Goal: Task Accomplishment & Management: Complete application form

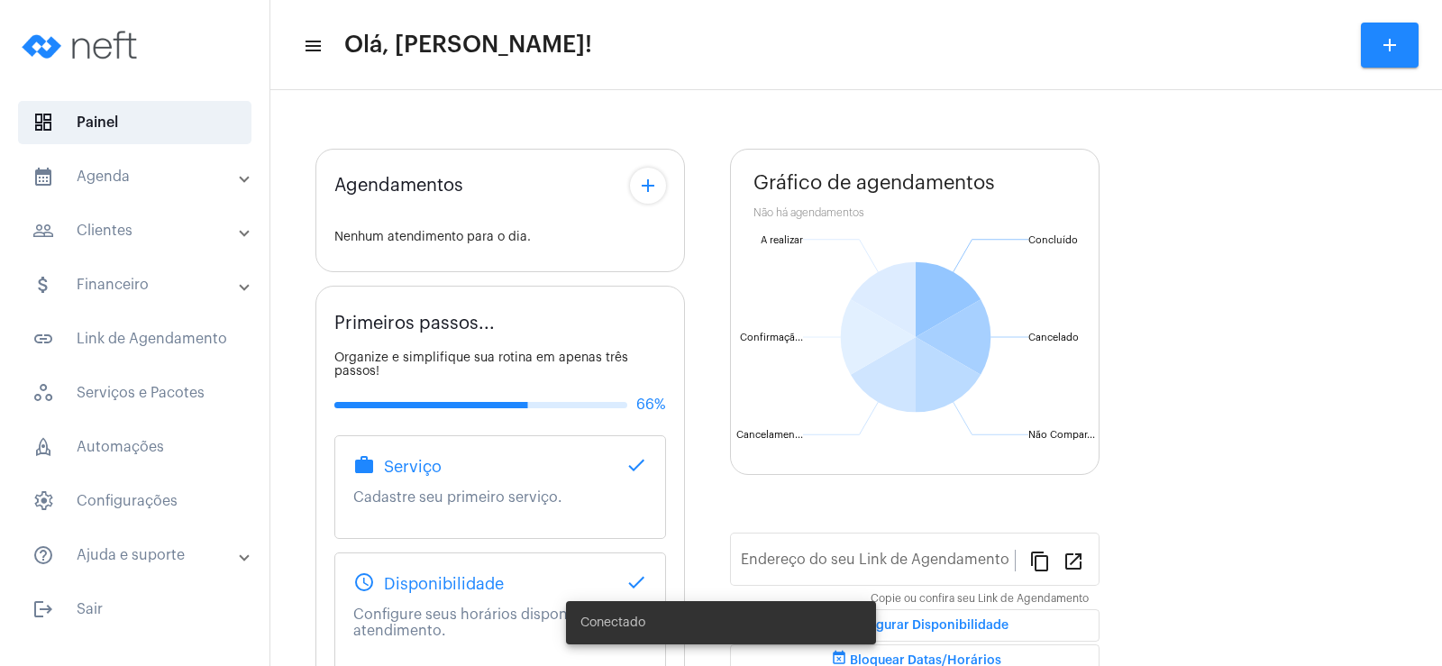
type input "[URL][DOMAIN_NAME][PERSON_NAME]"
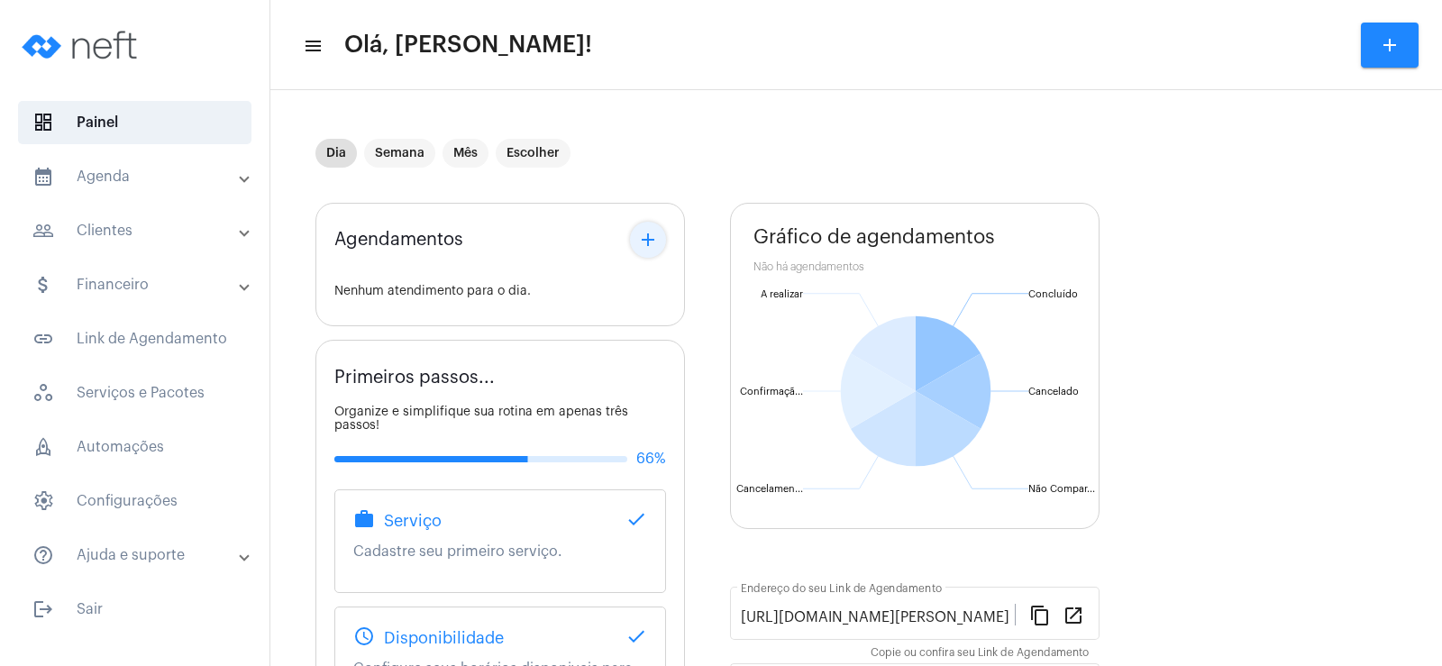
click at [645, 252] on button "add" at bounding box center [648, 240] width 36 height 36
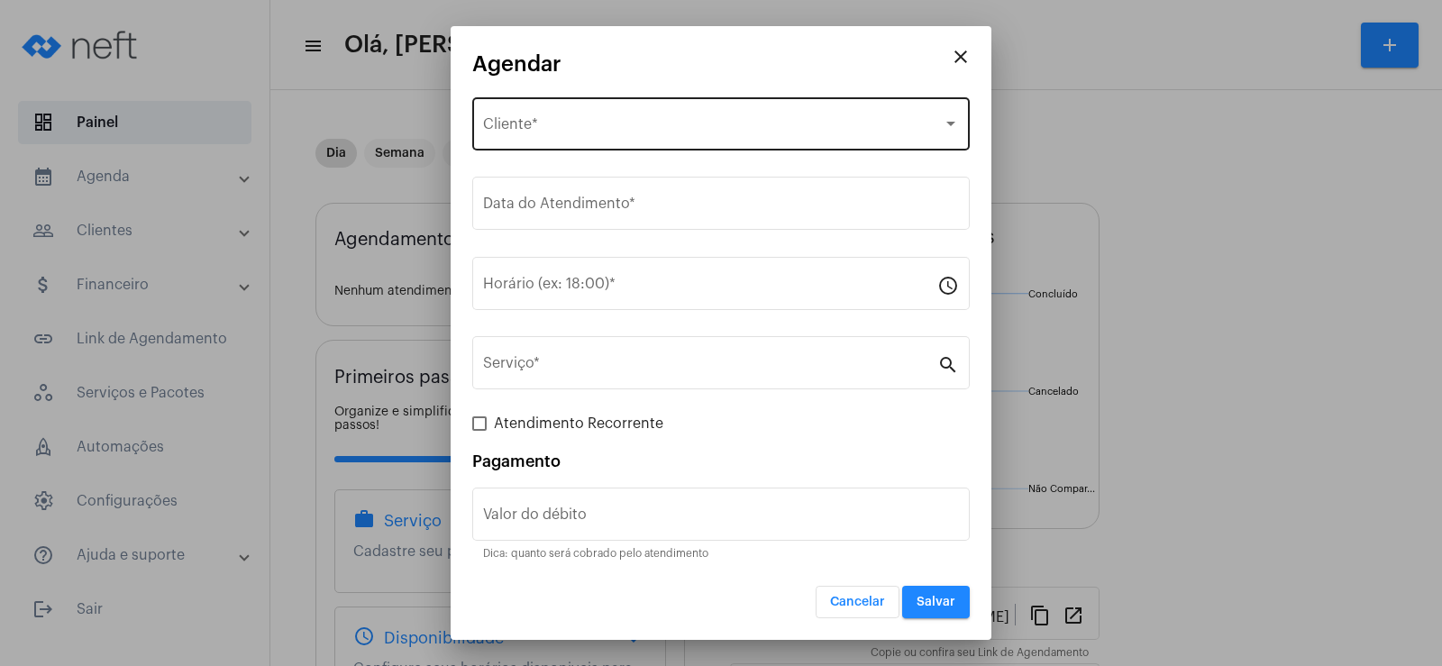
click at [556, 142] on div "Selecione o Cliente Cliente *" at bounding box center [721, 122] width 476 height 57
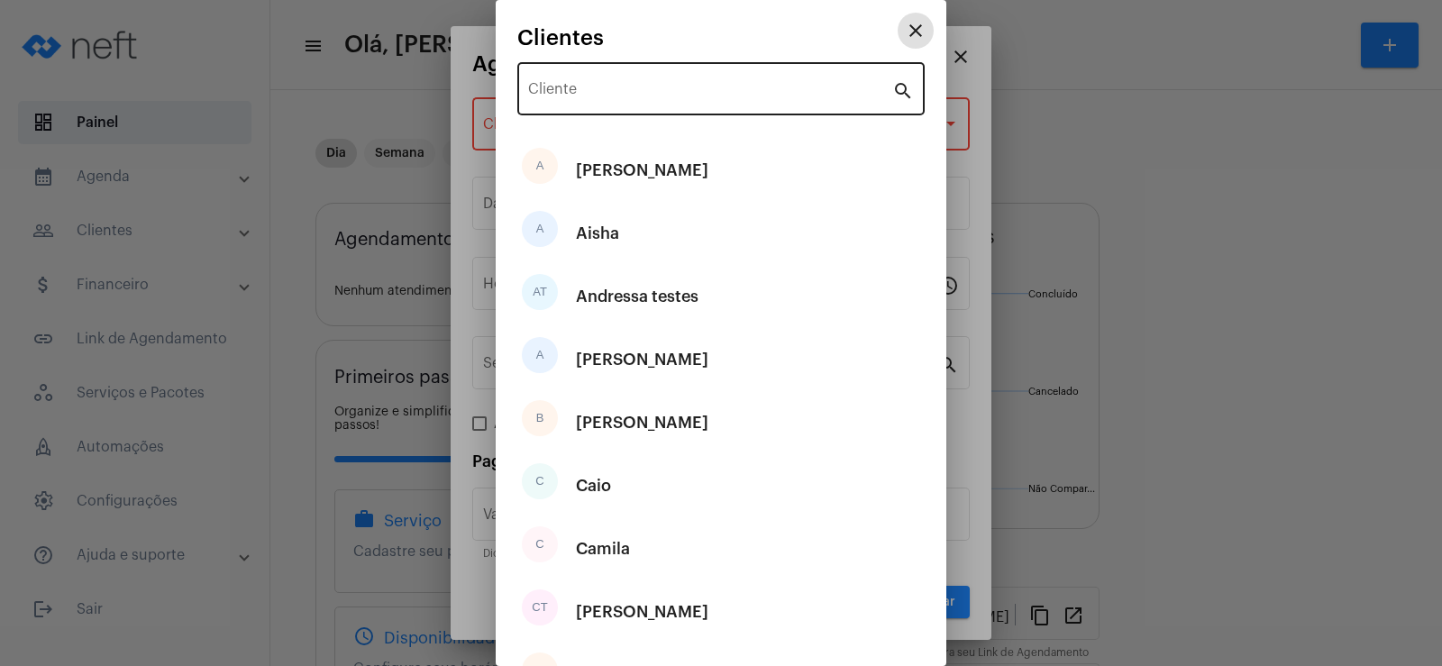
click at [580, 96] on input "Cliente" at bounding box center [710, 93] width 364 height 16
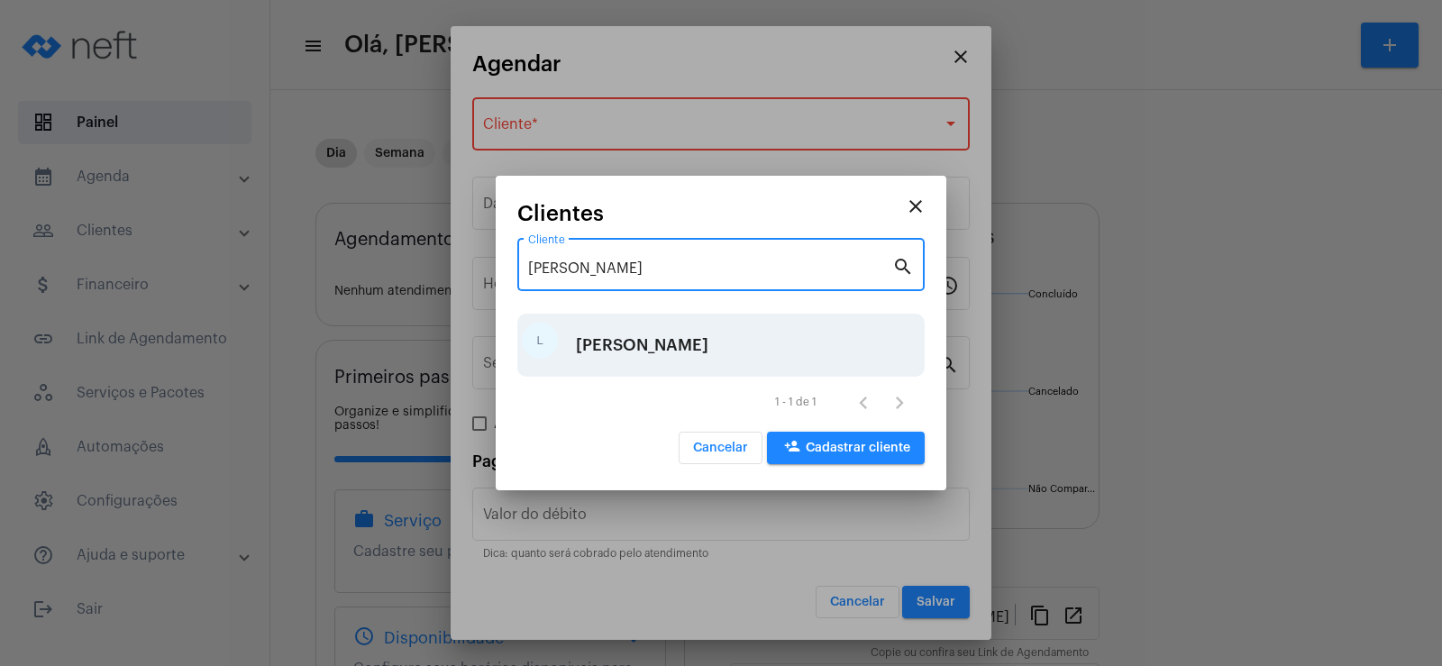
type input "[PERSON_NAME]"
click at [636, 342] on div "[PERSON_NAME]" at bounding box center [642, 345] width 133 height 54
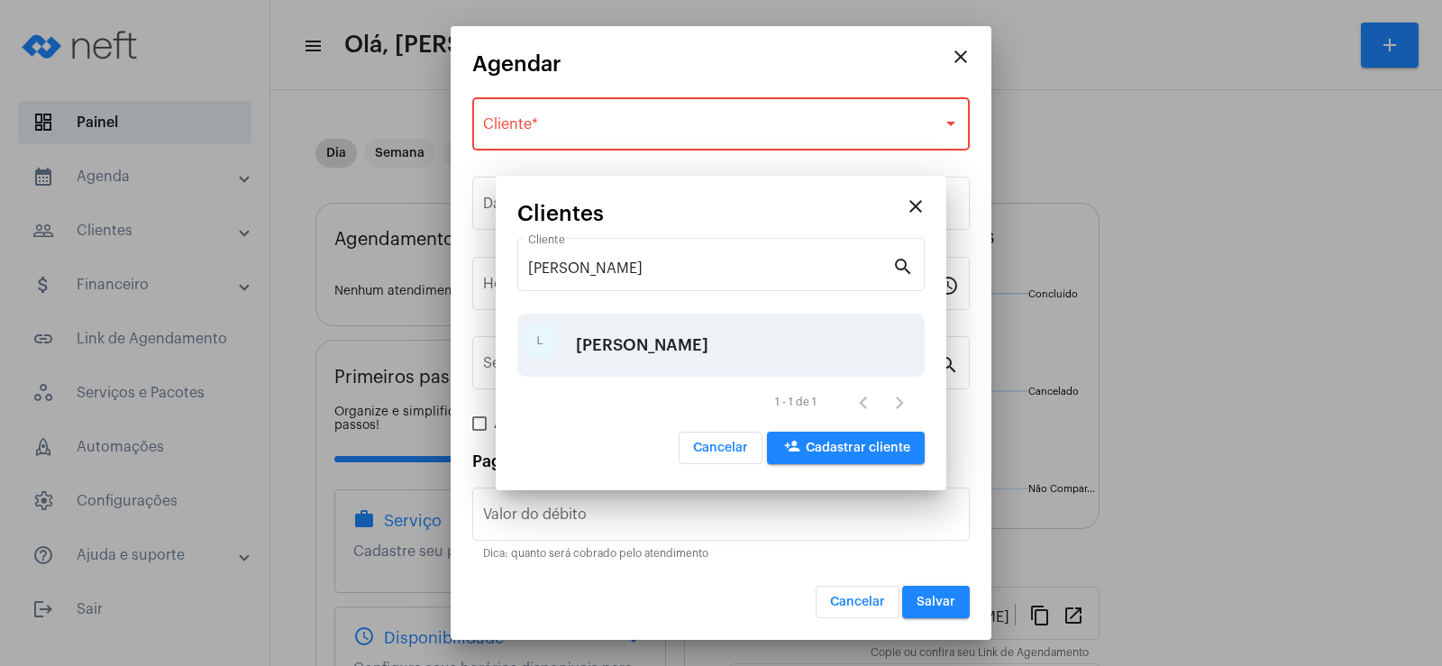
type input "R$"
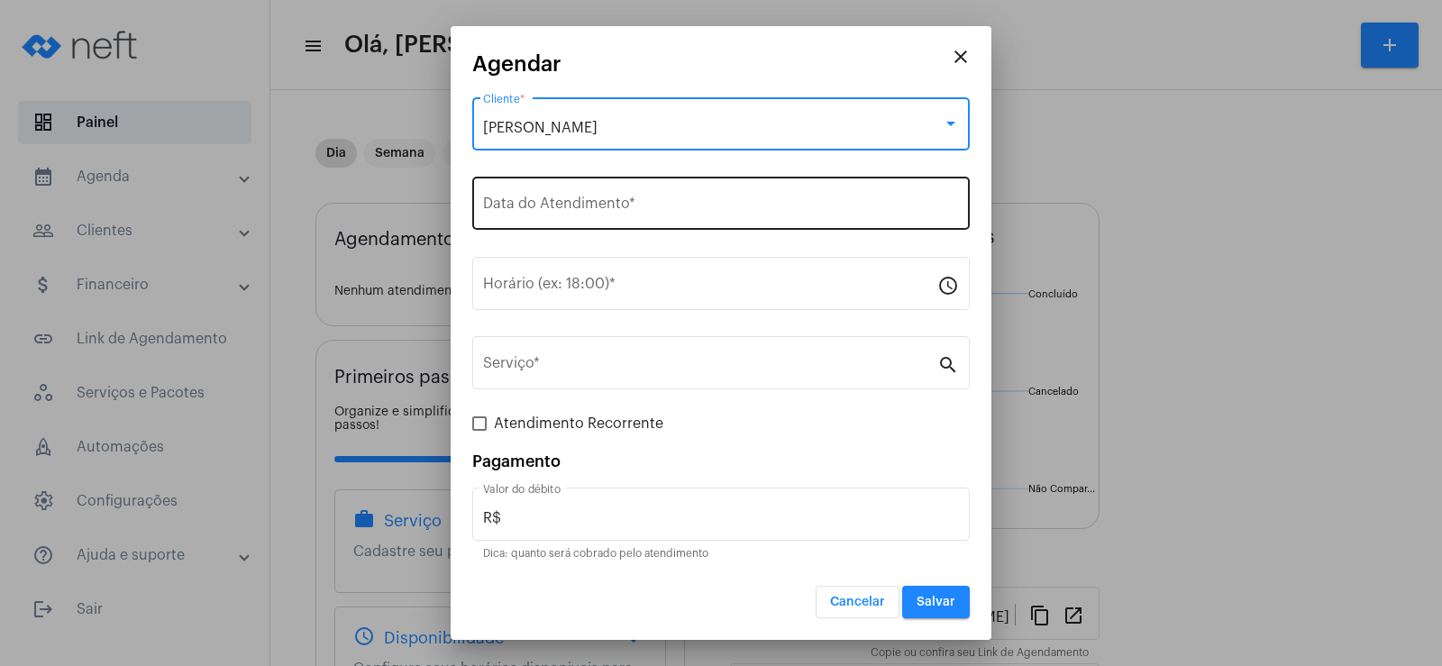
click at [561, 198] on div "Data do Atendimento *" at bounding box center [721, 201] width 476 height 57
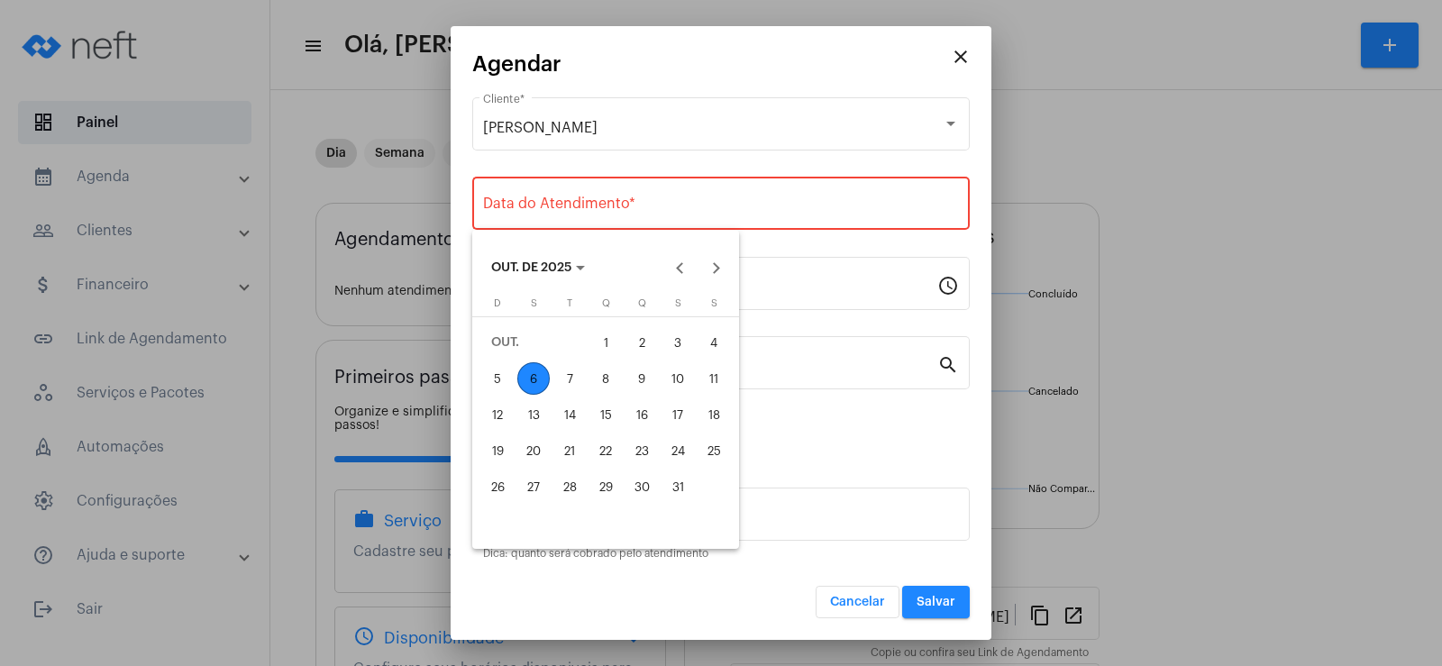
click at [535, 381] on div "6" at bounding box center [533, 378] width 32 height 32
type input "[DATE]"
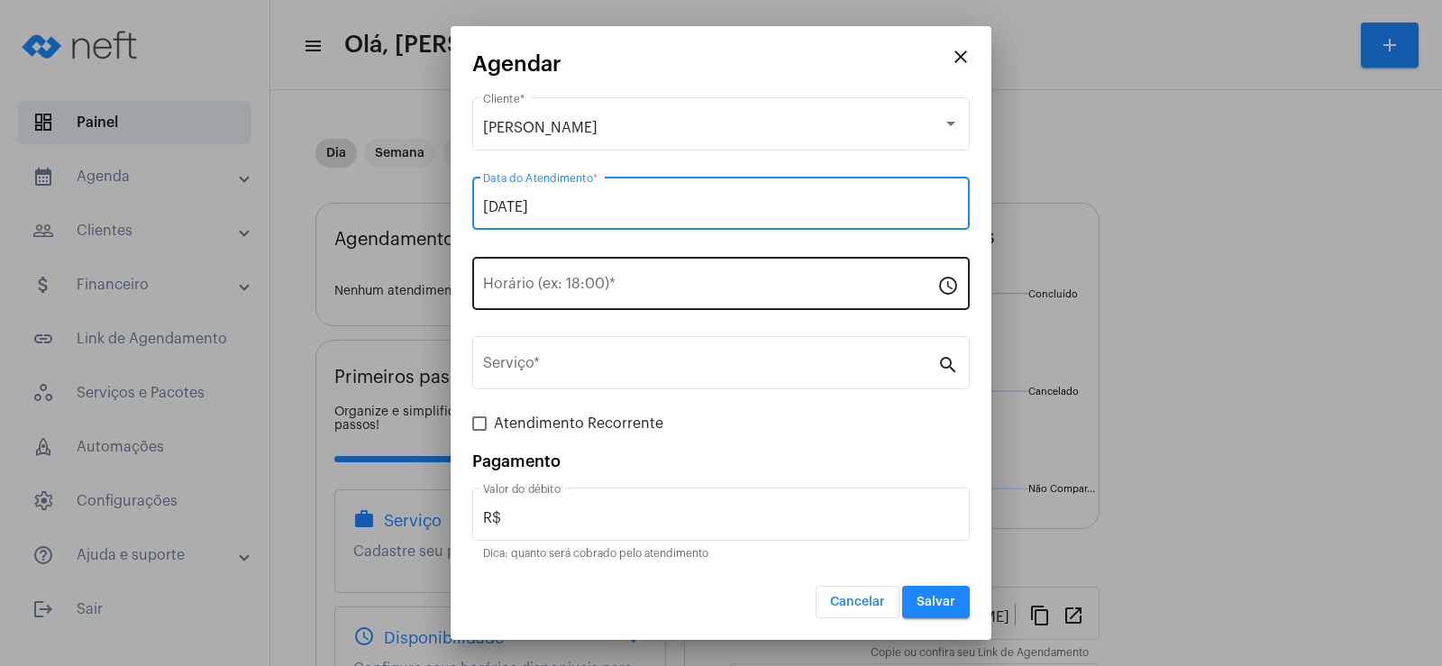
click at [554, 283] on input "Horário (ex: 18:00) *" at bounding box center [710, 287] width 454 height 16
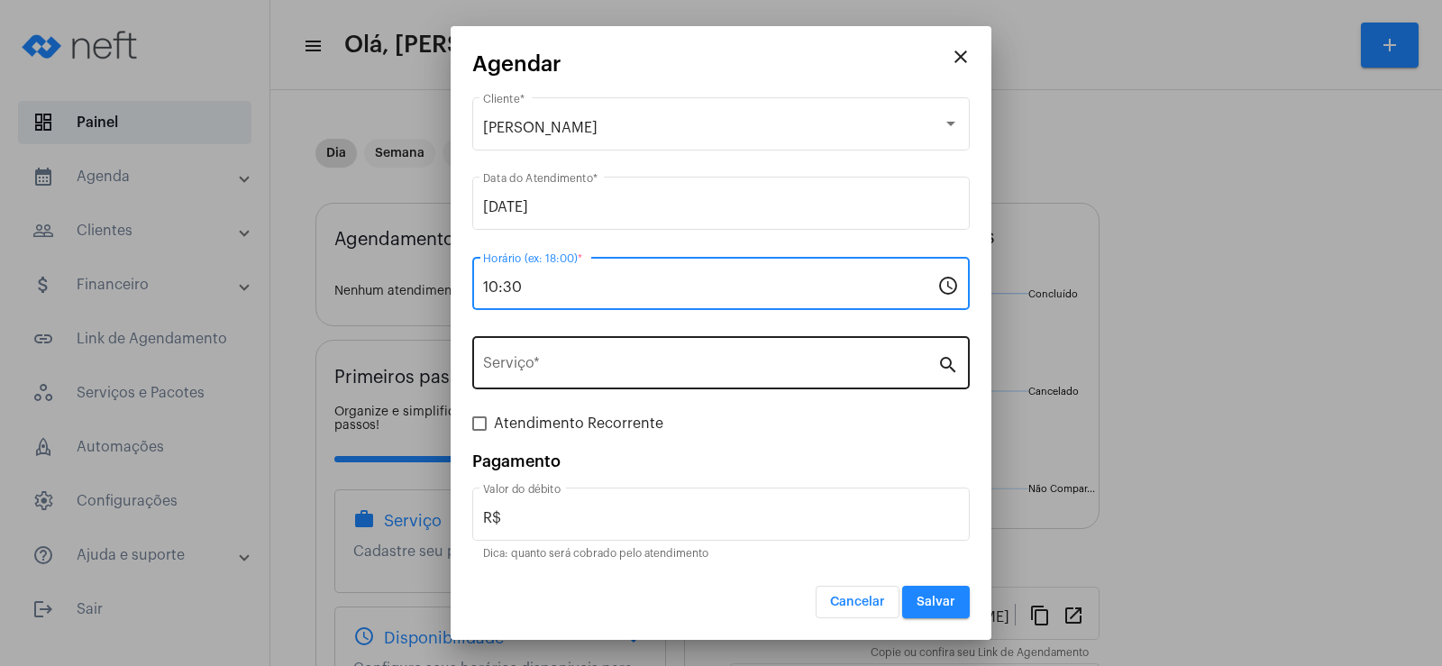
type input "10:30"
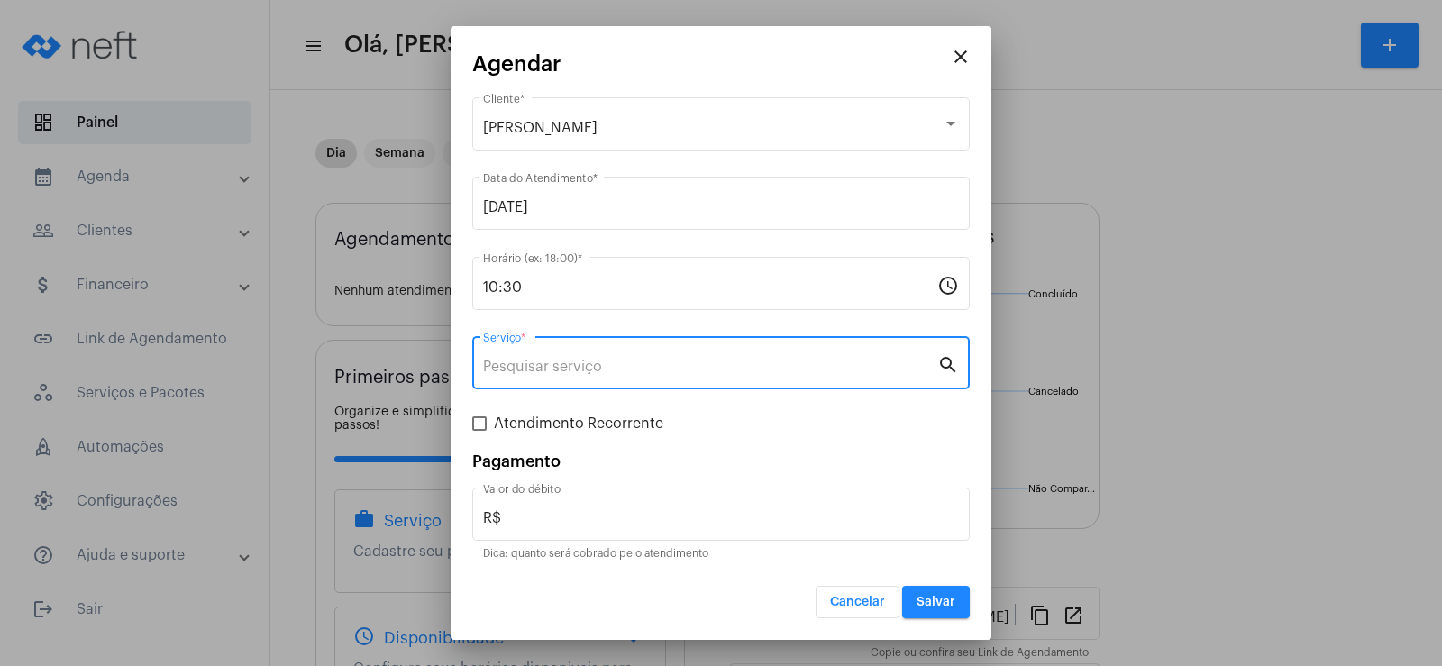
click at [544, 361] on input "Serviço *" at bounding box center [710, 367] width 454 height 16
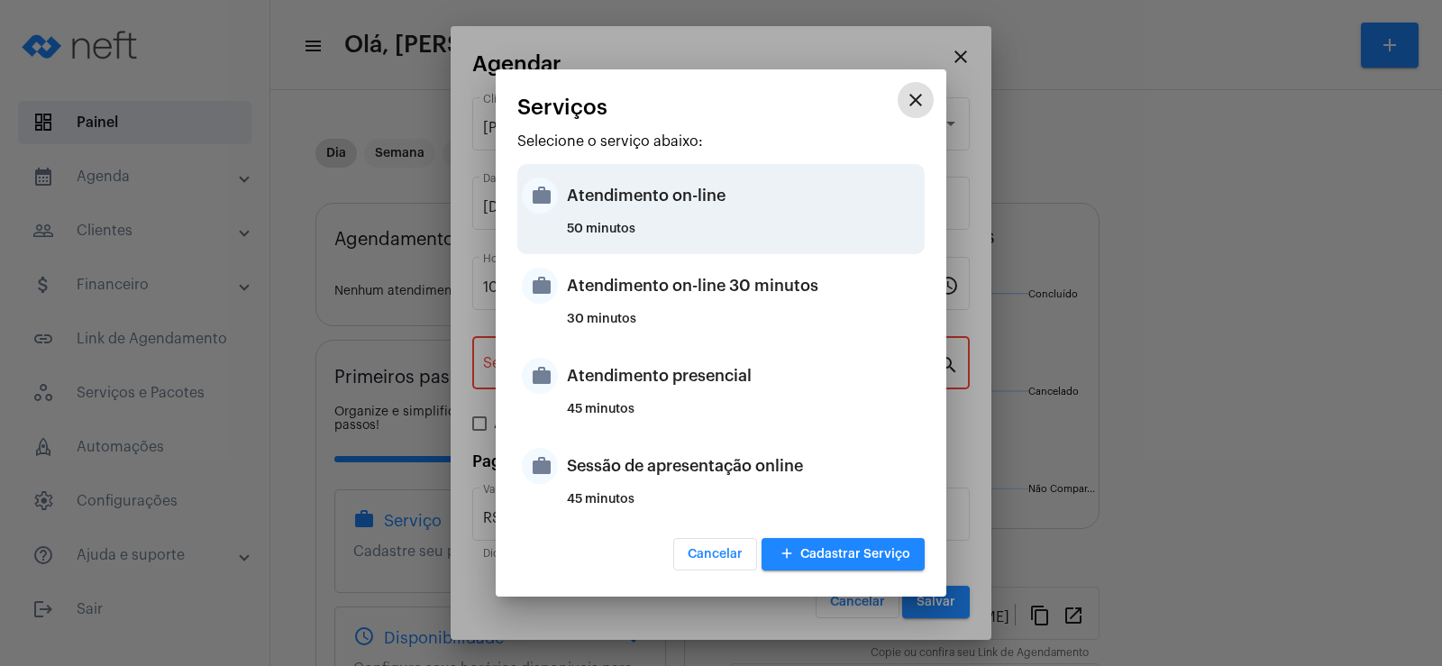
click at [624, 218] on div "Atendimento on-line" at bounding box center [743, 196] width 353 height 54
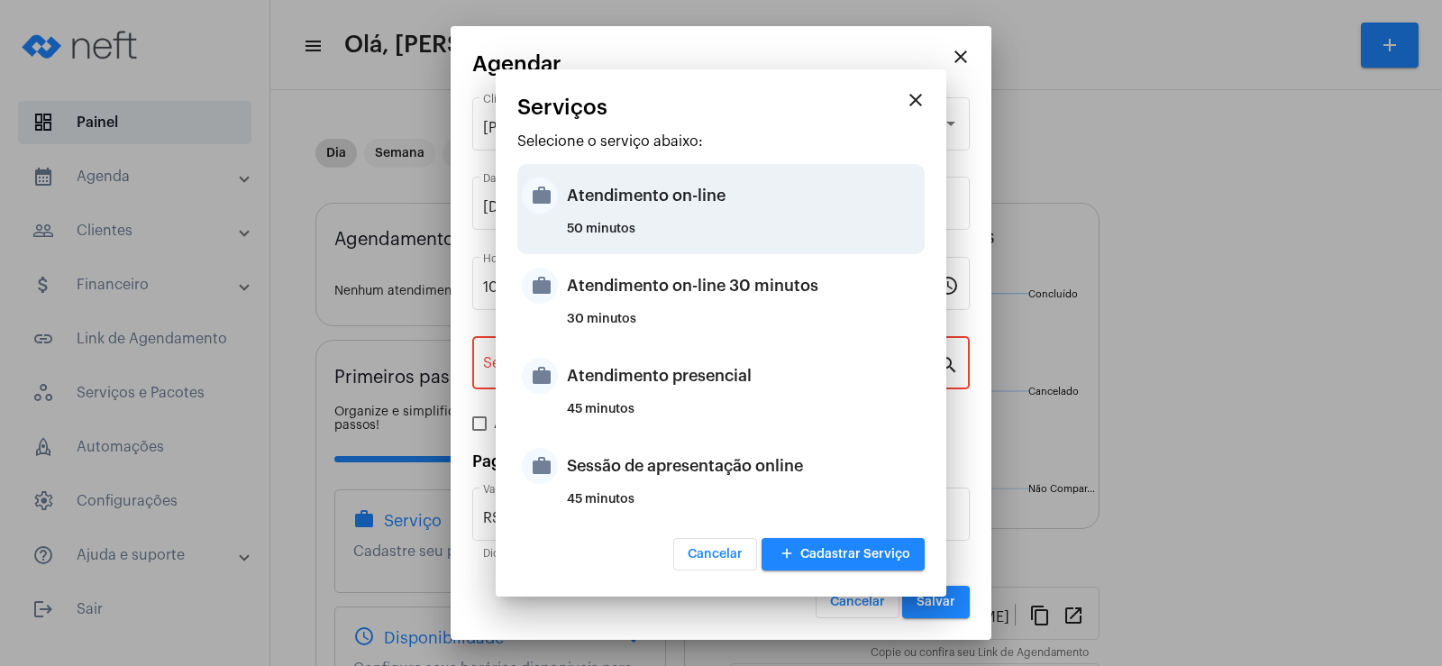
type input "Atendimento on-line"
type input "R$ 0"
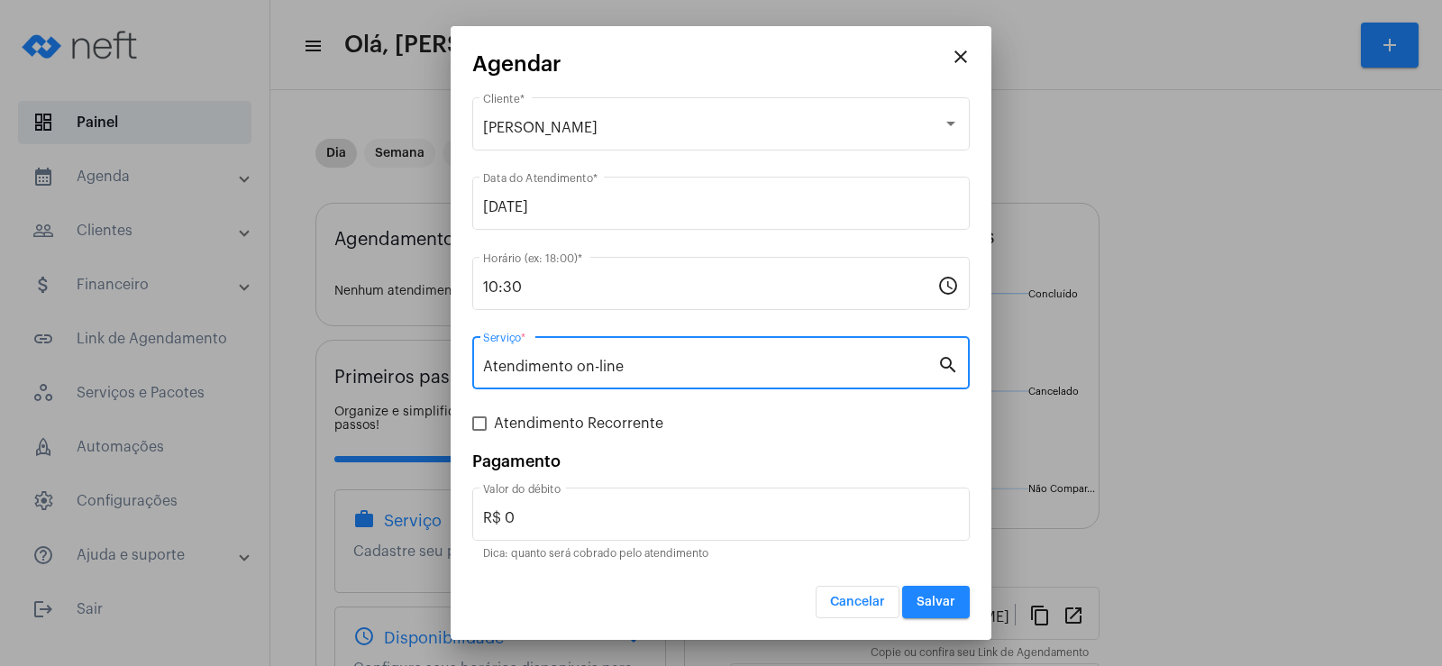
click at [937, 601] on span "Salvar" at bounding box center [936, 602] width 39 height 13
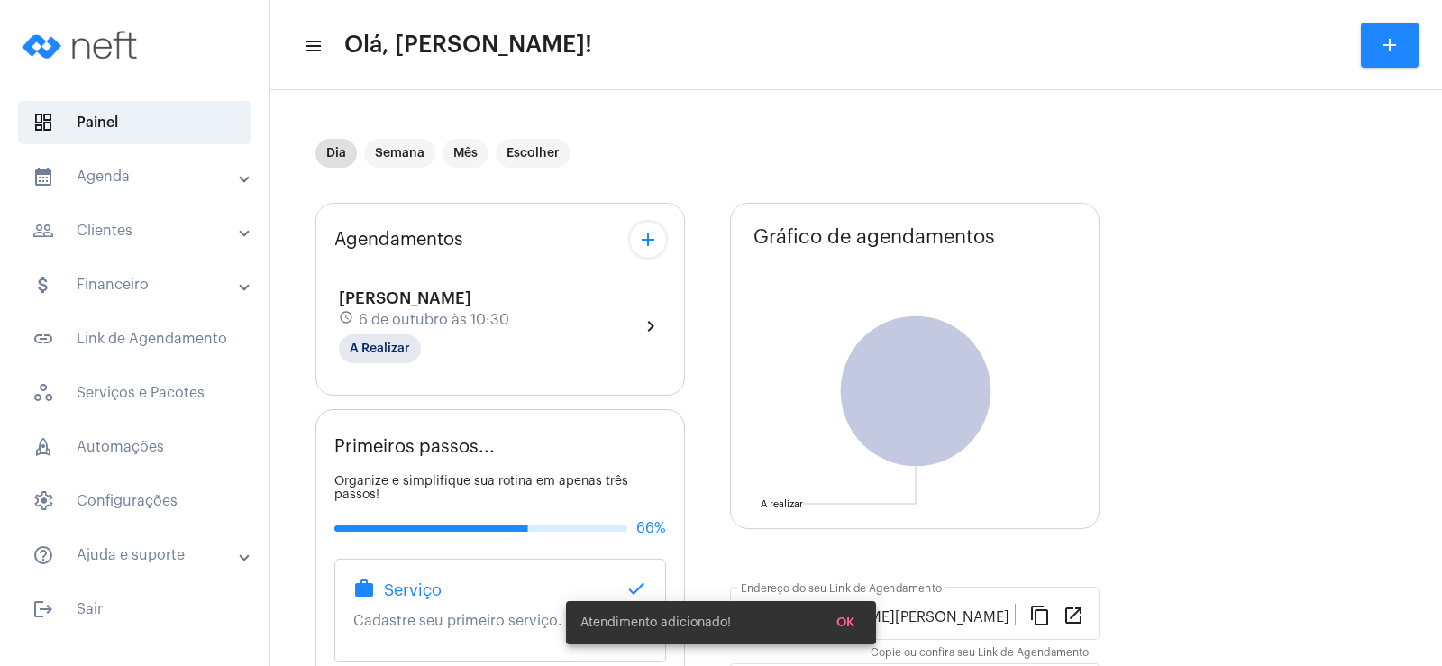
click at [643, 249] on mat-icon "add" at bounding box center [648, 240] width 22 height 22
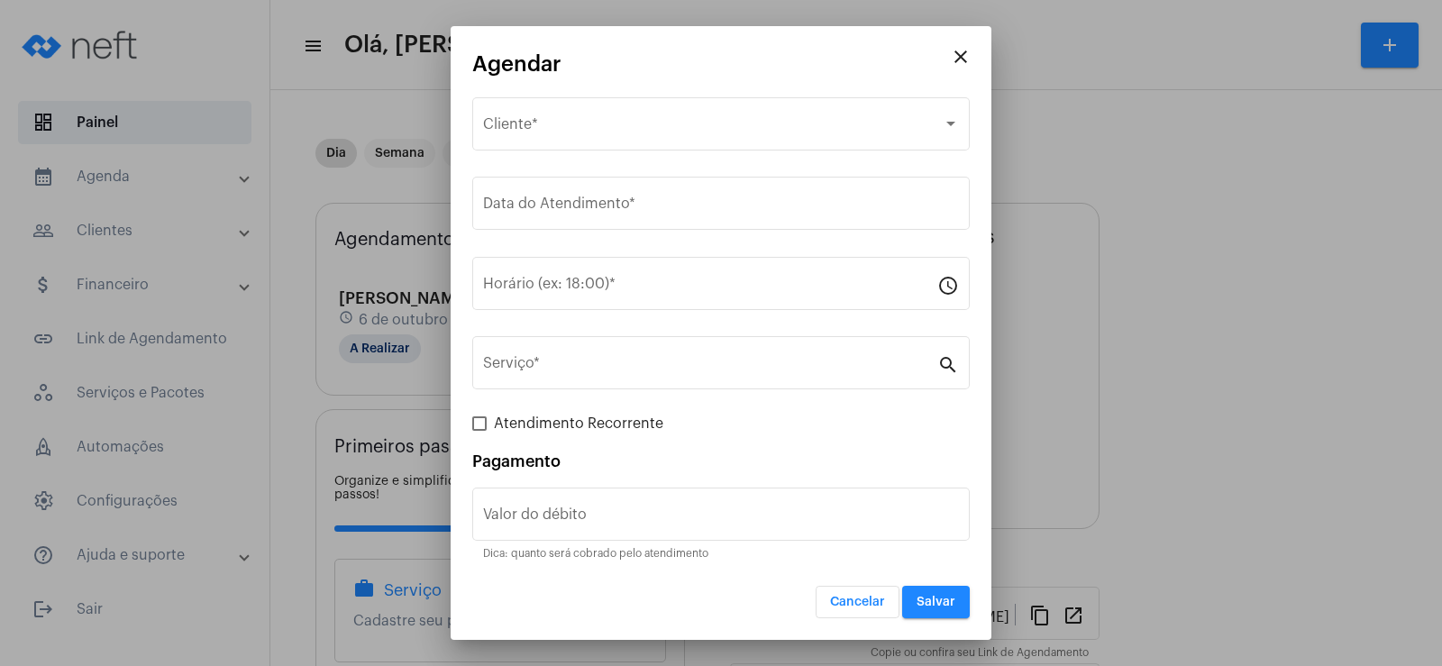
click at [579, 158] on div "Selecione o Cliente Cliente *" at bounding box center [721, 133] width 498 height 73
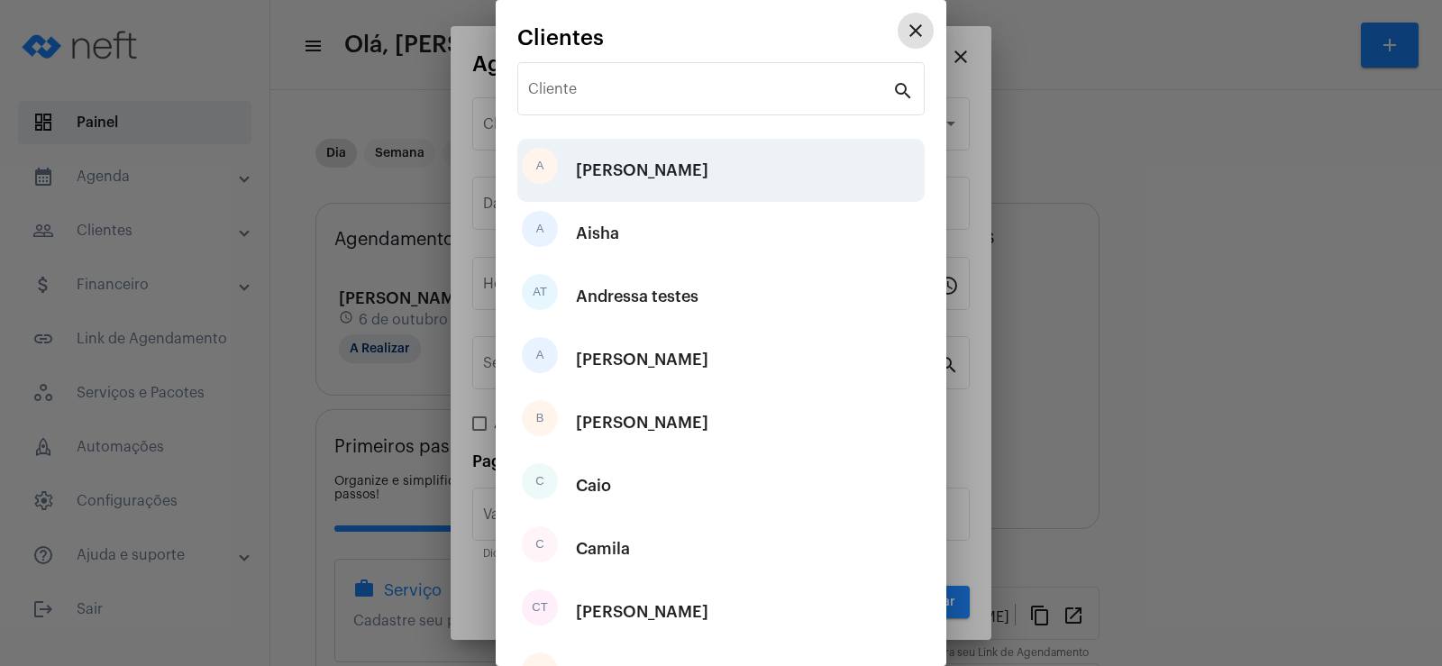
click at [562, 142] on div "A Adriano" at bounding box center [720, 170] width 407 height 63
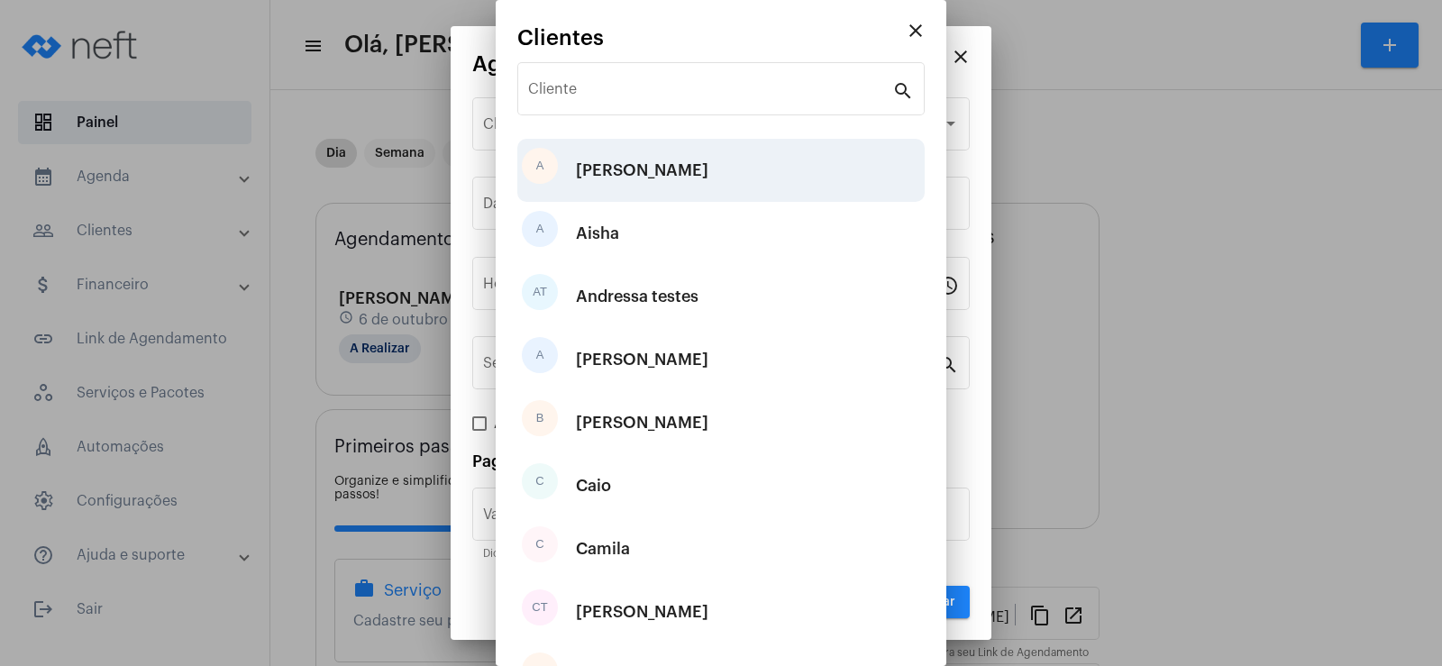
type input "R$"
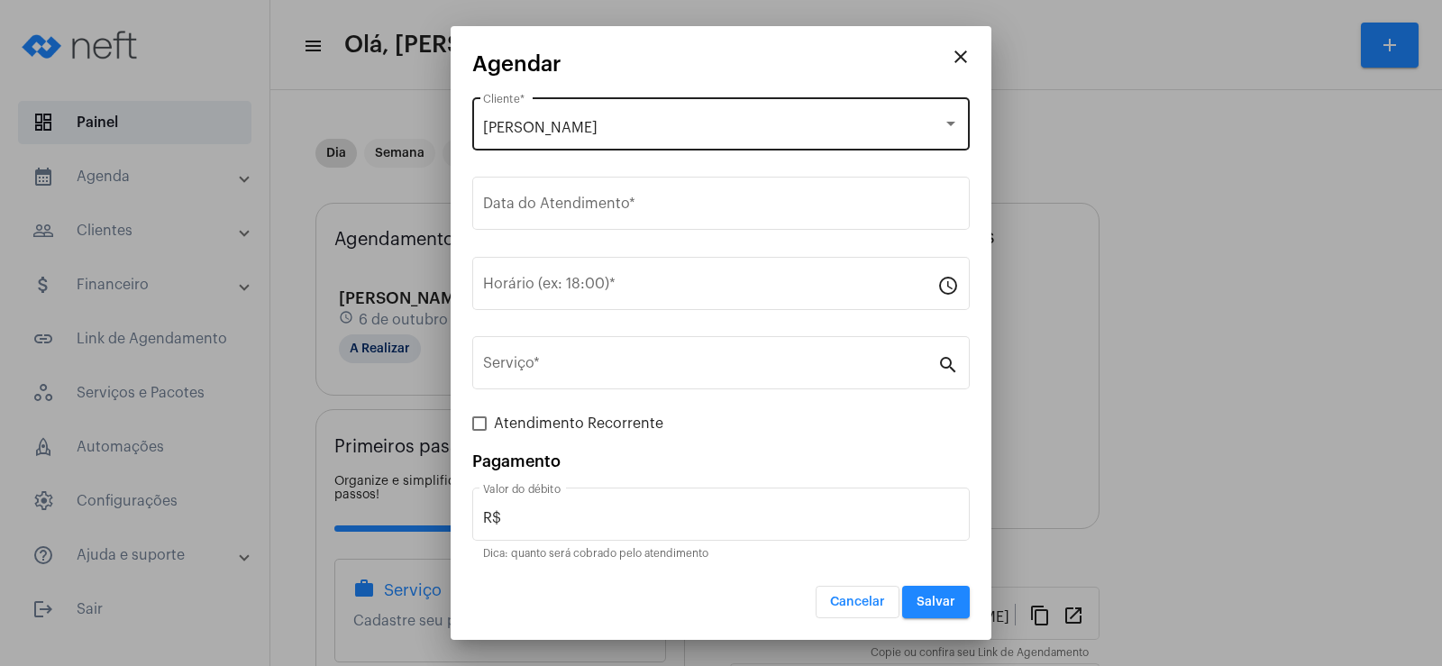
click at [562, 120] on div "[PERSON_NAME]" at bounding box center [713, 128] width 460 height 16
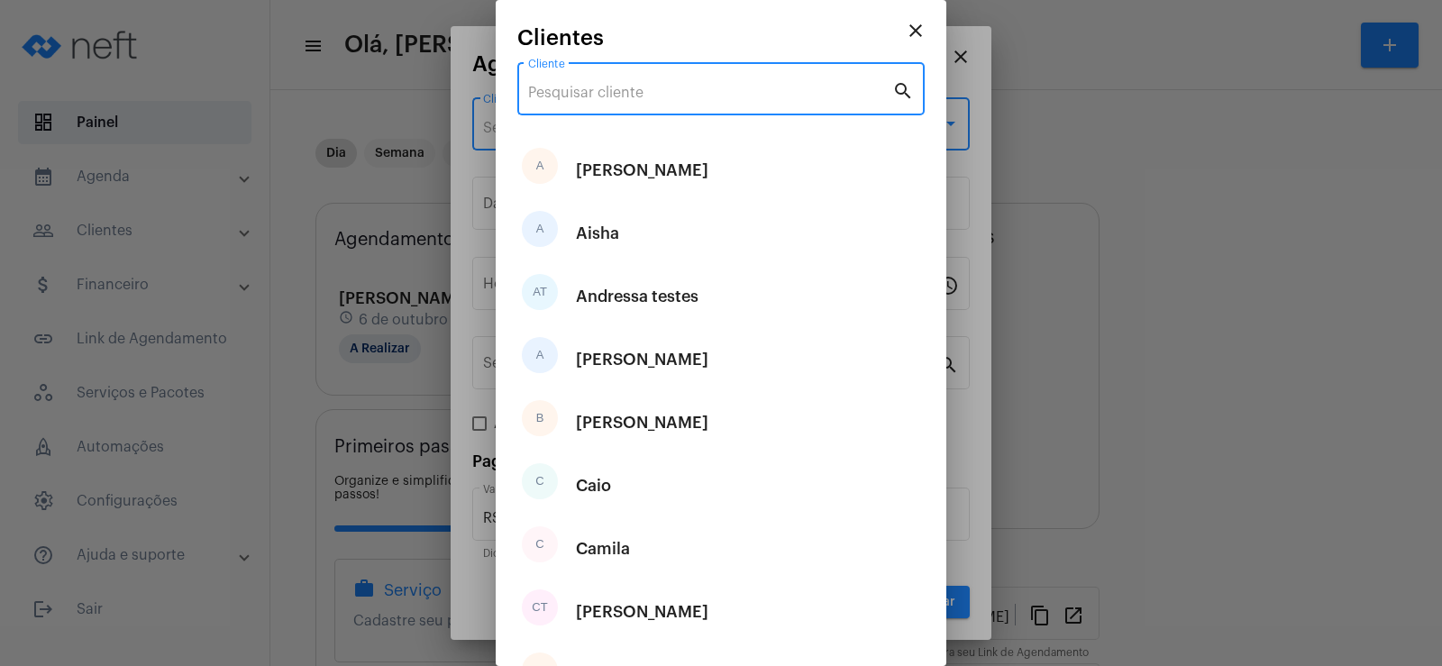
click at [567, 96] on input "Cliente" at bounding box center [710, 93] width 364 height 16
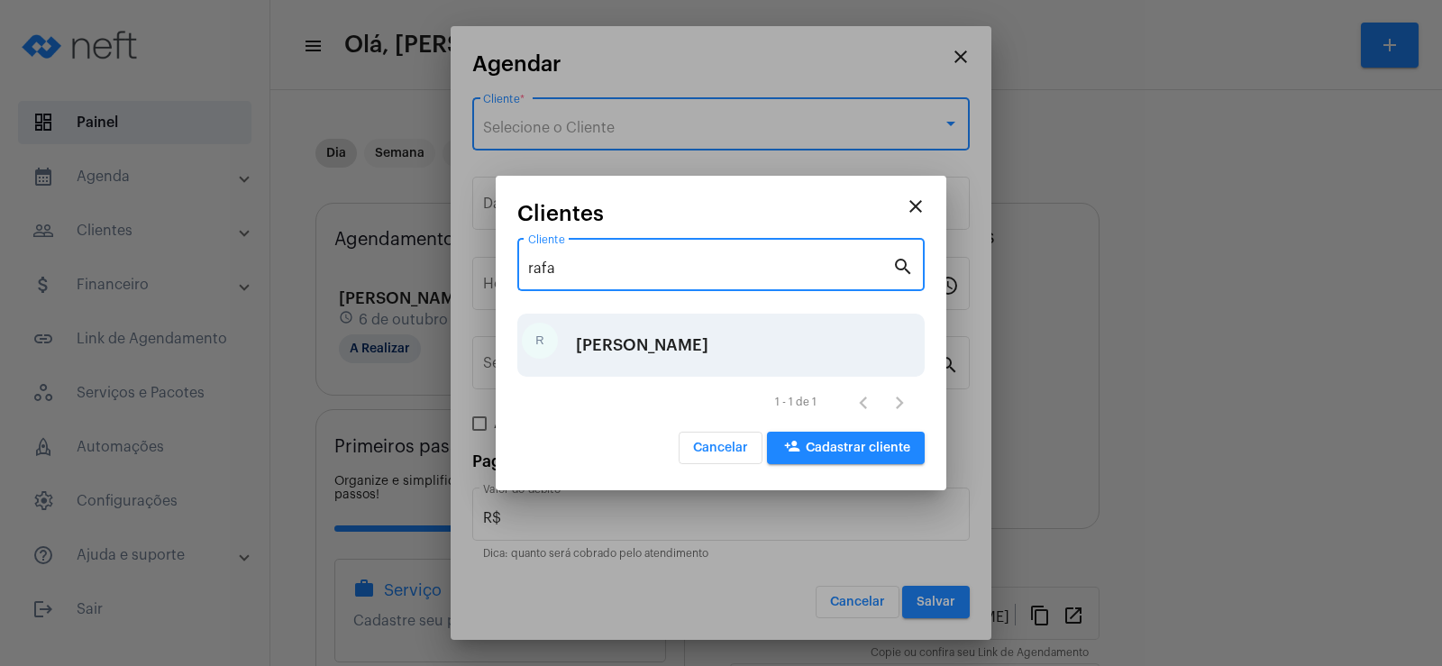
type input "rafa"
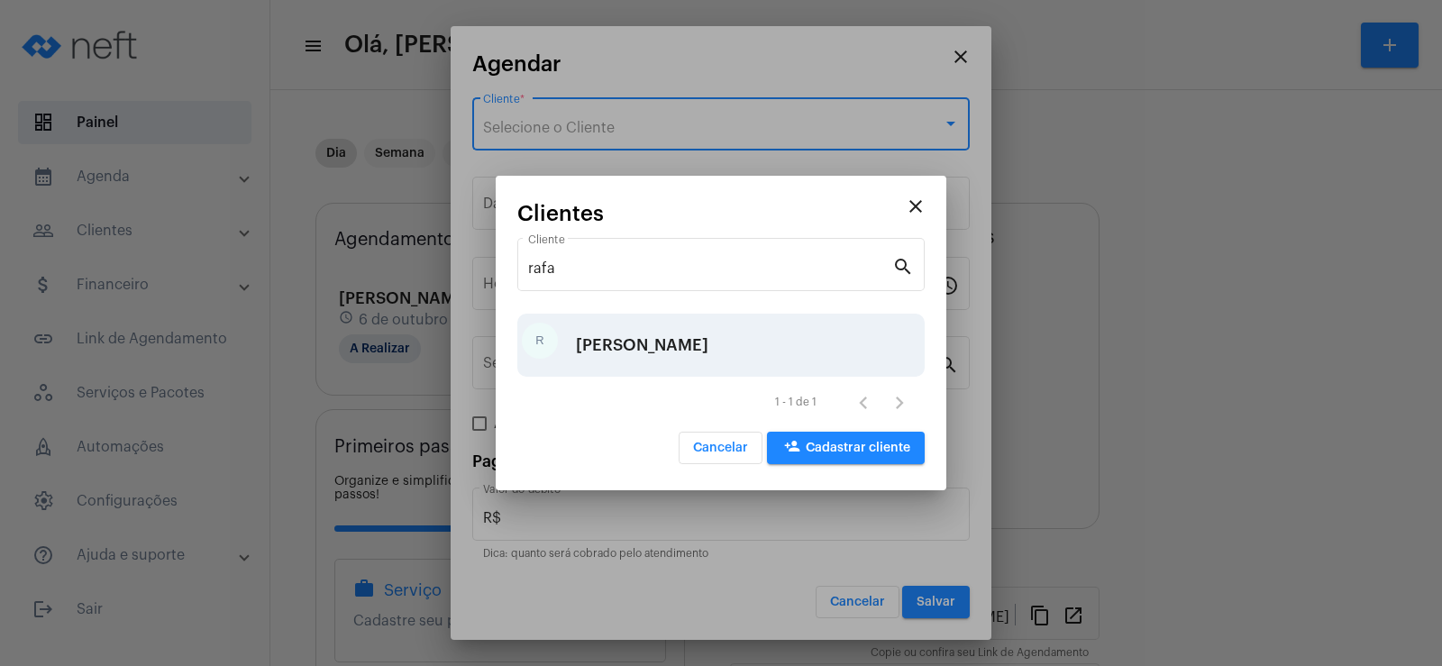
click at [675, 336] on div "[PERSON_NAME]" at bounding box center [720, 345] width 407 height 63
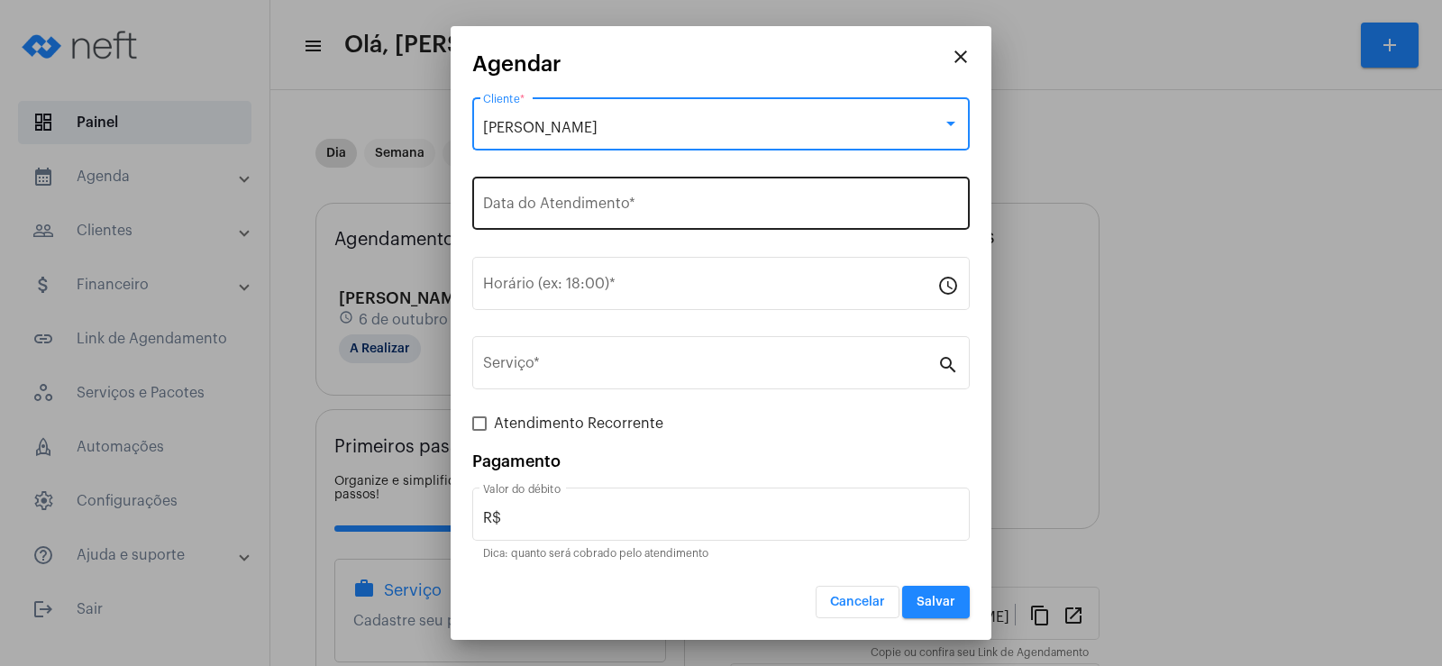
click at [513, 206] on input "Data do Atendimento *" at bounding box center [721, 207] width 476 height 16
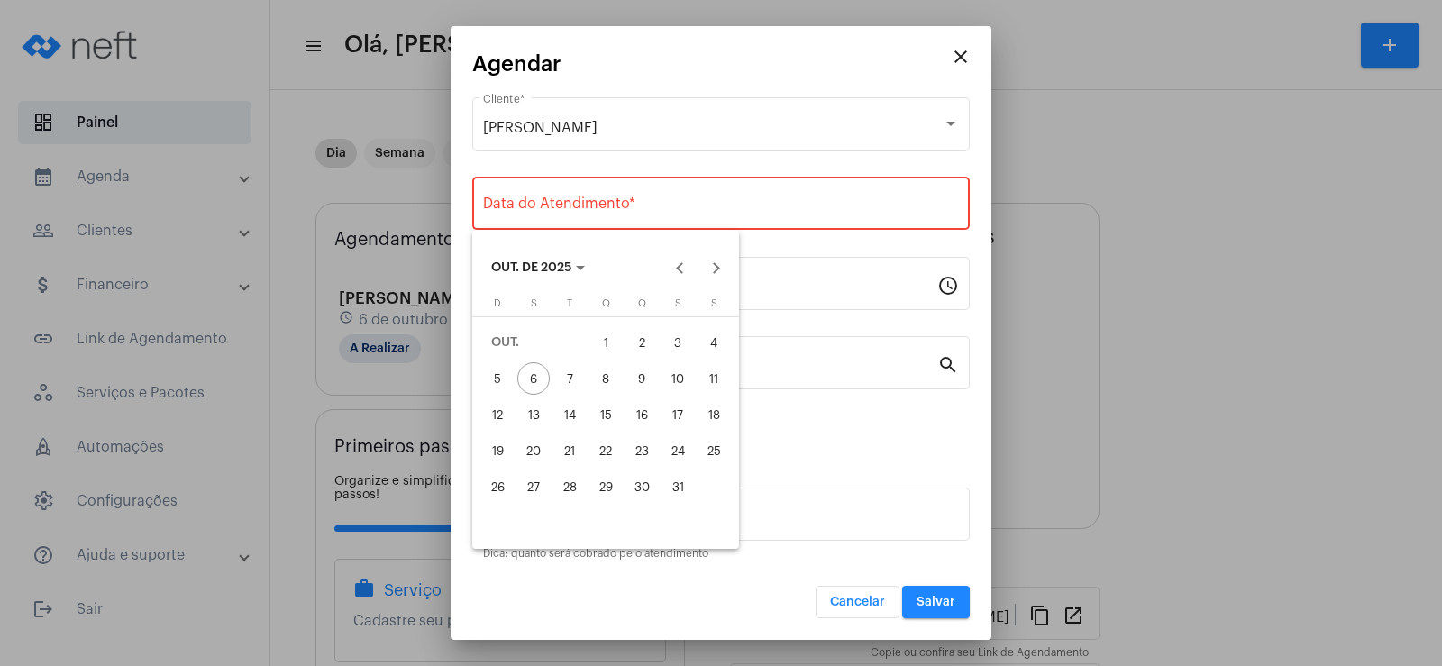
click at [571, 384] on div "7" at bounding box center [569, 378] width 32 height 32
type input "[DATE]"
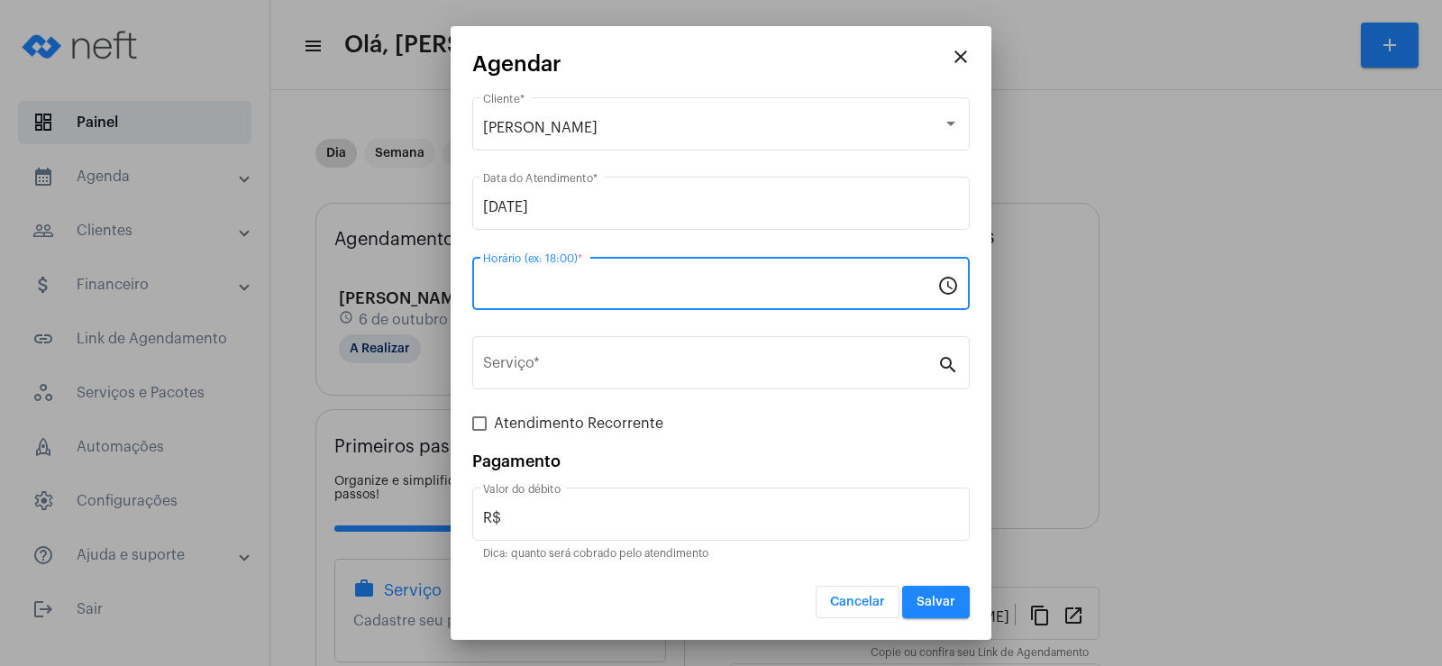
click at [536, 279] on input "Horário (ex: 18:00) *" at bounding box center [710, 287] width 454 height 16
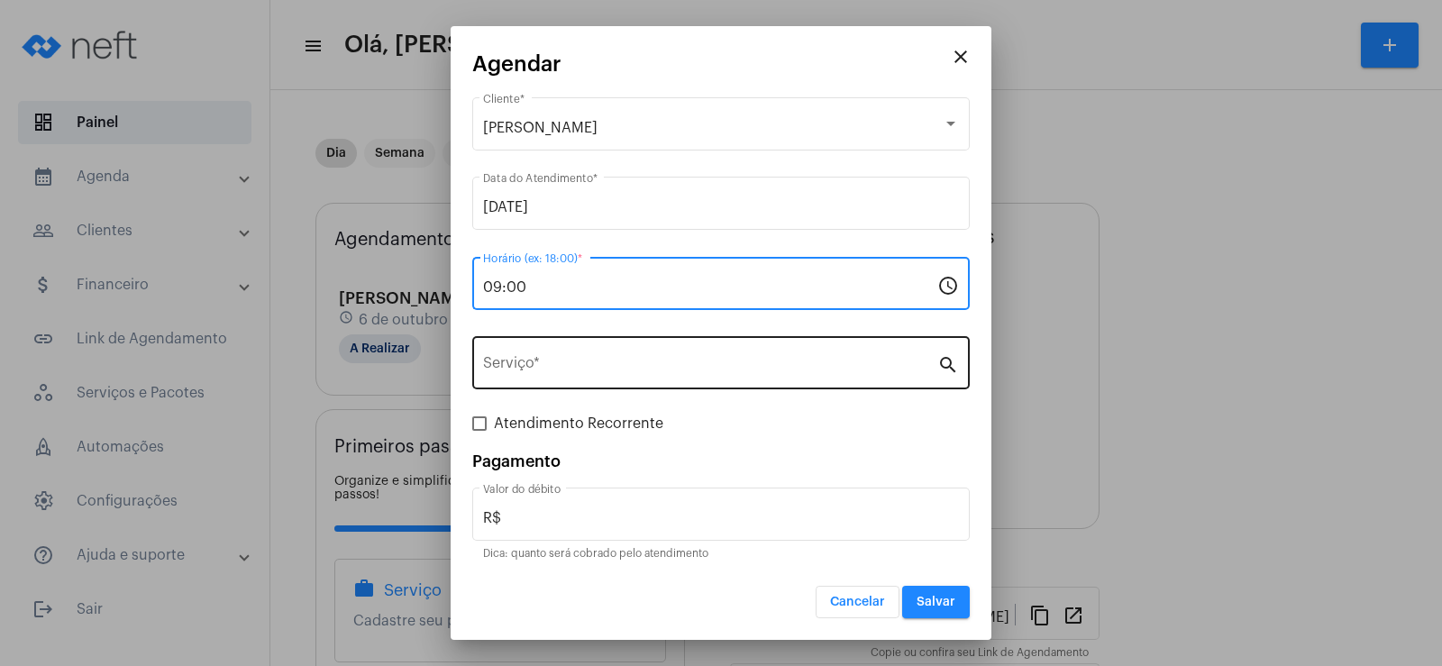
type input "09:00"
click at [544, 360] on input "Serviço *" at bounding box center [710, 367] width 454 height 16
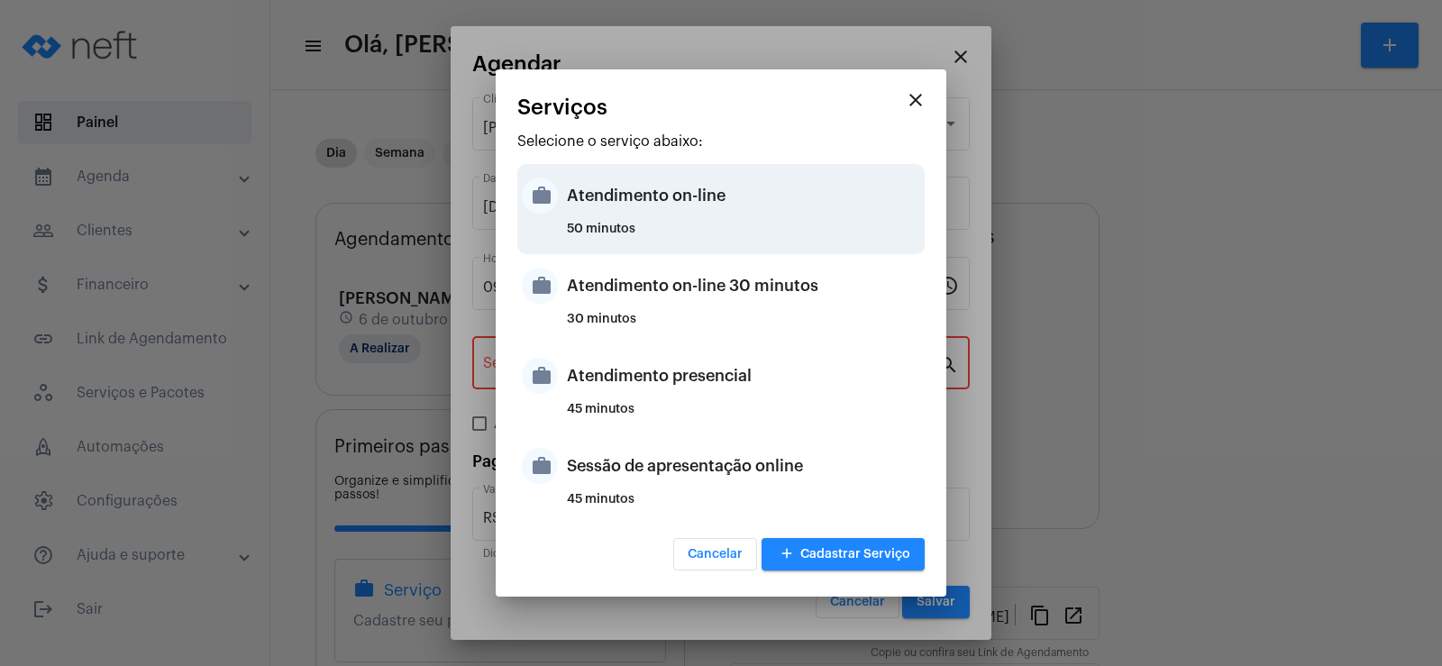
click at [653, 203] on div "Atendimento on-line" at bounding box center [743, 196] width 353 height 54
type input "Atendimento on-line"
type input "R$ 0"
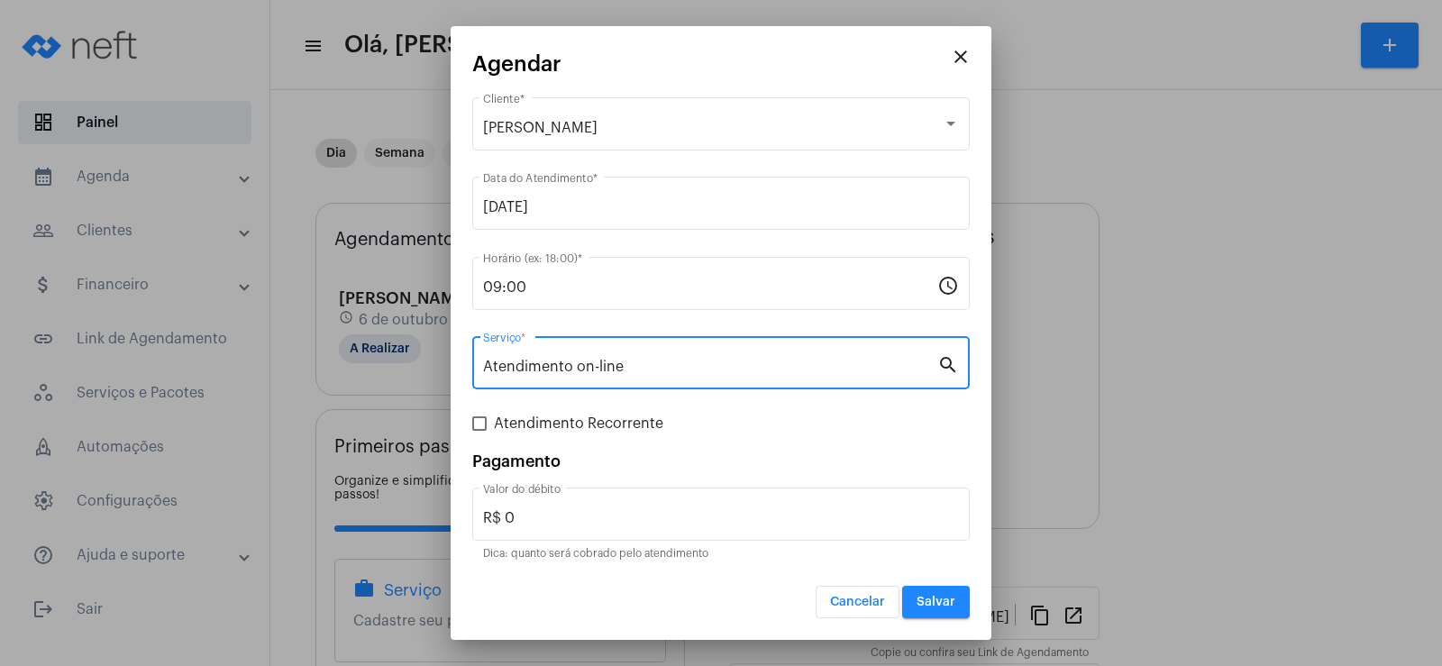
click at [916, 598] on button "Salvar" at bounding box center [936, 602] width 68 height 32
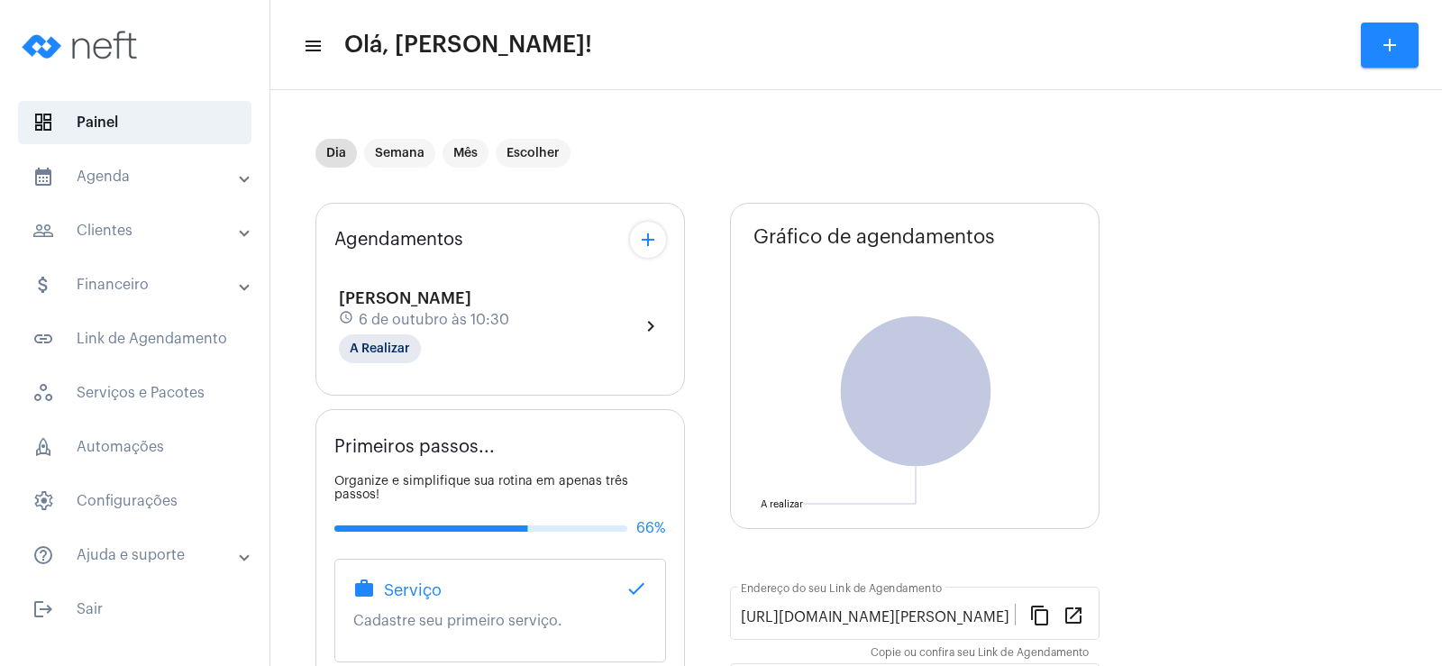
click at [642, 242] on mat-icon "add" at bounding box center [648, 240] width 22 height 22
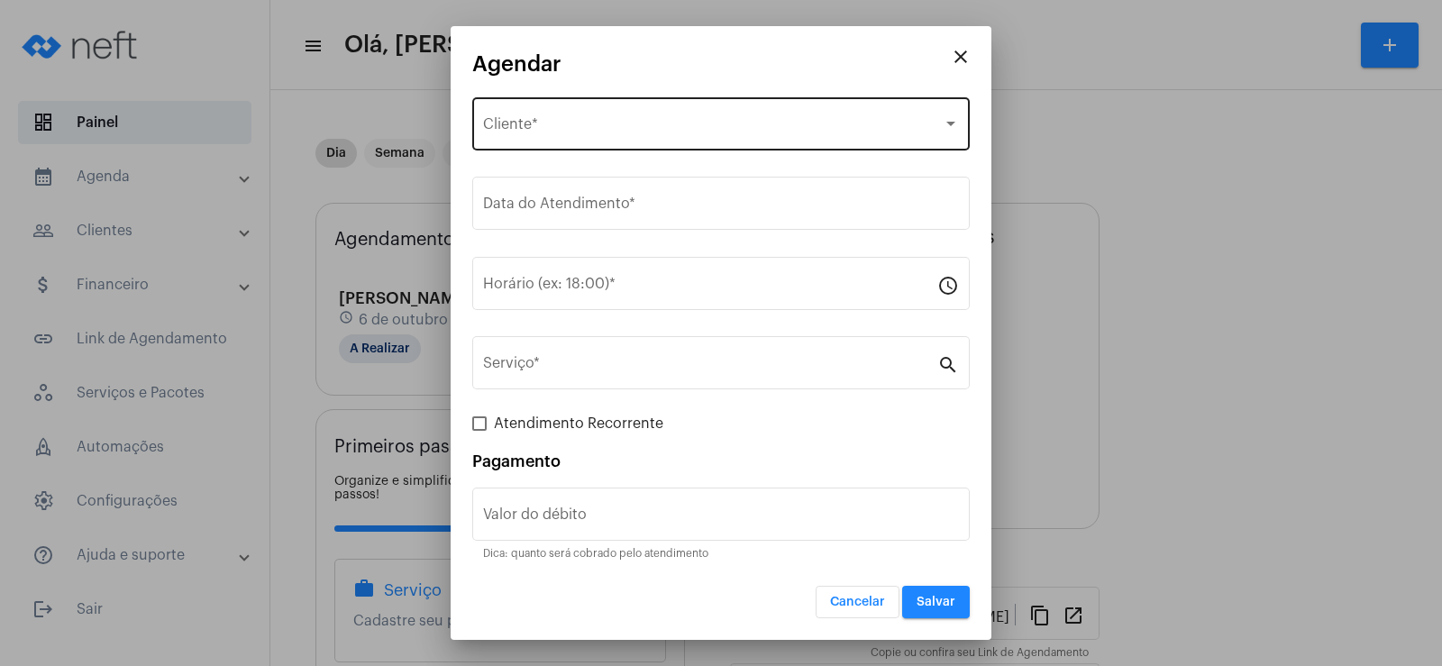
click at [595, 130] on span "Selecione o Cliente" at bounding box center [713, 128] width 460 height 16
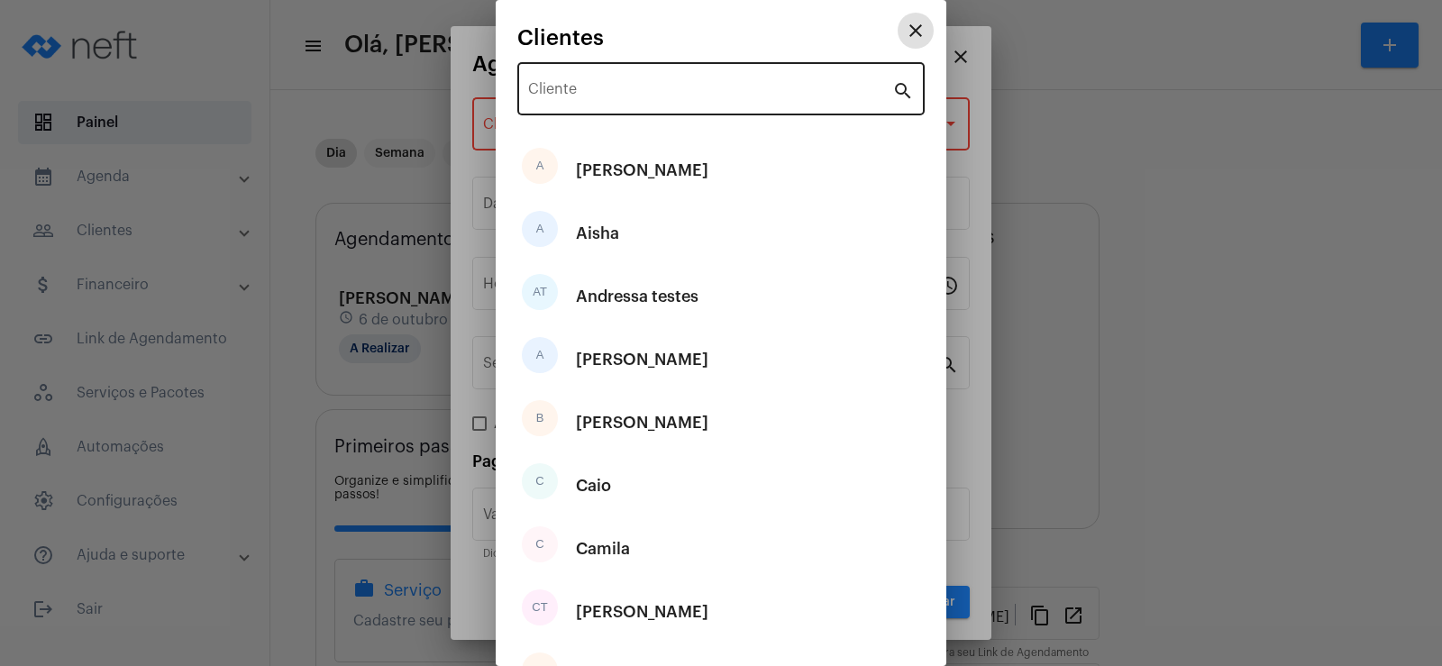
click at [596, 78] on div "Cliente" at bounding box center [710, 87] width 364 height 57
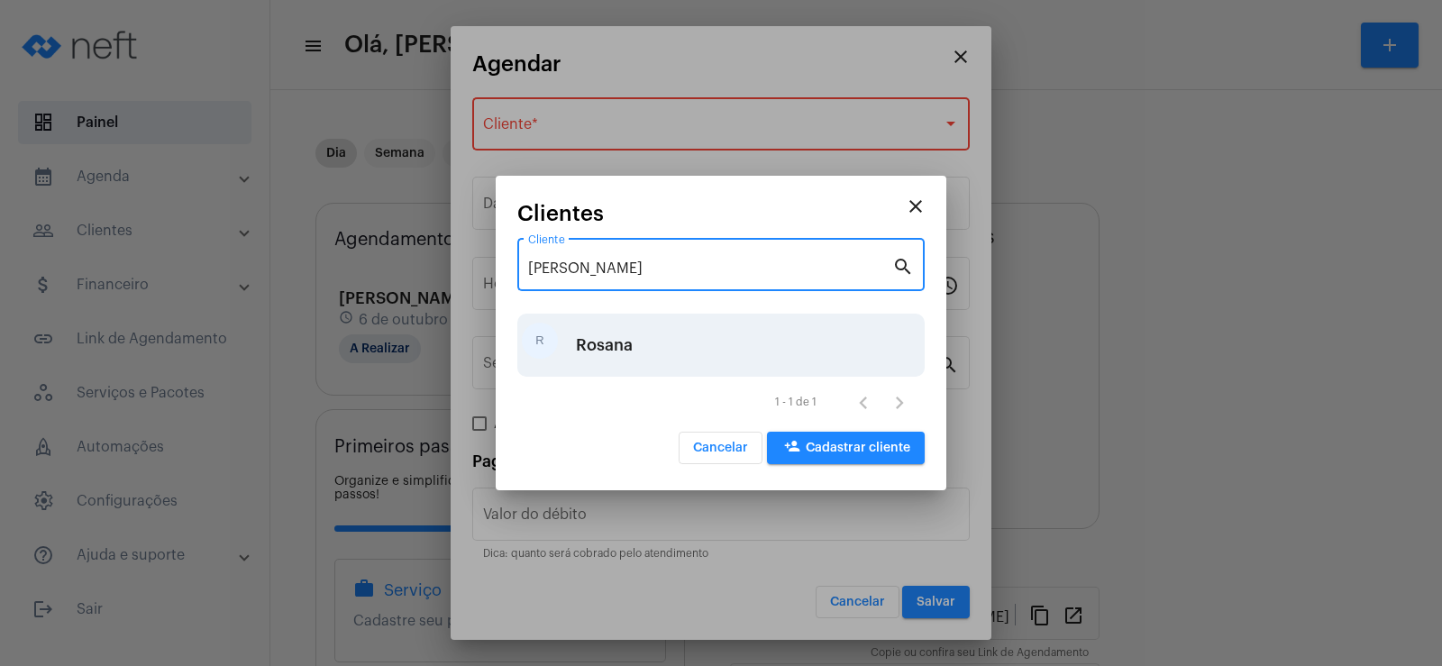
type input "[PERSON_NAME]"
click at [635, 352] on div "R [PERSON_NAME]" at bounding box center [720, 345] width 407 height 63
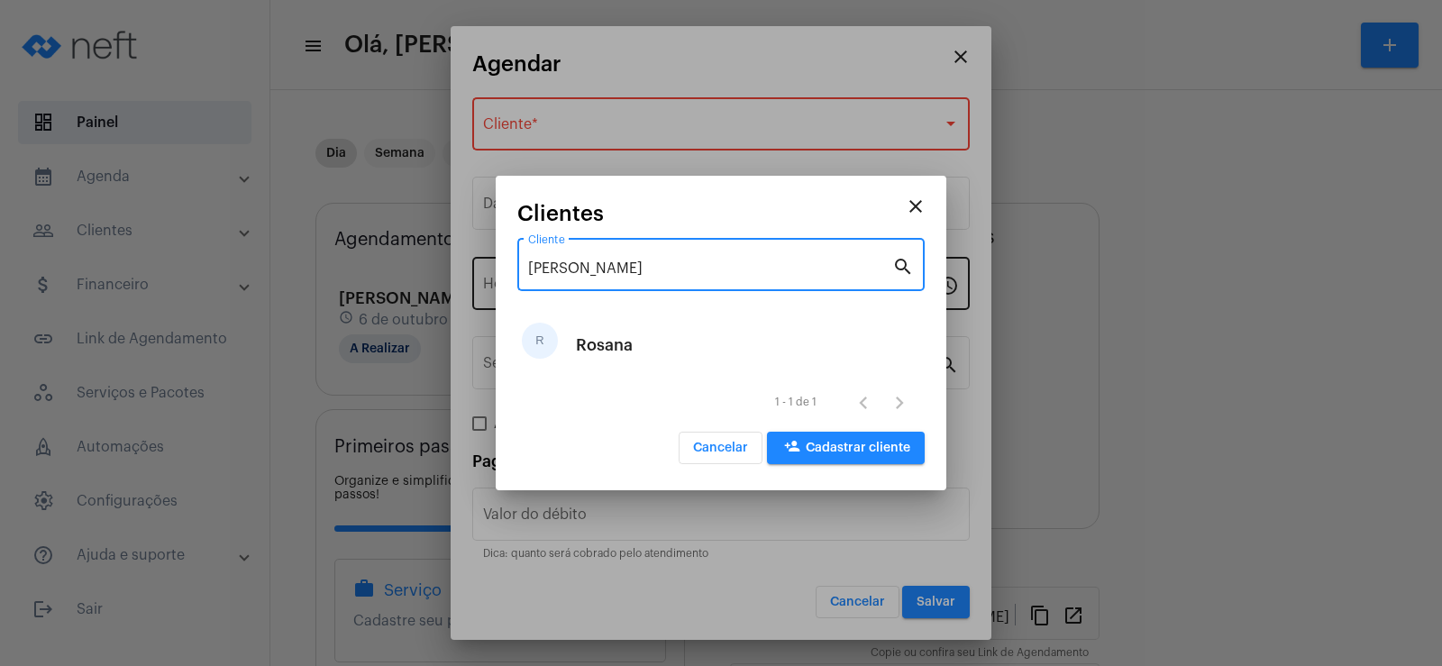
type input "R$"
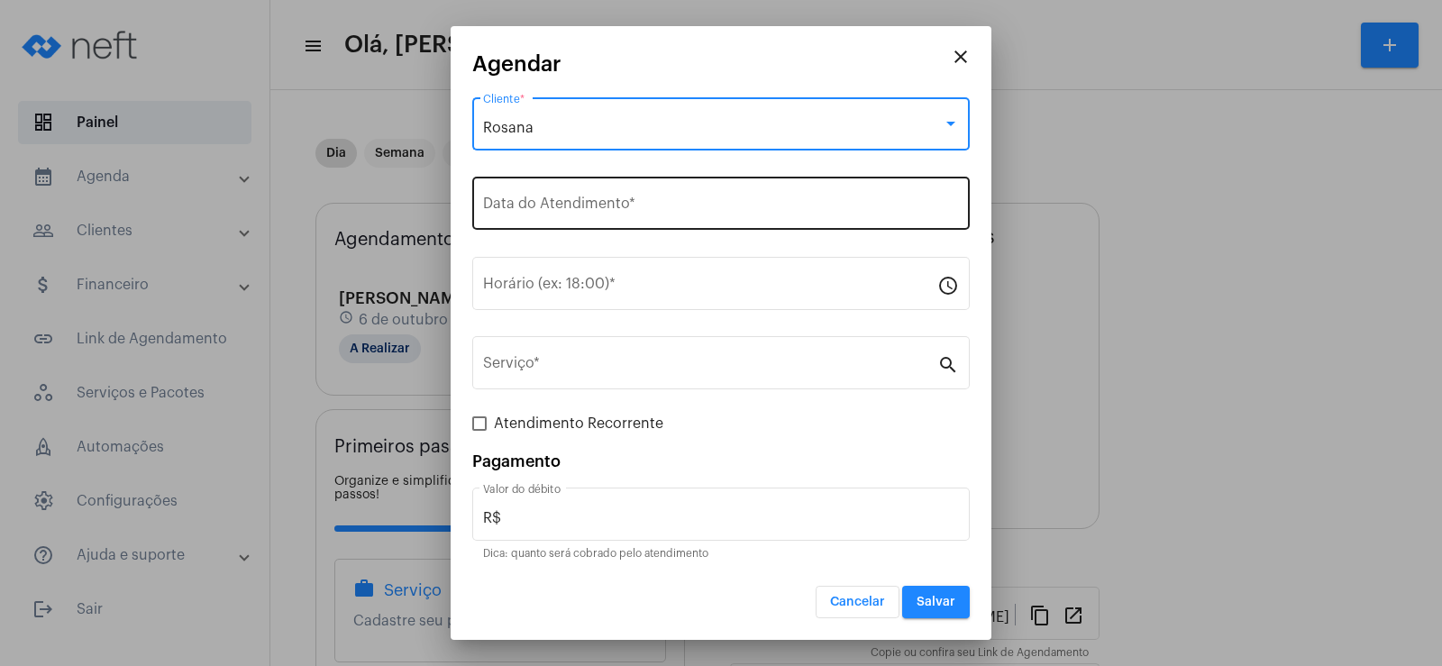
click at [619, 218] on div "Data do Atendimento *" at bounding box center [721, 201] width 476 height 57
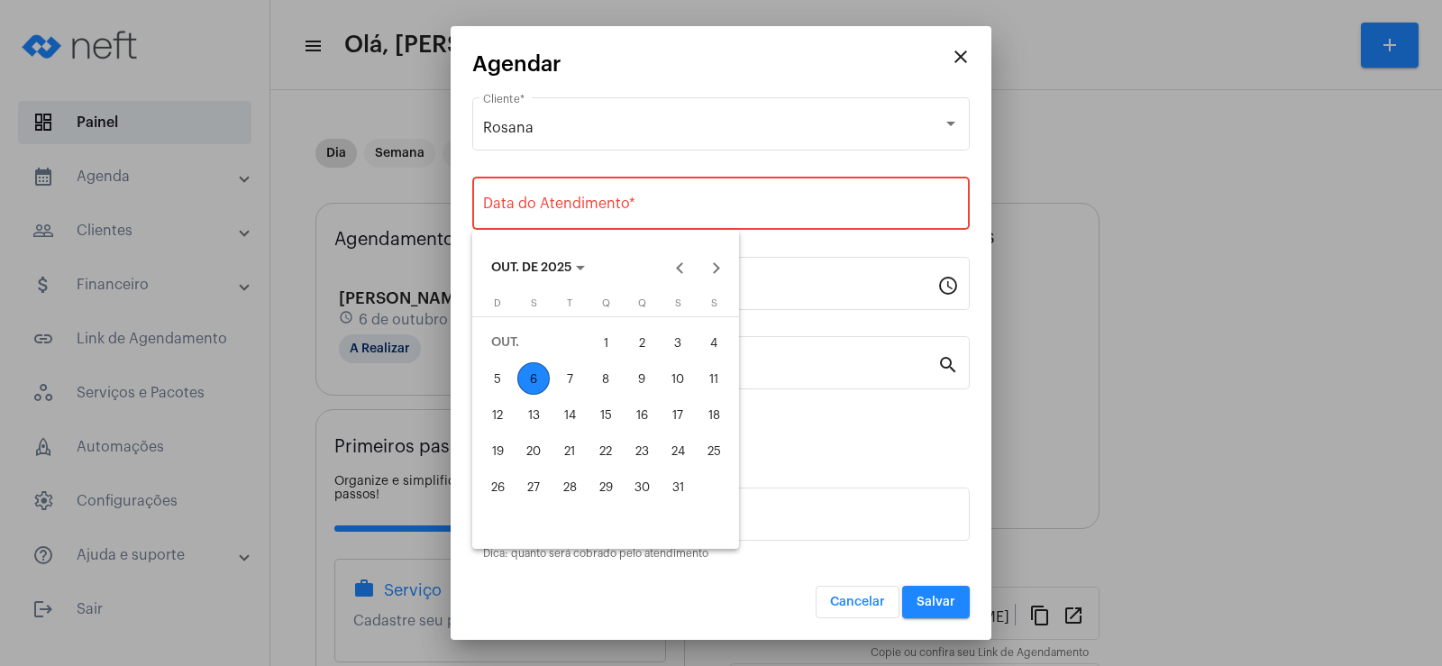
click at [557, 384] on div "7" at bounding box center [569, 378] width 32 height 32
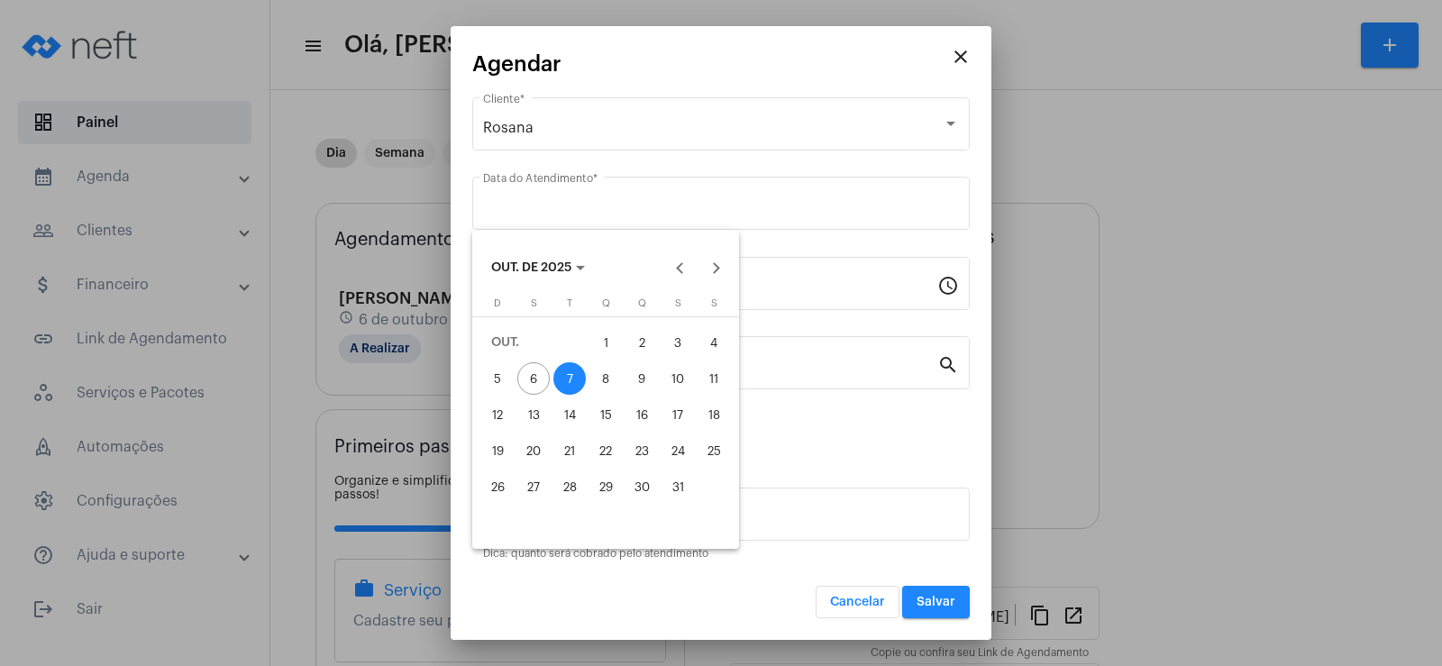
type input "[DATE]"
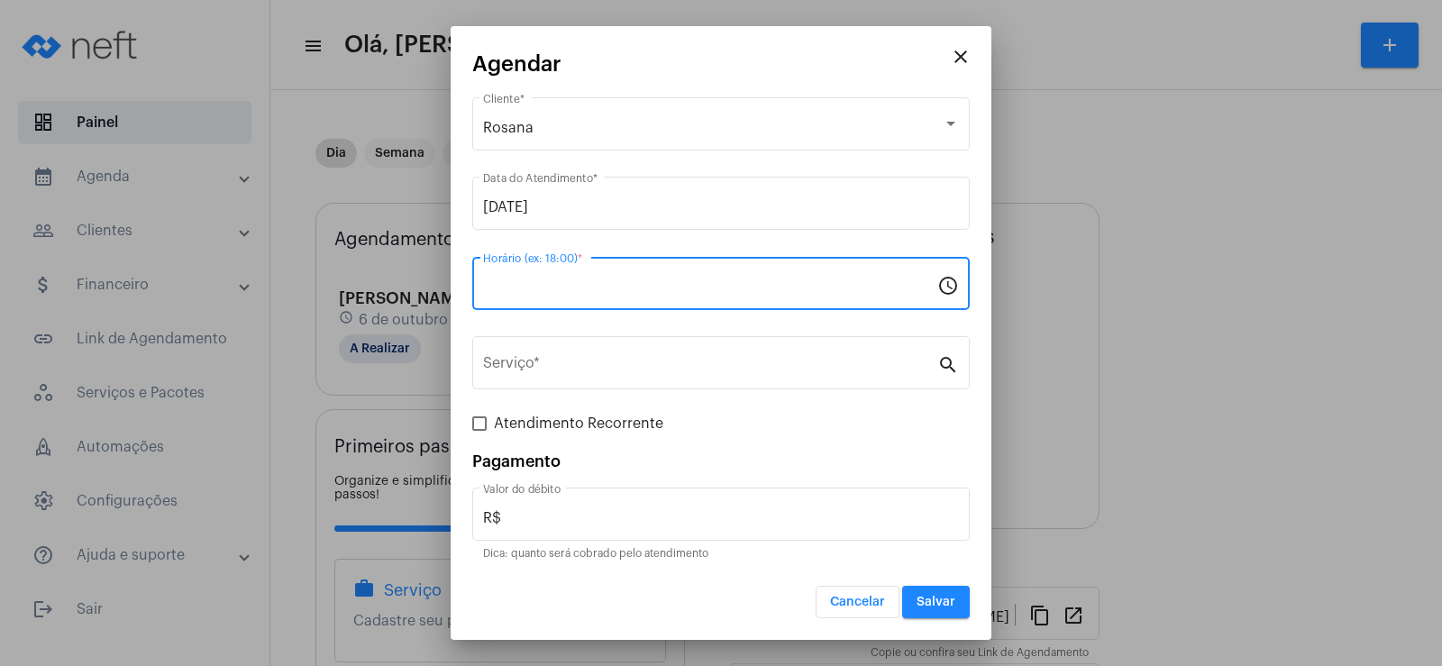
click at [547, 284] on input "Horário (ex: 18:00) *" at bounding box center [710, 287] width 454 height 16
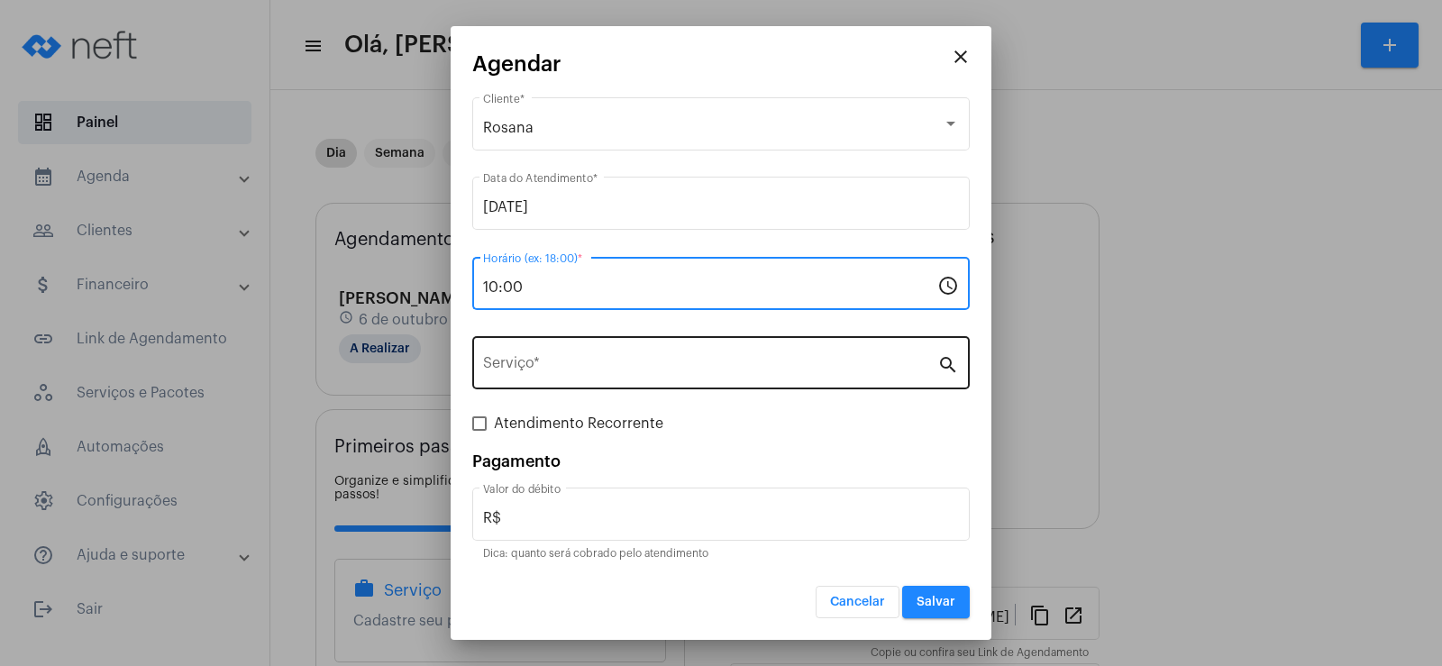
type input "10:00"
click at [563, 358] on div "Serviço *" at bounding box center [710, 361] width 454 height 57
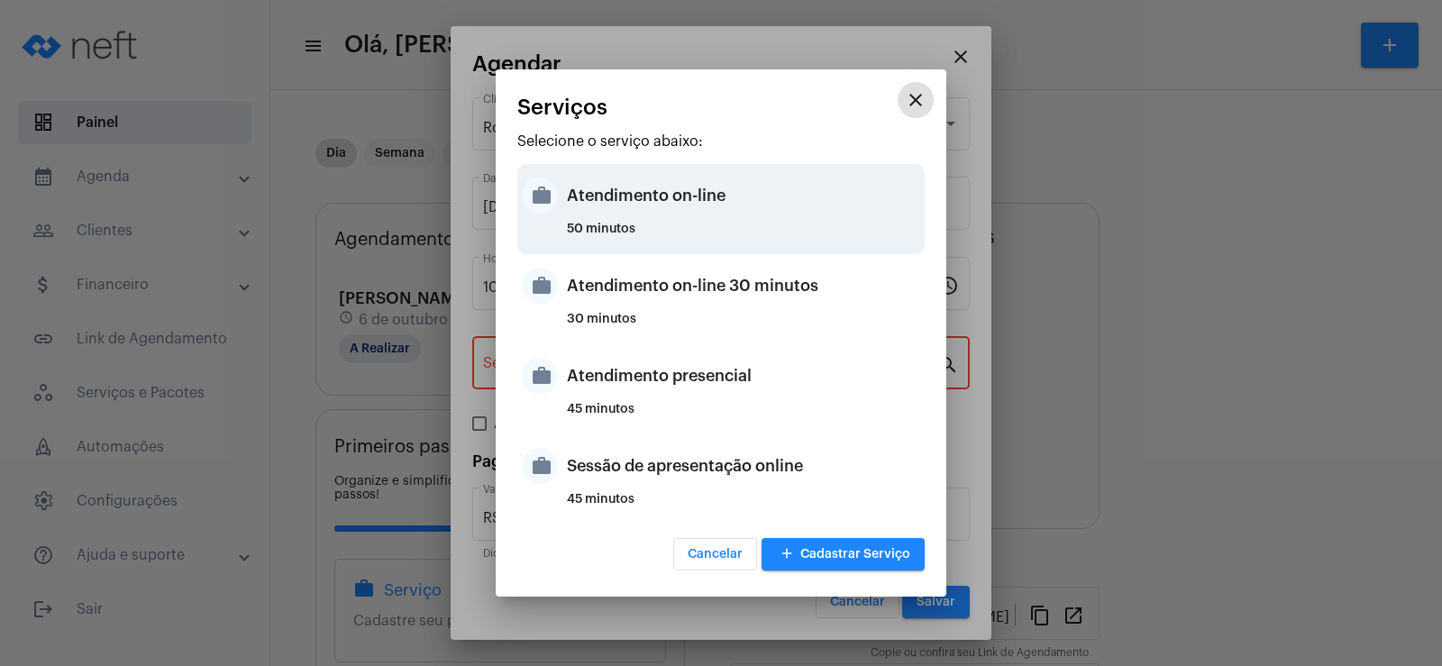
click at [606, 196] on div "Atendimento on-line" at bounding box center [743, 196] width 353 height 54
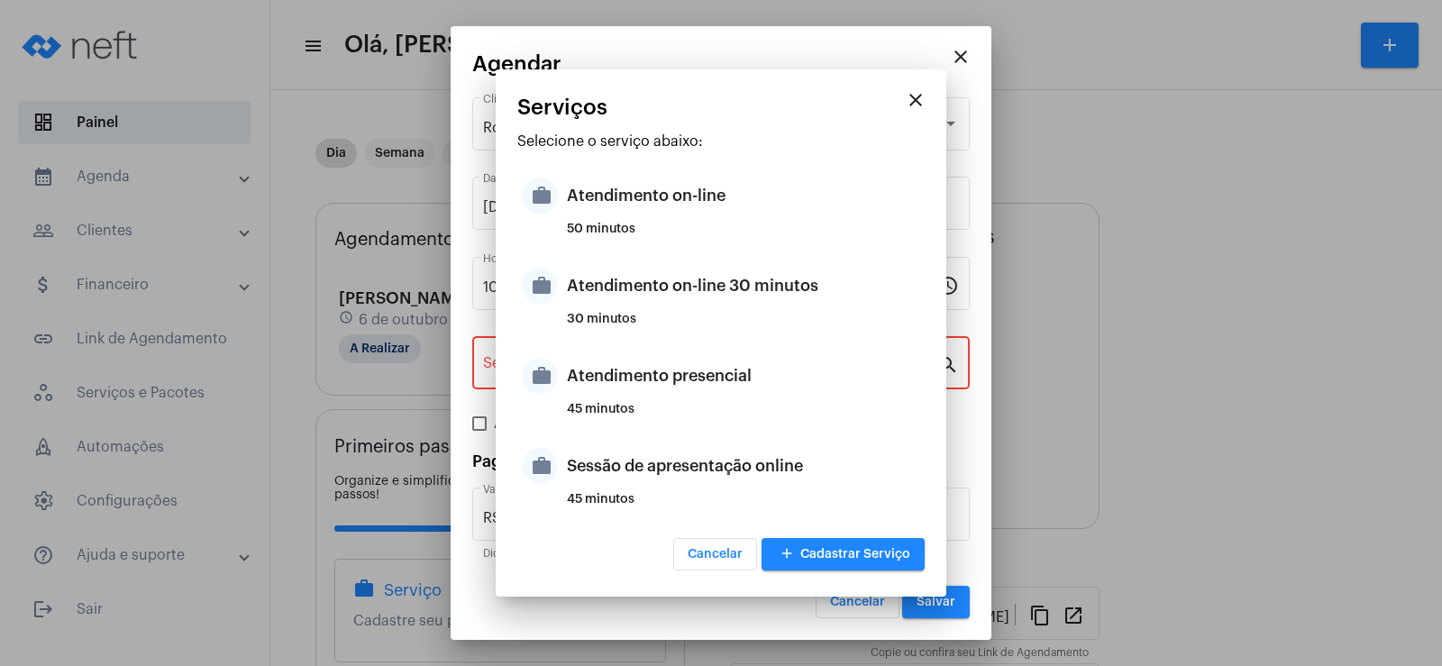
type input "Atendimento on-line"
type input "R$ 0"
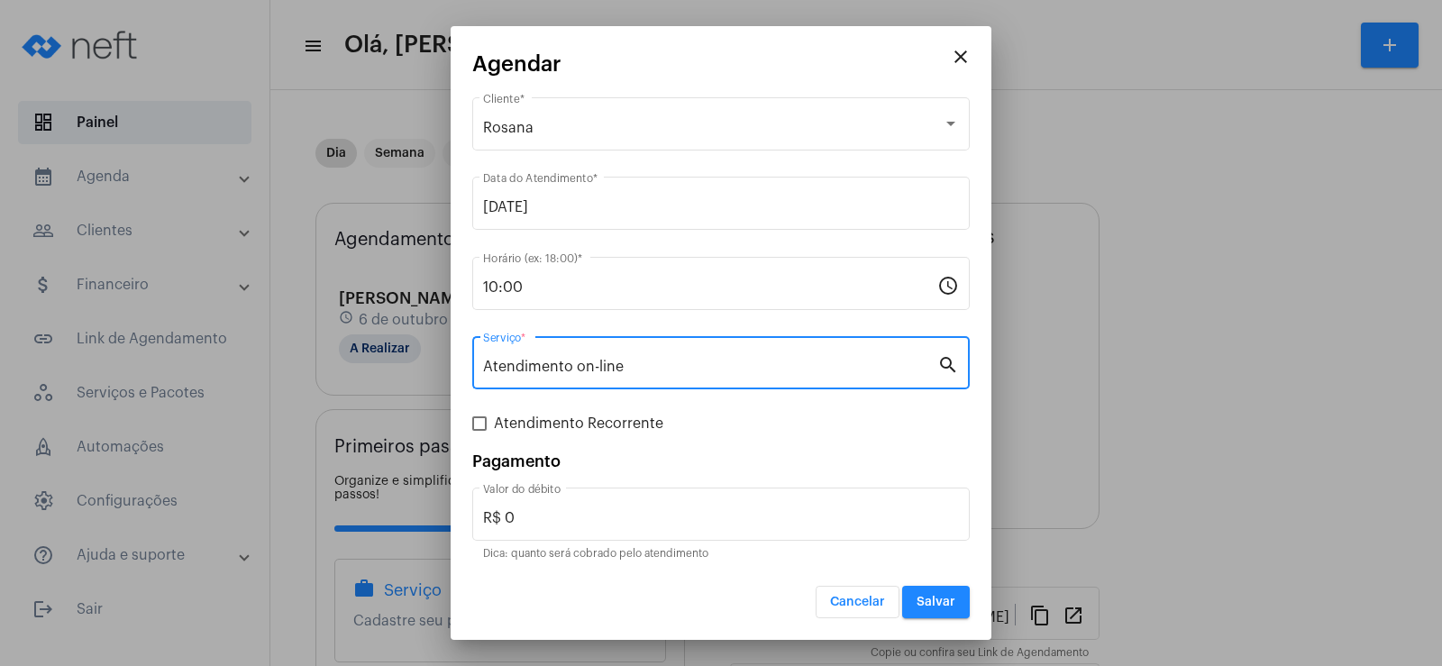
click at [938, 608] on span "Salvar" at bounding box center [936, 602] width 39 height 13
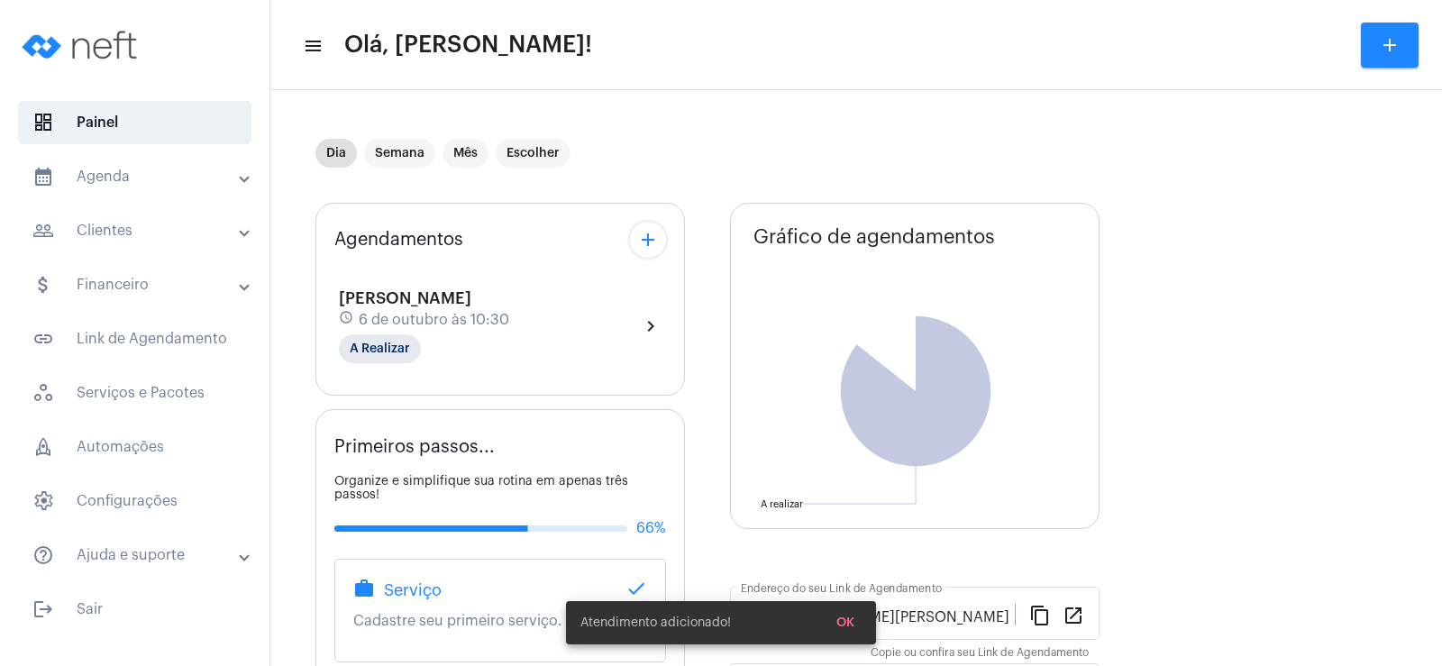
click at [643, 229] on mat-icon "add" at bounding box center [648, 240] width 22 height 22
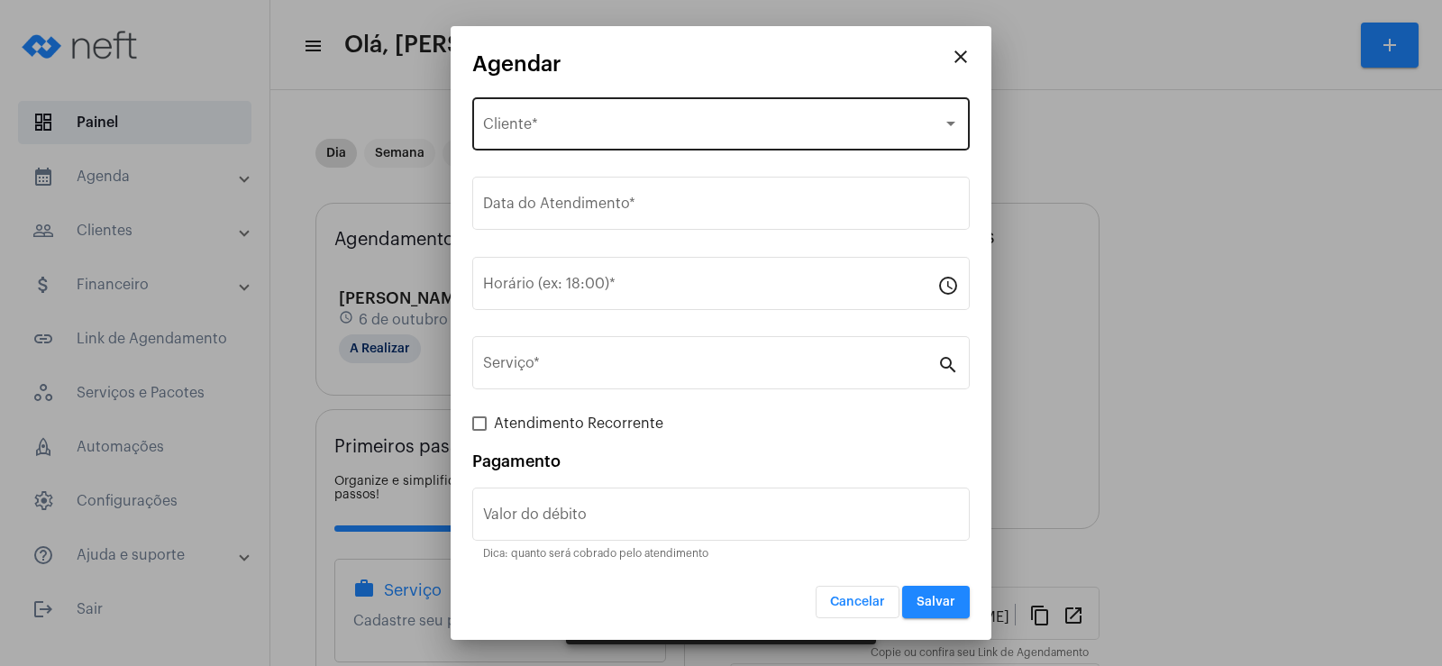
click at [599, 121] on span "Selecione o Cliente" at bounding box center [713, 128] width 460 height 16
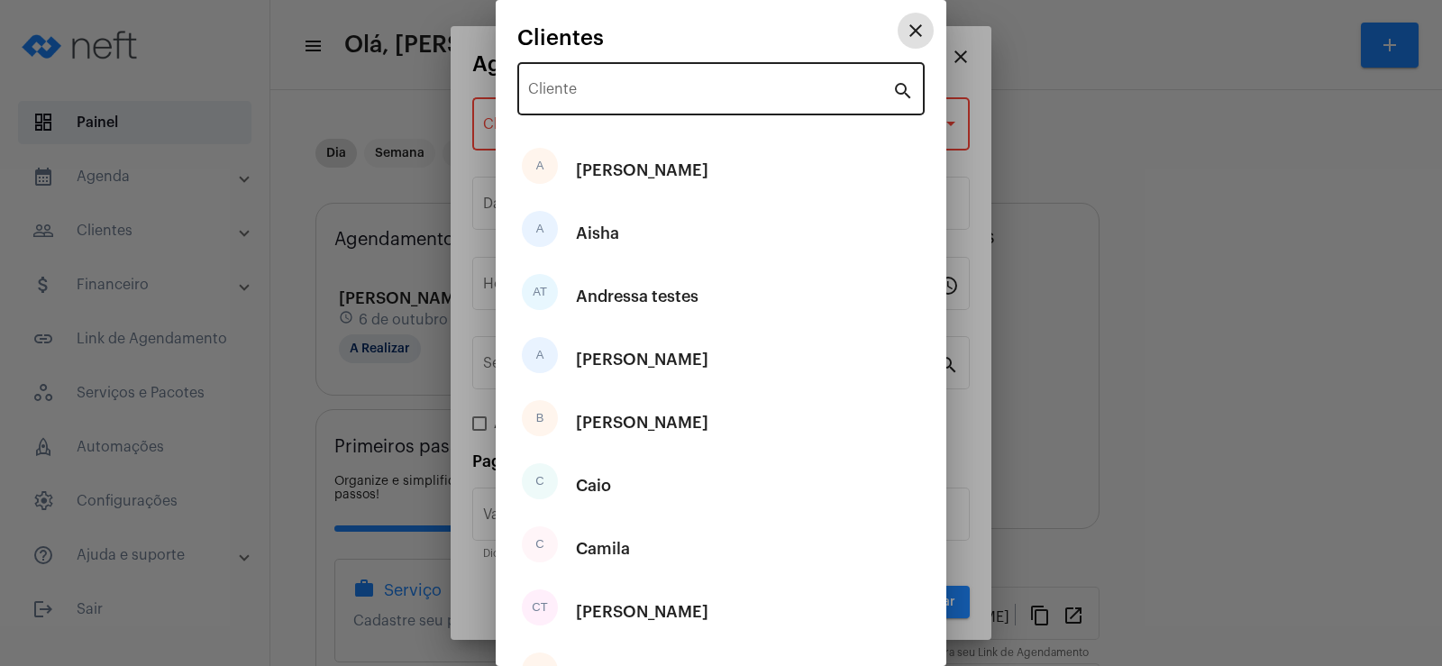
click at [581, 93] on input "Cliente" at bounding box center [710, 93] width 364 height 16
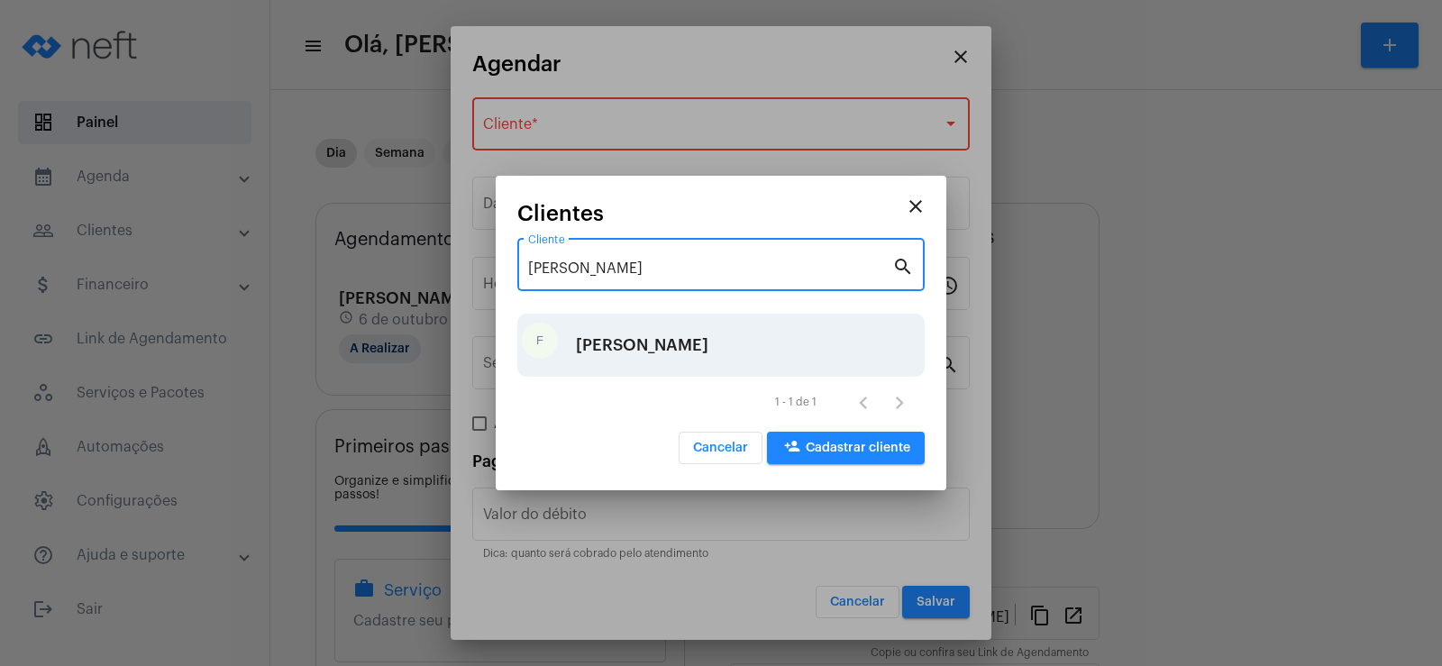
type input "[PERSON_NAME]"
click at [599, 345] on div "[PERSON_NAME]" at bounding box center [642, 345] width 133 height 54
type input "R$"
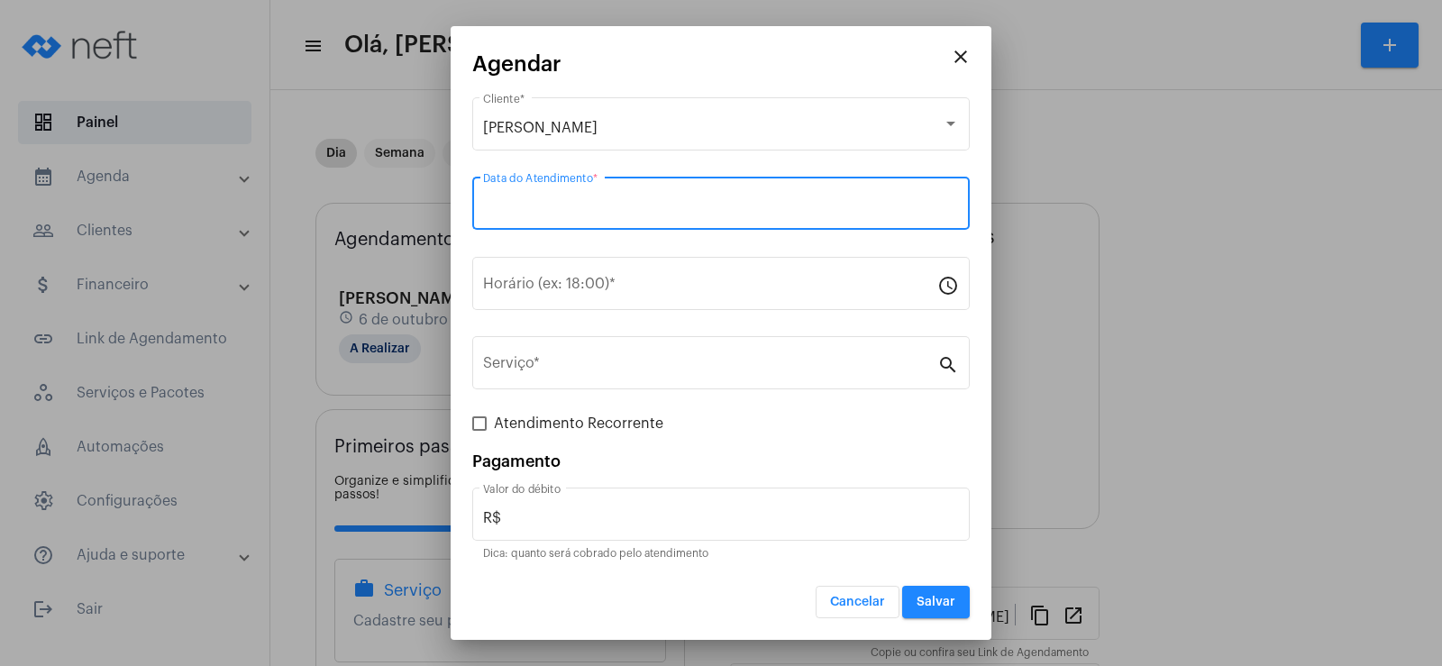
click at [552, 206] on input "Data do Atendimento *" at bounding box center [721, 207] width 476 height 16
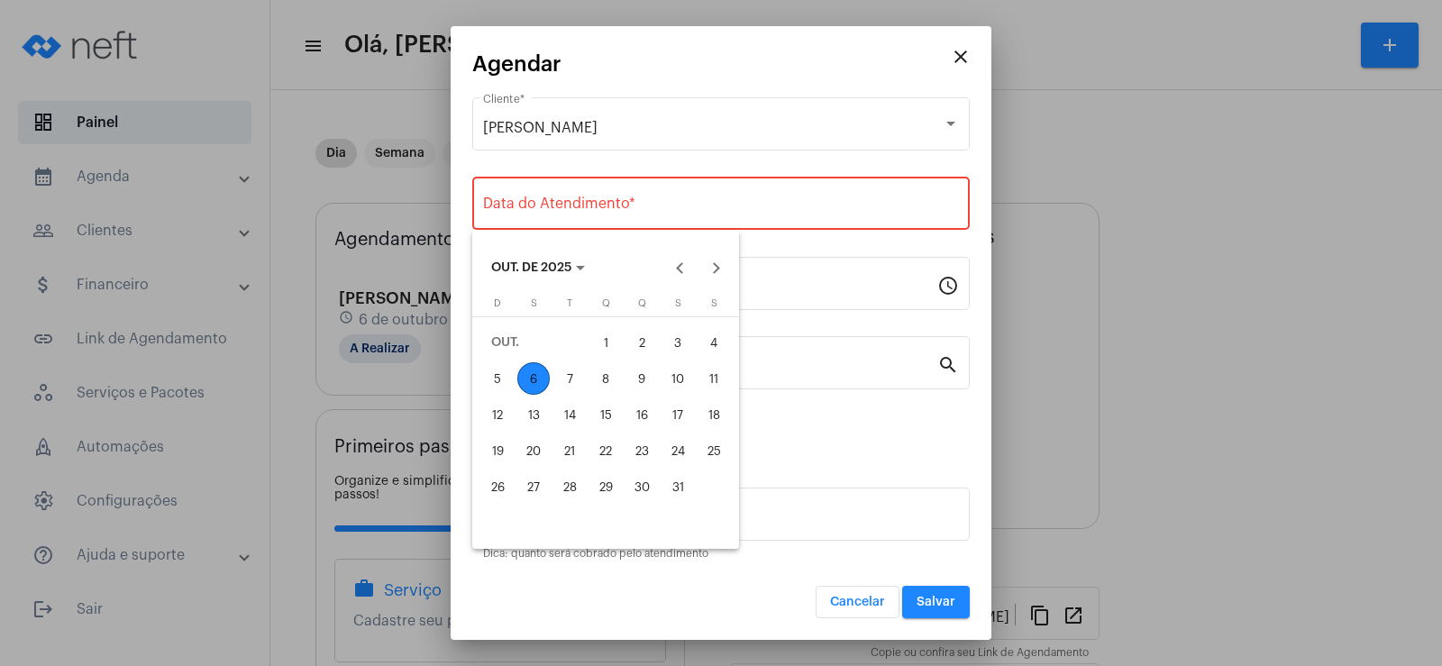
click at [574, 379] on div "7" at bounding box center [569, 378] width 32 height 32
type input "[DATE]"
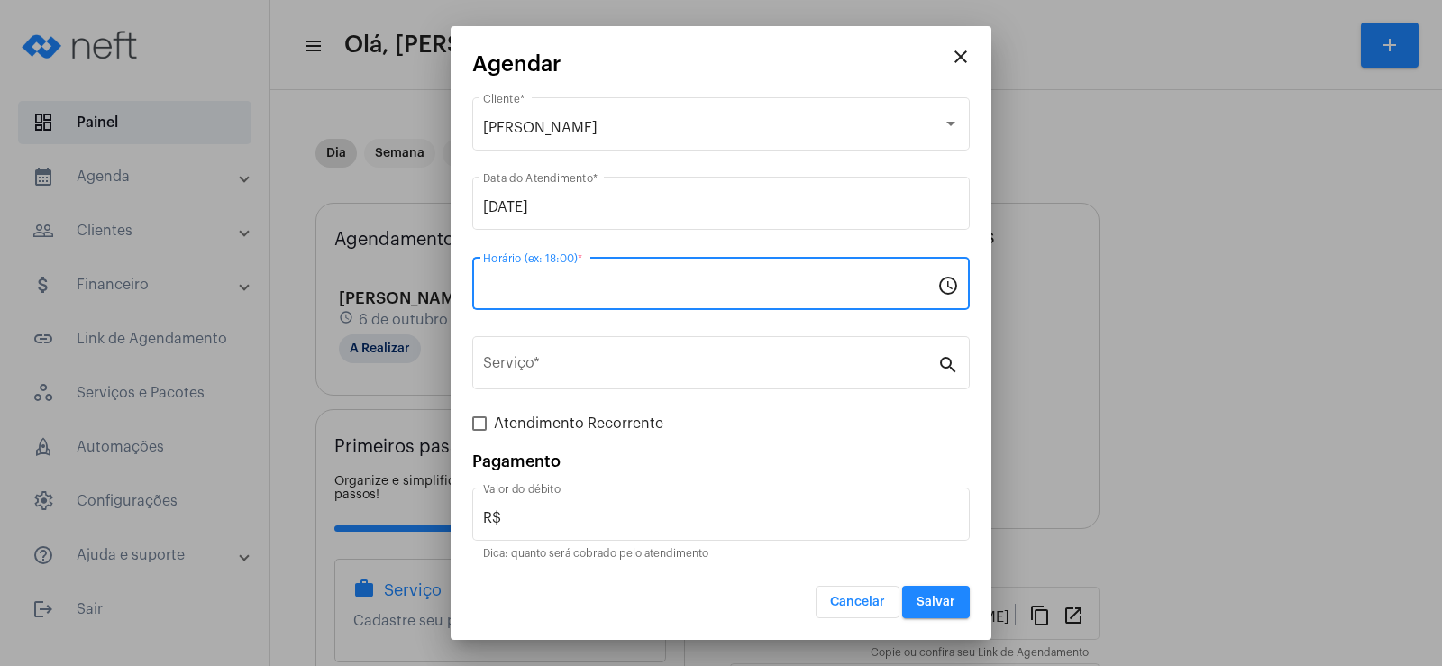
click at [543, 291] on input "Horário (ex: 18:00) *" at bounding box center [710, 287] width 454 height 16
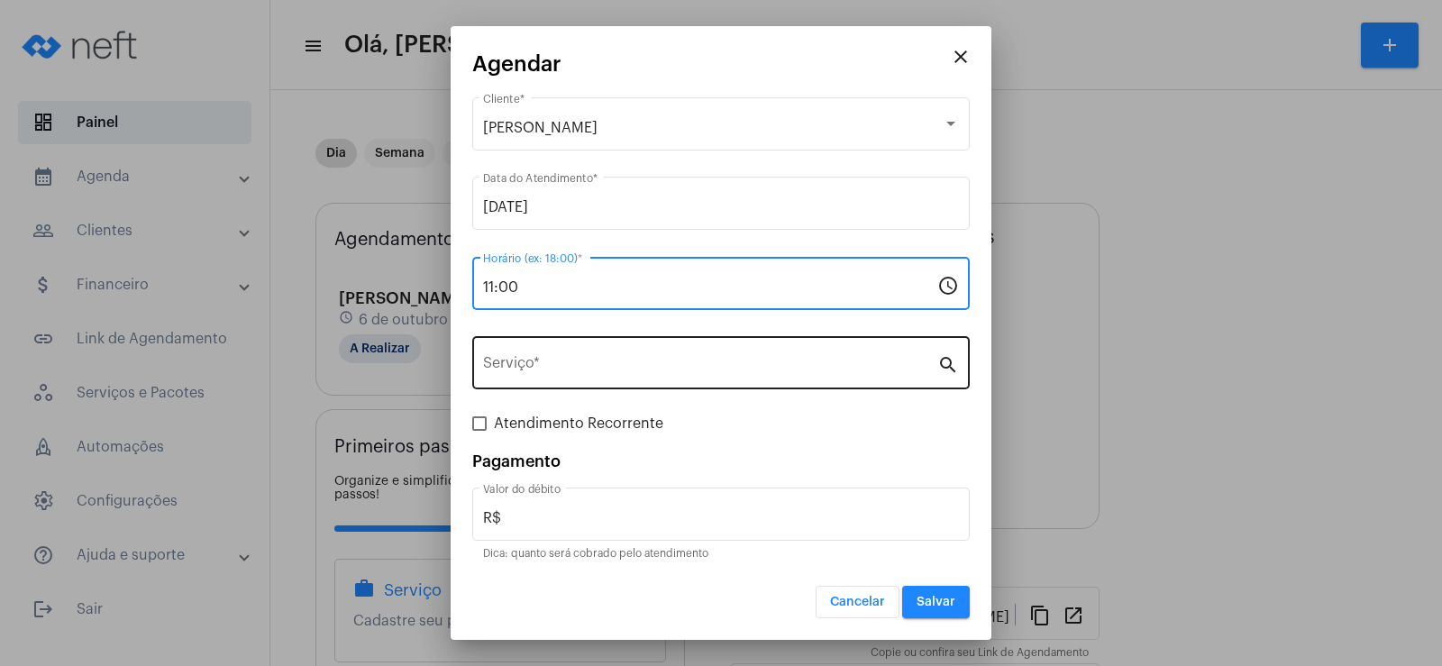
type input "11:00"
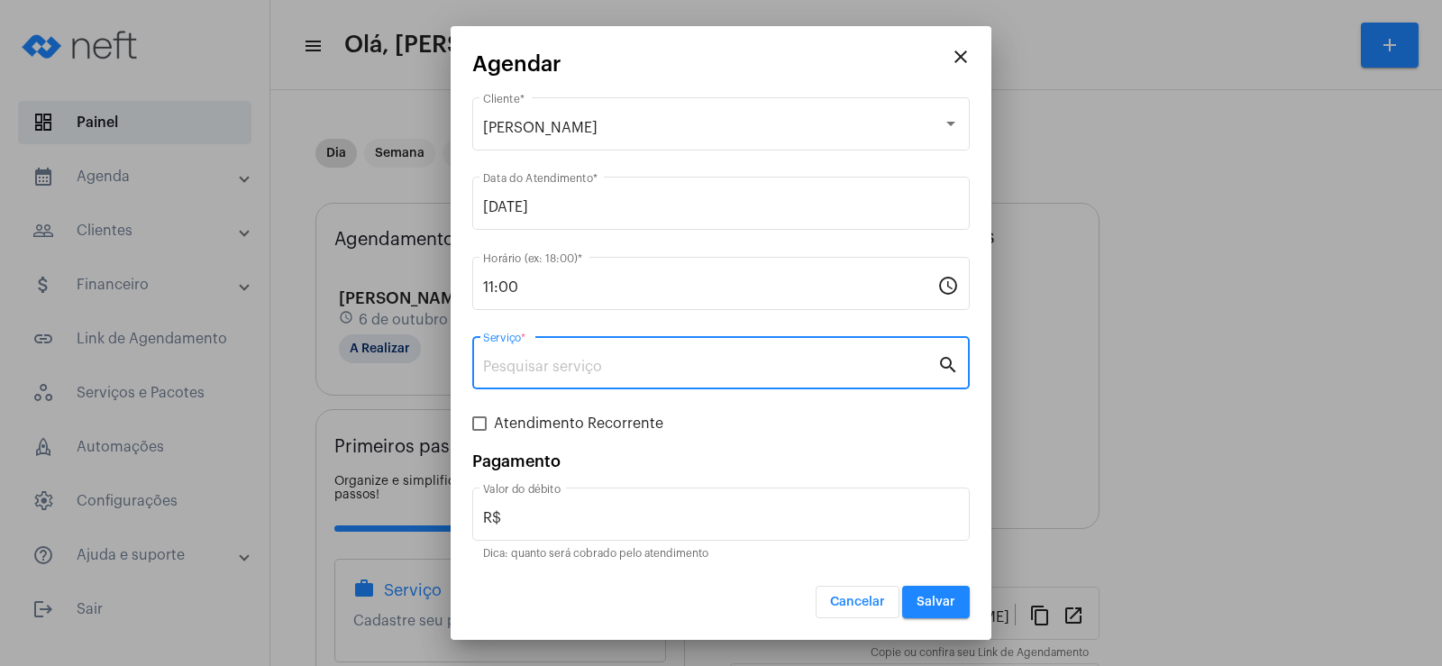
click at [544, 372] on input "Serviço *" at bounding box center [710, 367] width 454 height 16
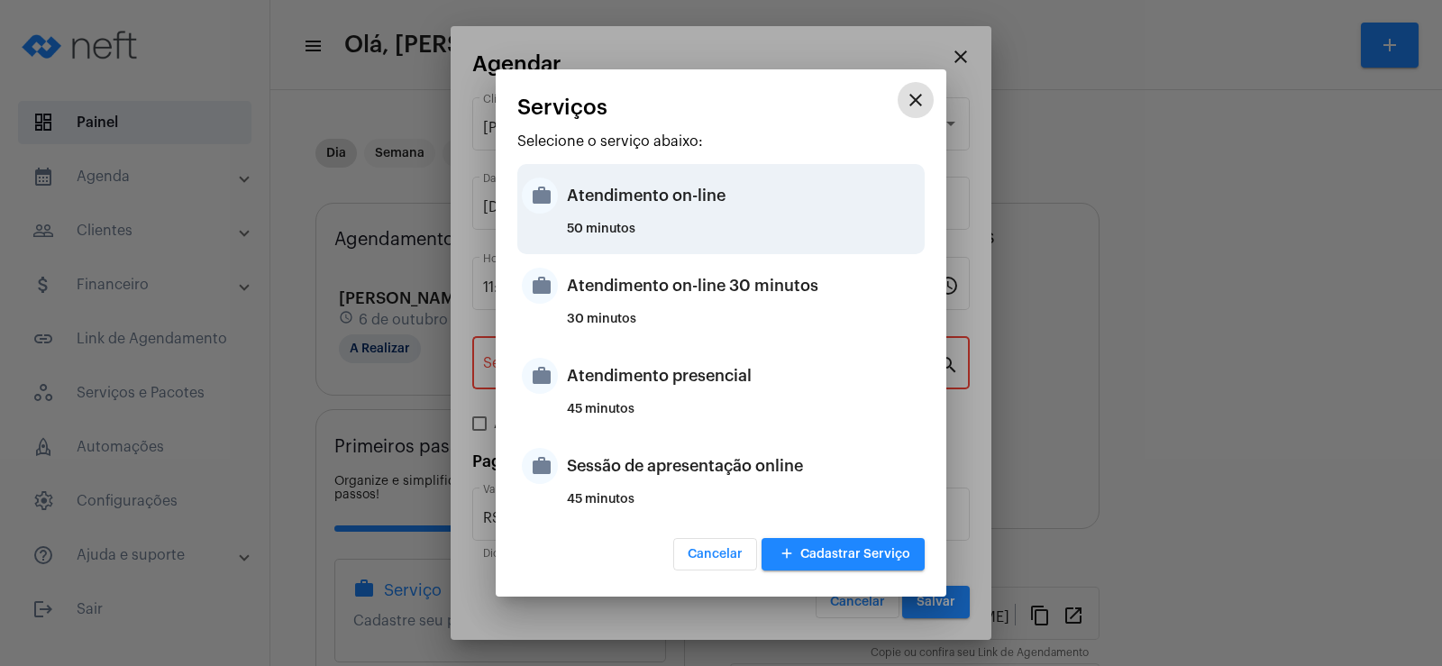
click at [625, 210] on div "Atendimento on-line" at bounding box center [743, 196] width 353 height 54
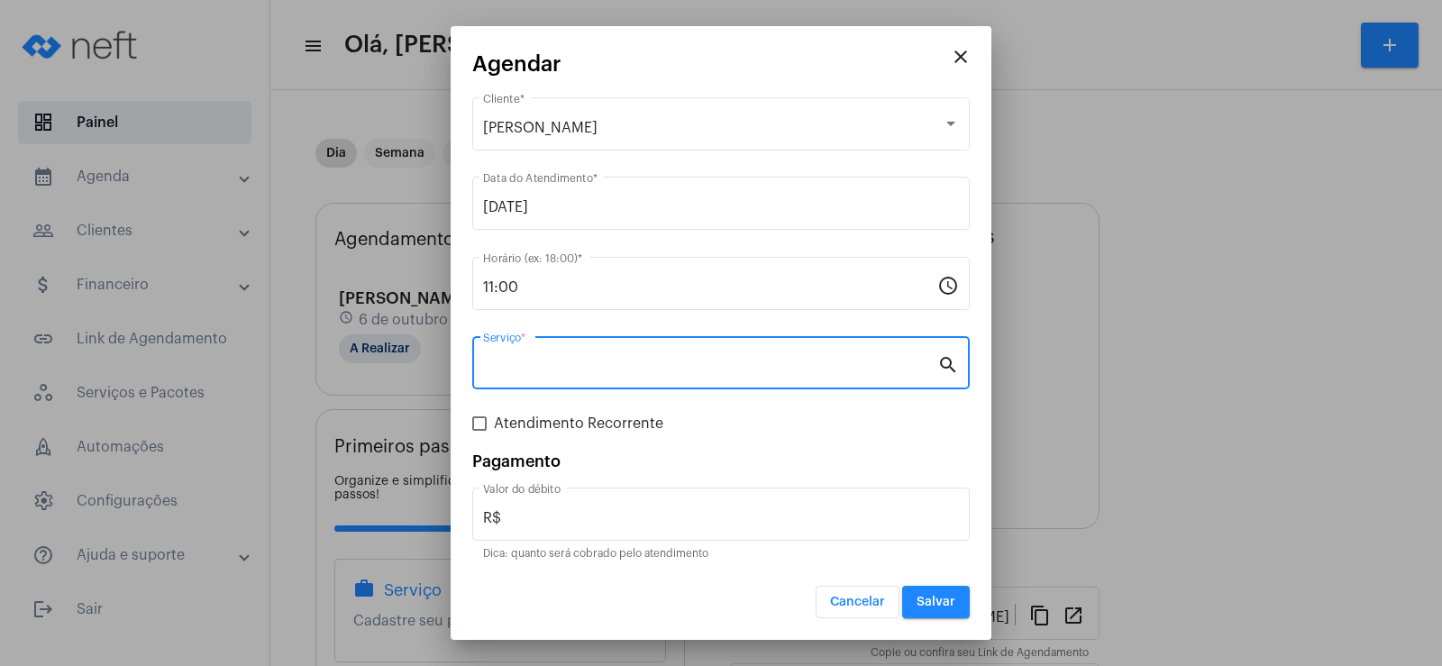
type input "Atendimento on-line"
type input "R$ 0"
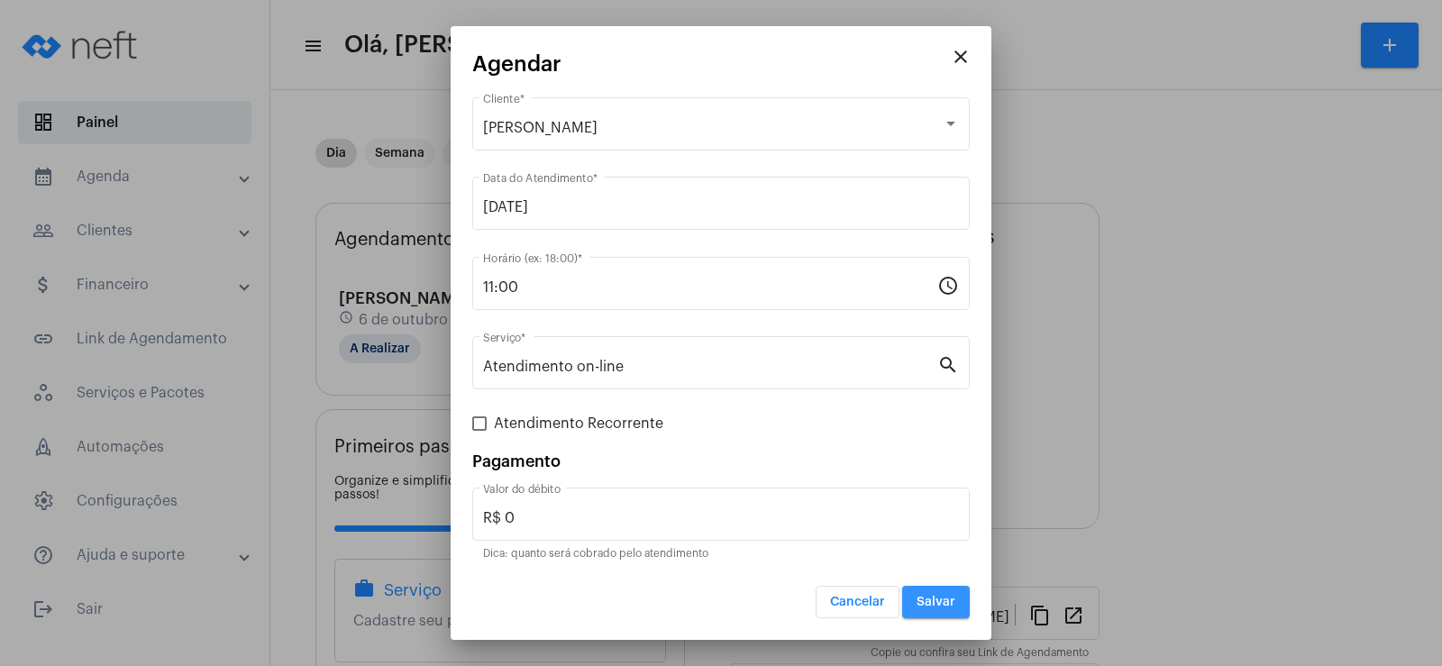
click at [946, 604] on span "Salvar" at bounding box center [936, 602] width 39 height 13
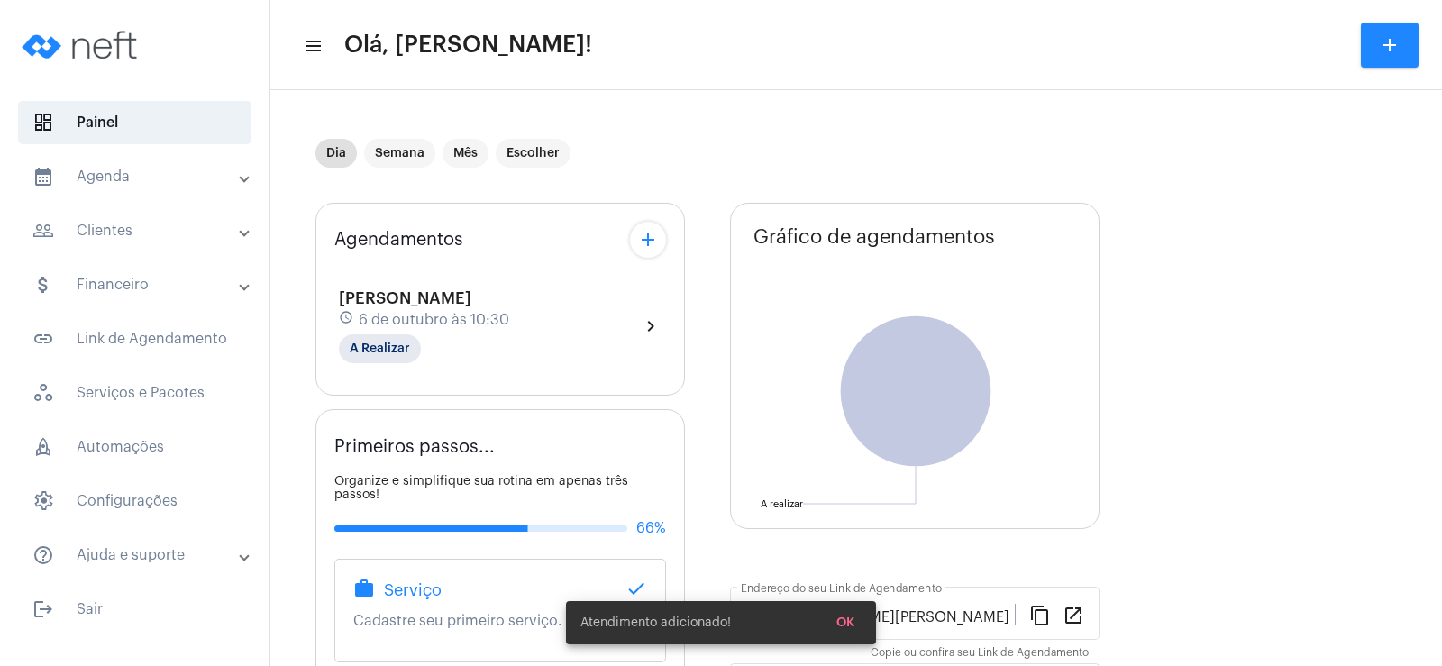
click at [645, 251] on mat-icon "add" at bounding box center [648, 240] width 22 height 22
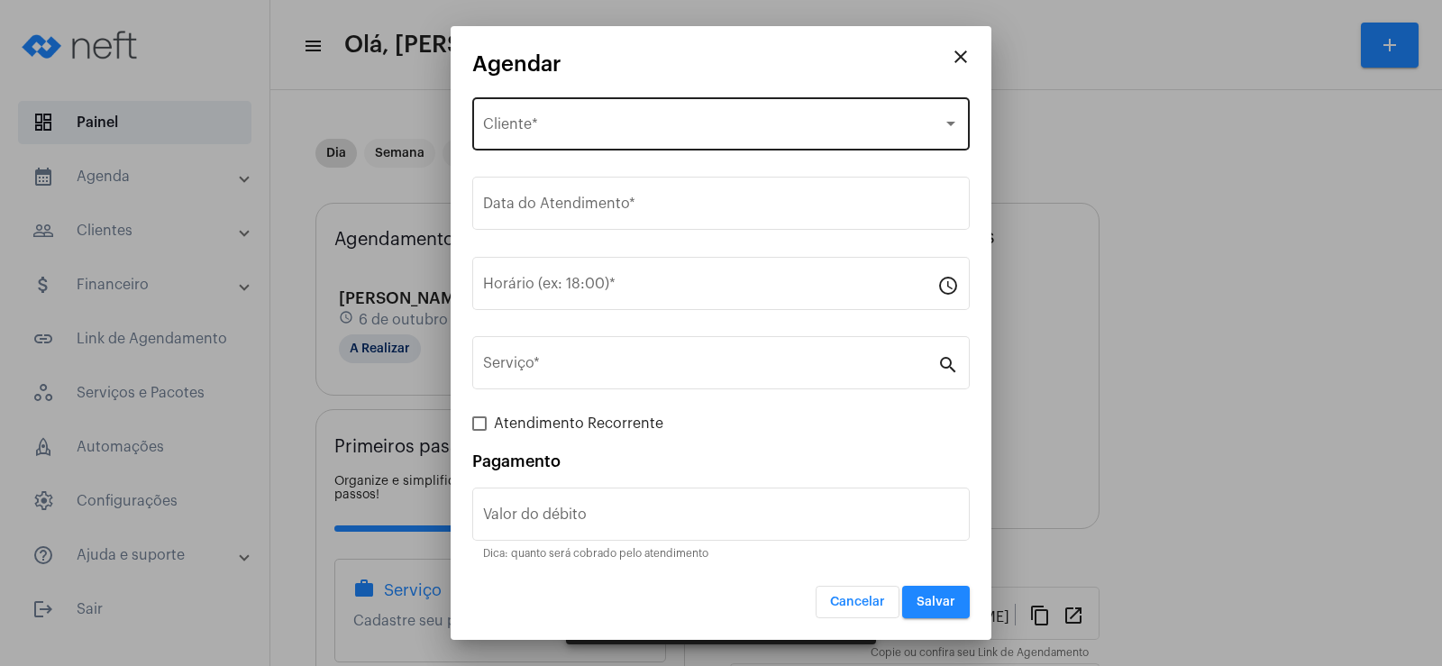
click at [595, 118] on div "Selecione o Cliente Cliente *" at bounding box center [721, 122] width 476 height 57
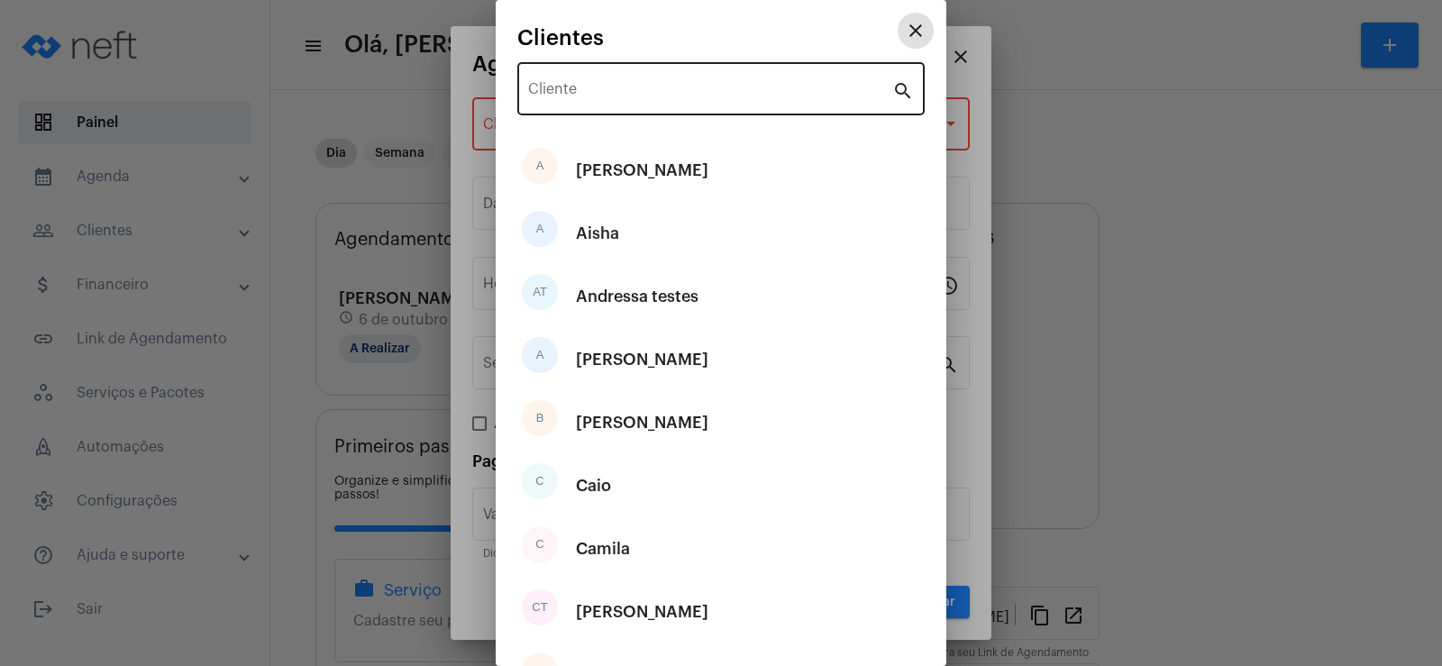
click at [596, 95] on input "Cliente" at bounding box center [710, 93] width 364 height 16
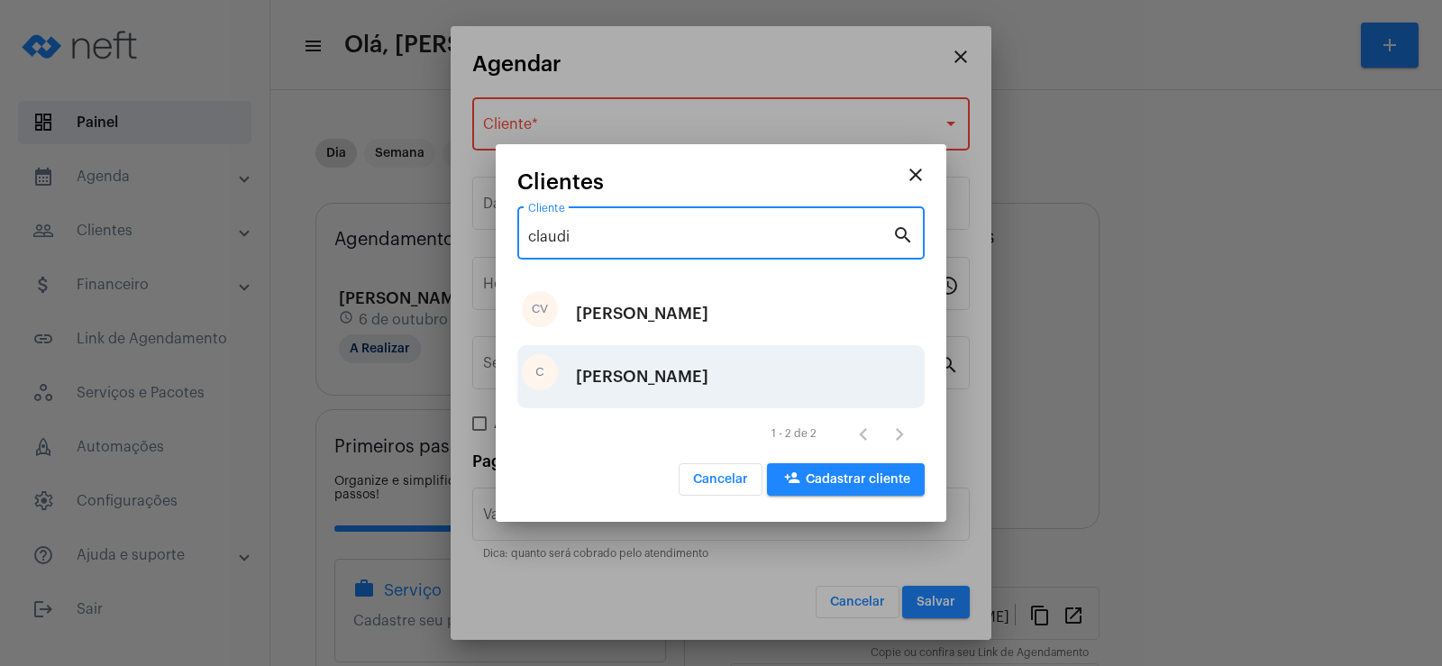
type input "claudi"
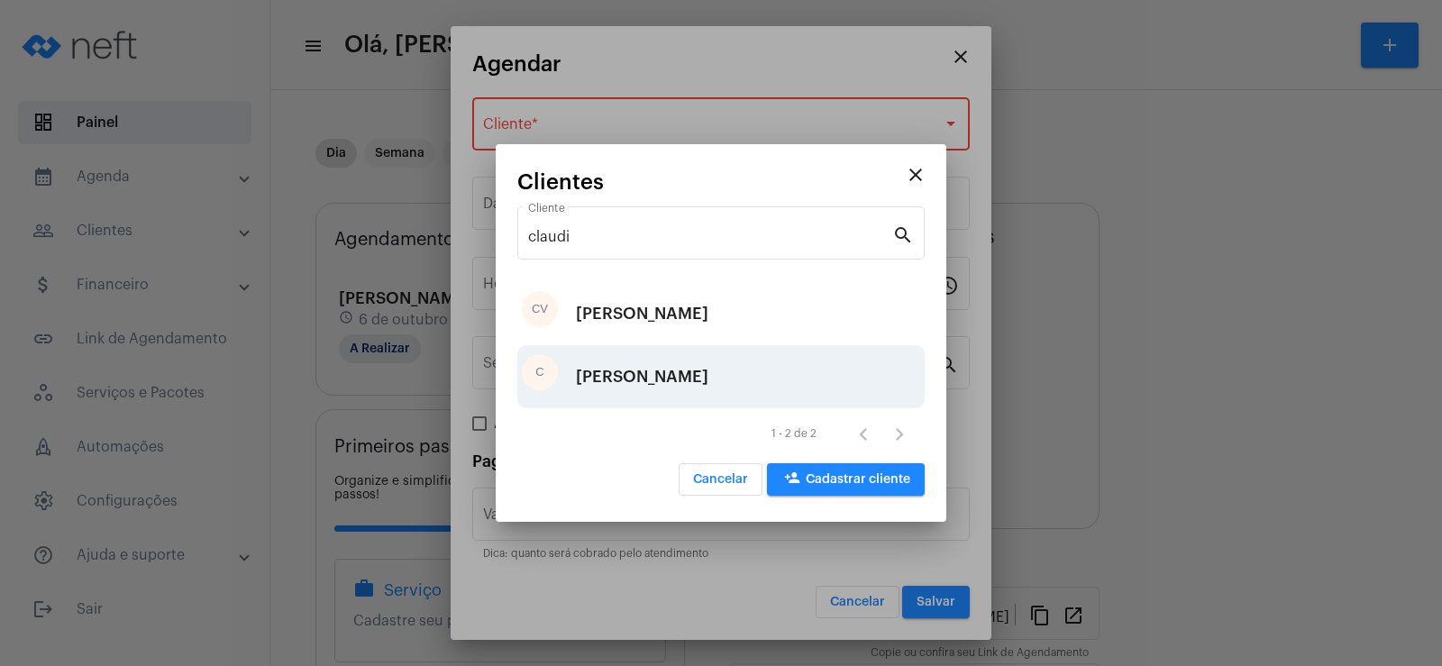
click at [605, 379] on div "[PERSON_NAME]" at bounding box center [642, 377] width 133 height 54
type input "R$"
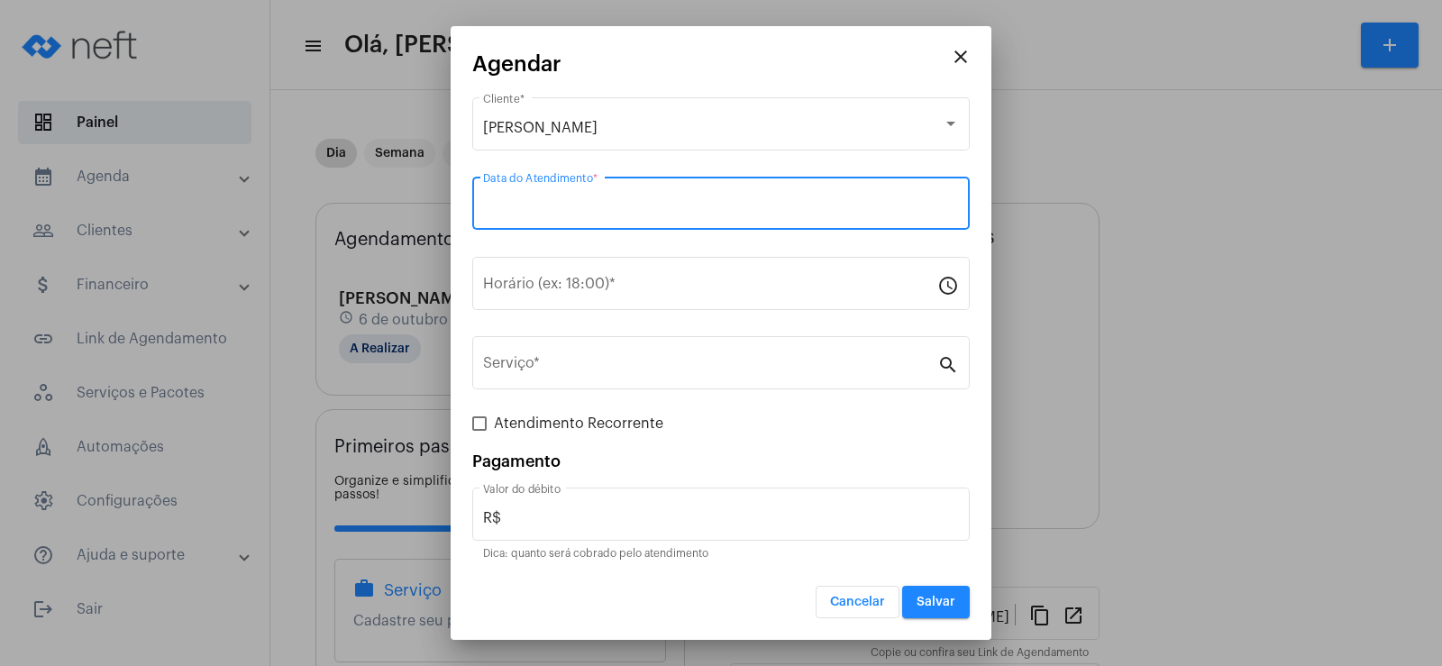
click at [533, 214] on input "Data do Atendimento *" at bounding box center [721, 207] width 476 height 16
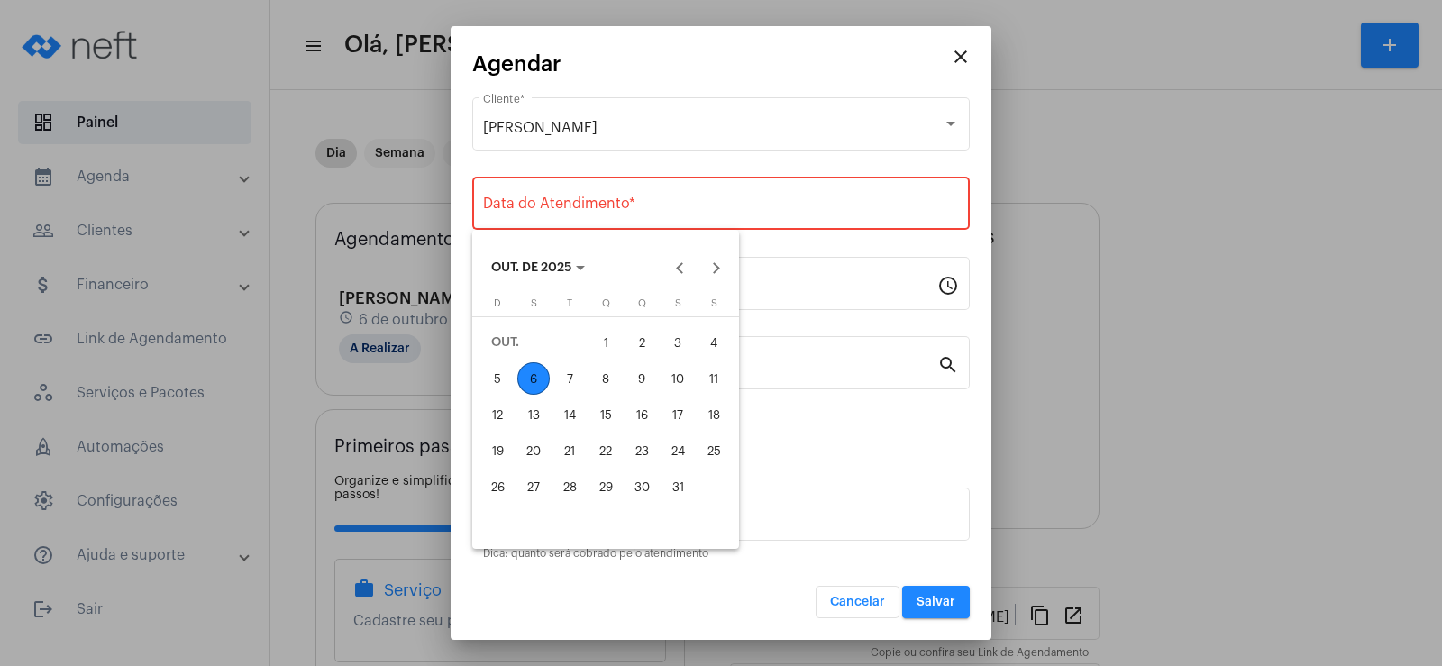
click at [569, 383] on div "7" at bounding box center [569, 378] width 32 height 32
type input "[DATE]"
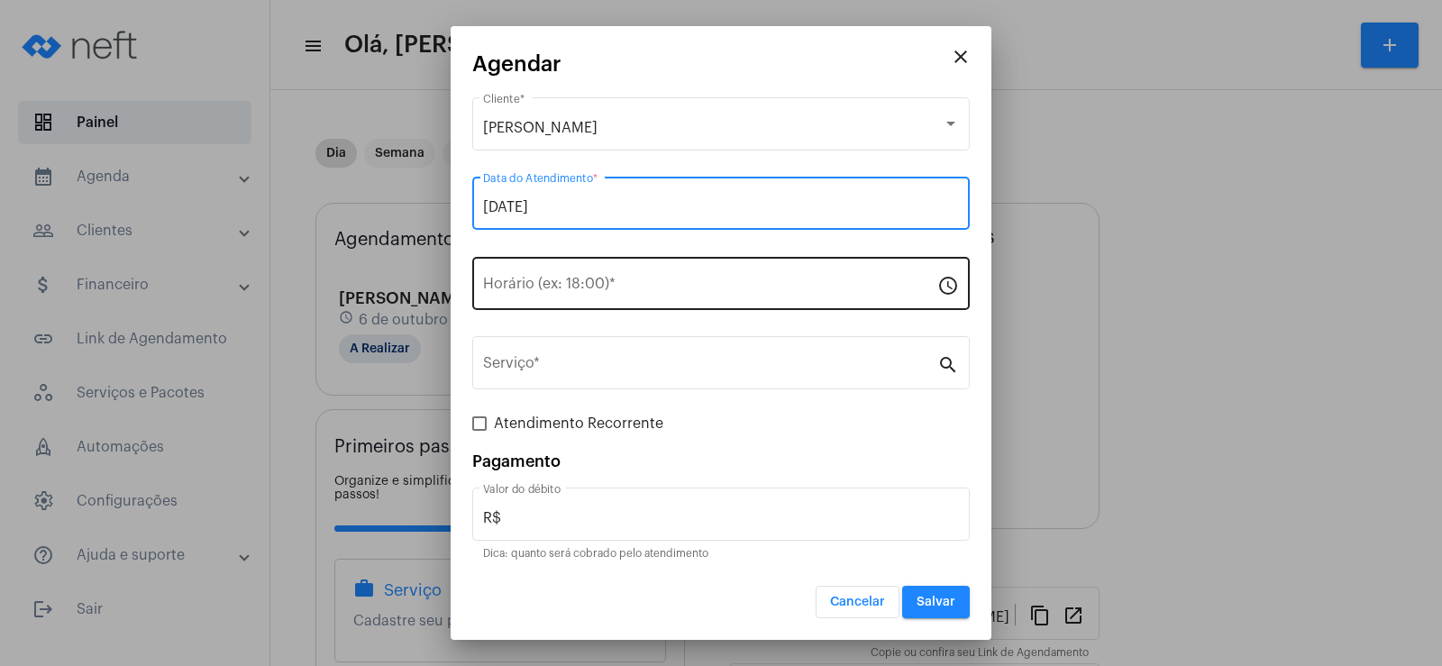
click at [531, 277] on div "Horário (ex: 18:00) *" at bounding box center [710, 281] width 454 height 57
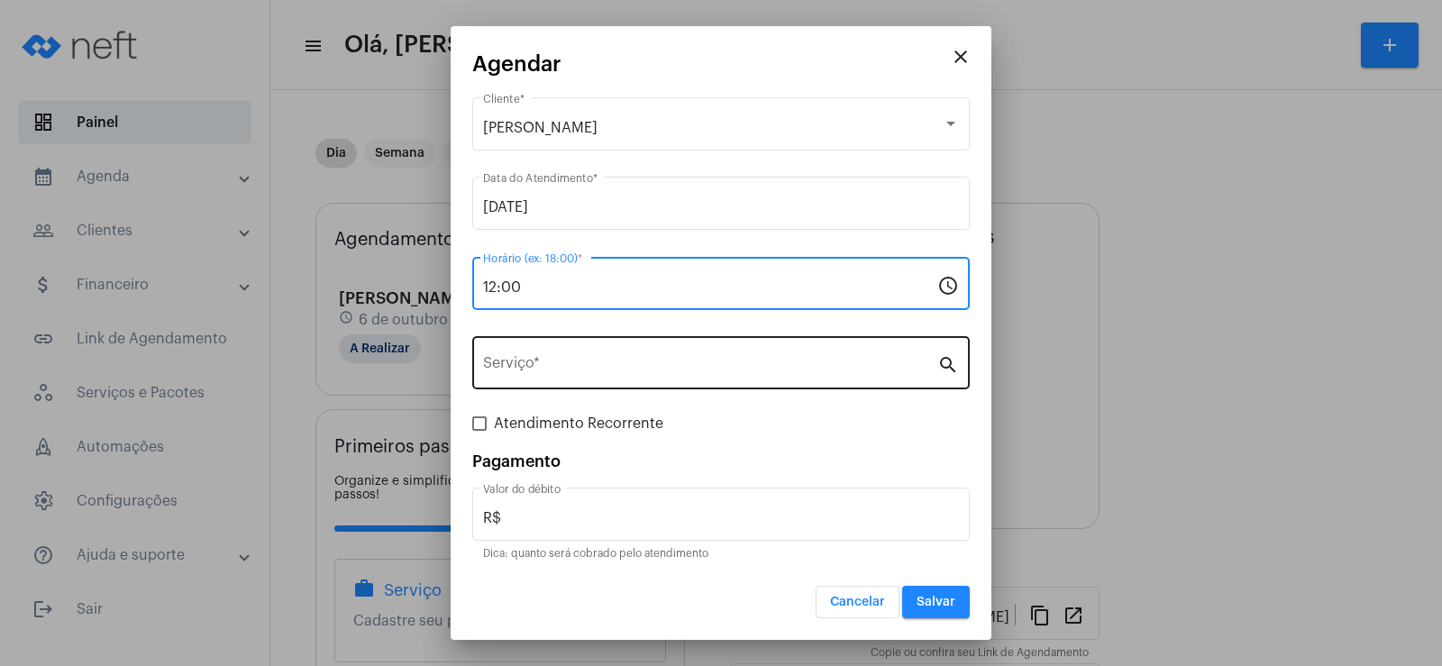
type input "12:00"
click at [560, 357] on div "Serviço *" at bounding box center [710, 361] width 454 height 57
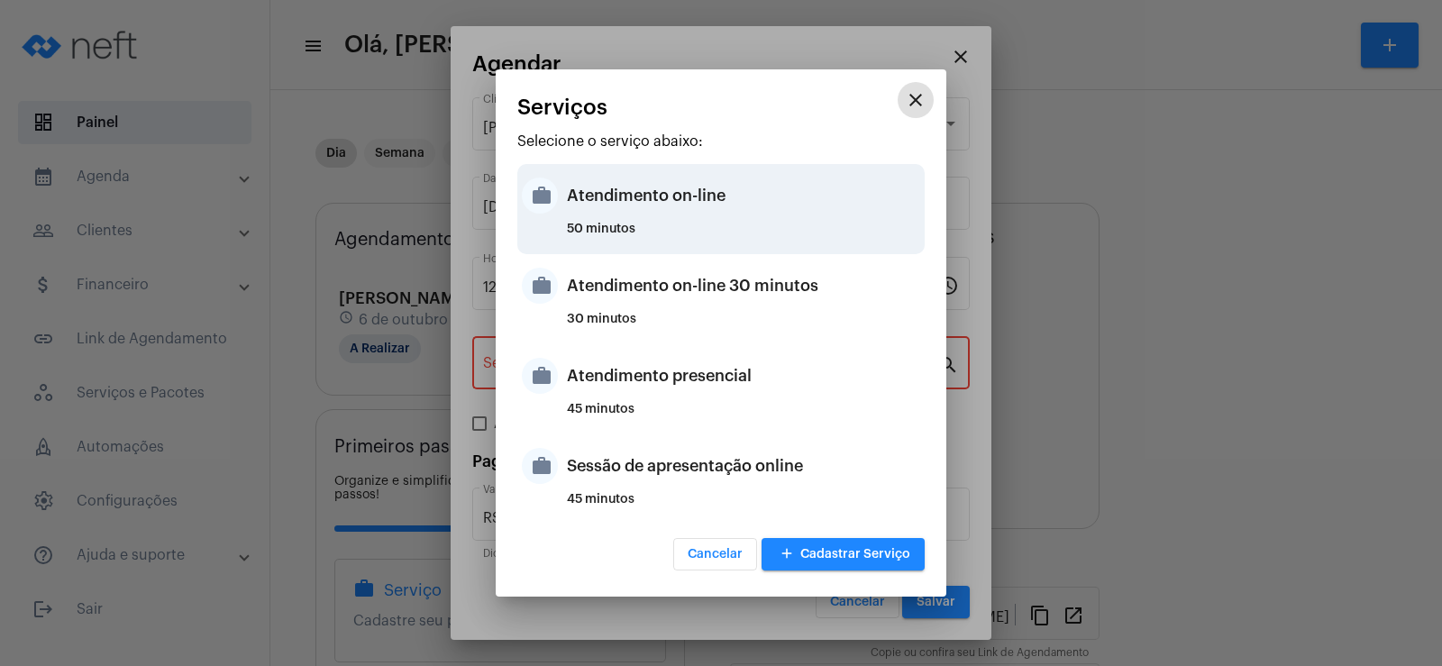
click at [622, 198] on div "Atendimento on-line" at bounding box center [743, 196] width 353 height 54
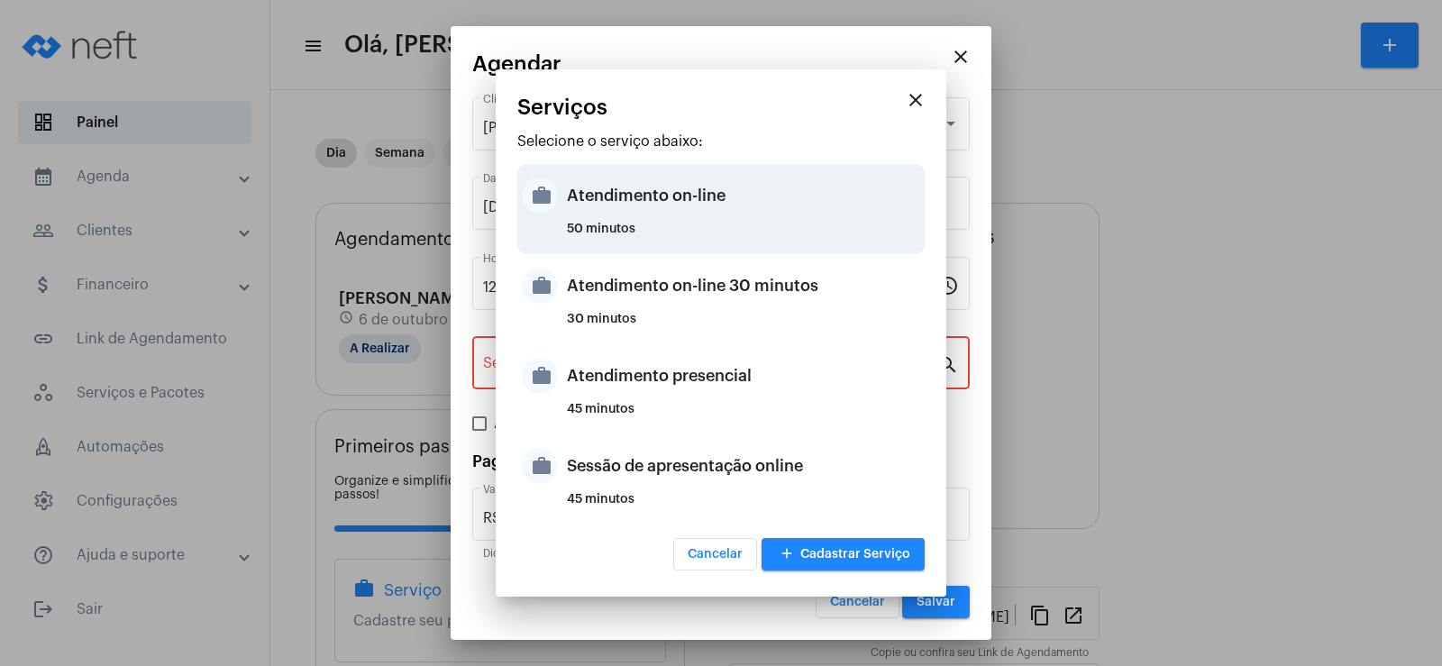
type input "Atendimento on-line"
type input "R$ 0"
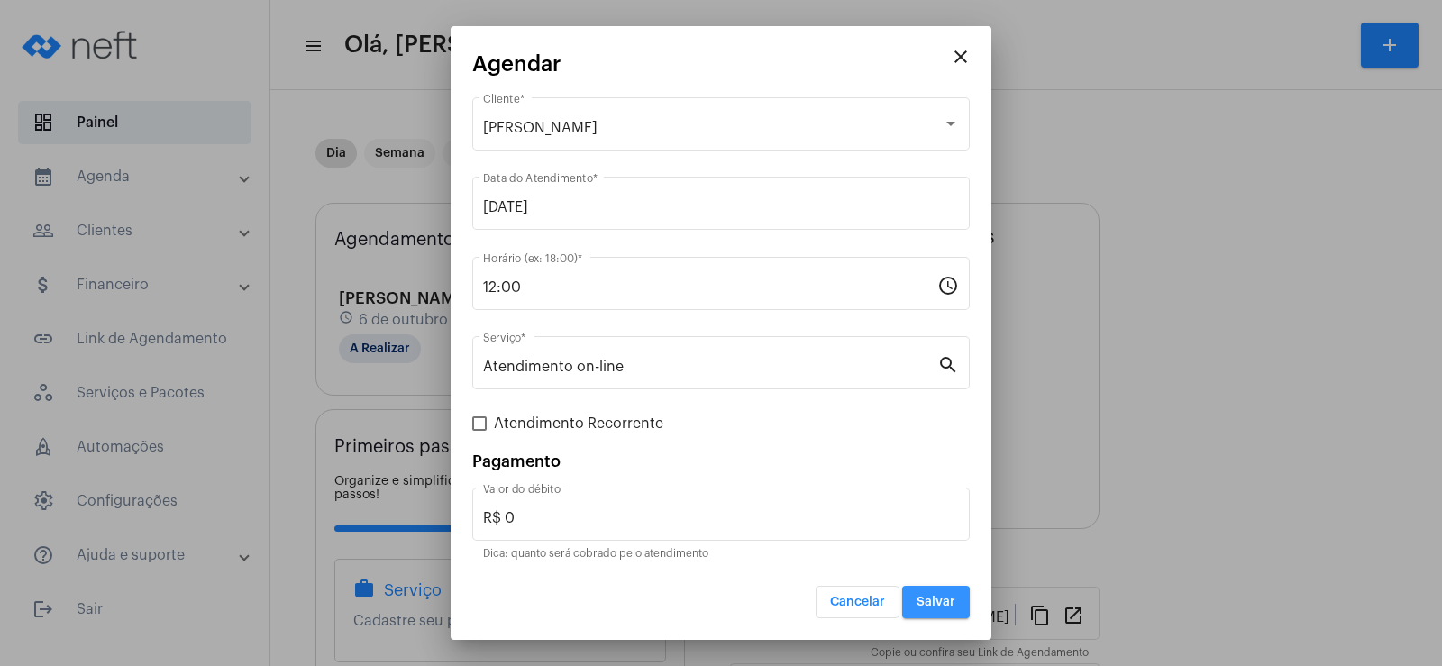
click at [944, 608] on span "Salvar" at bounding box center [936, 602] width 39 height 13
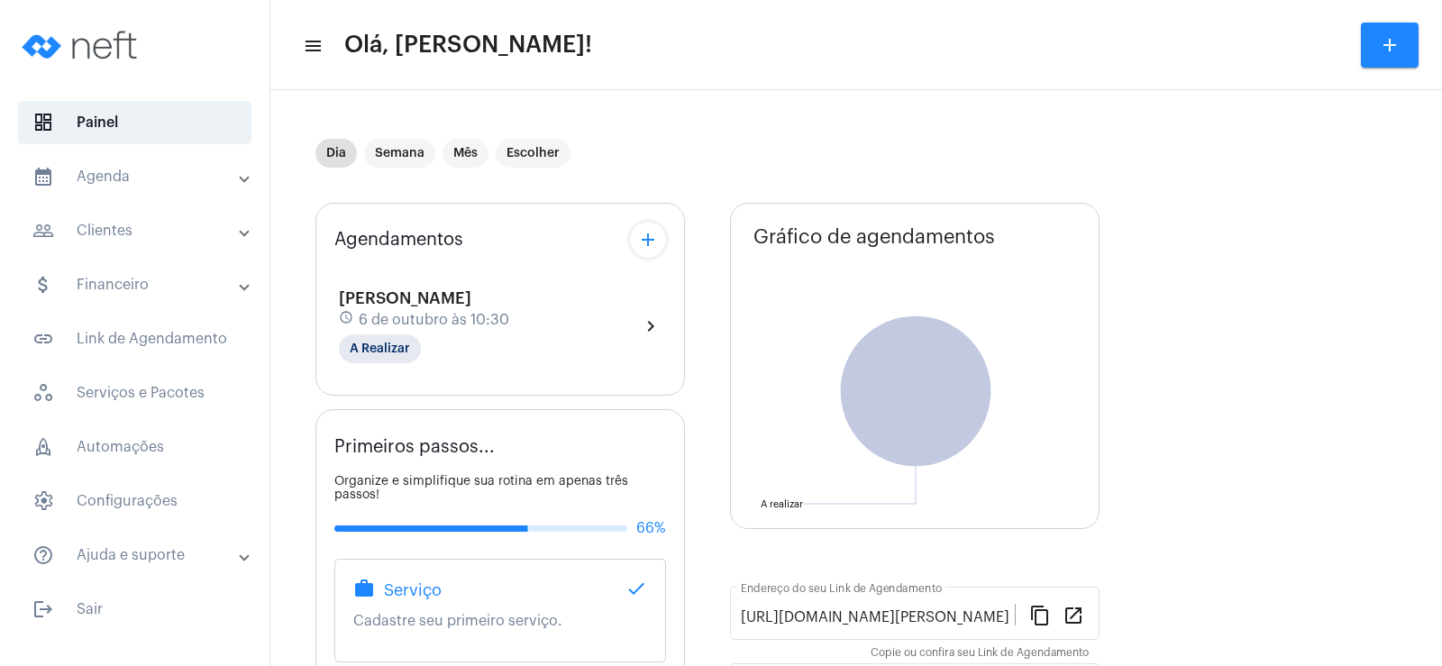
click at [642, 248] on mat-icon "add" at bounding box center [648, 240] width 22 height 22
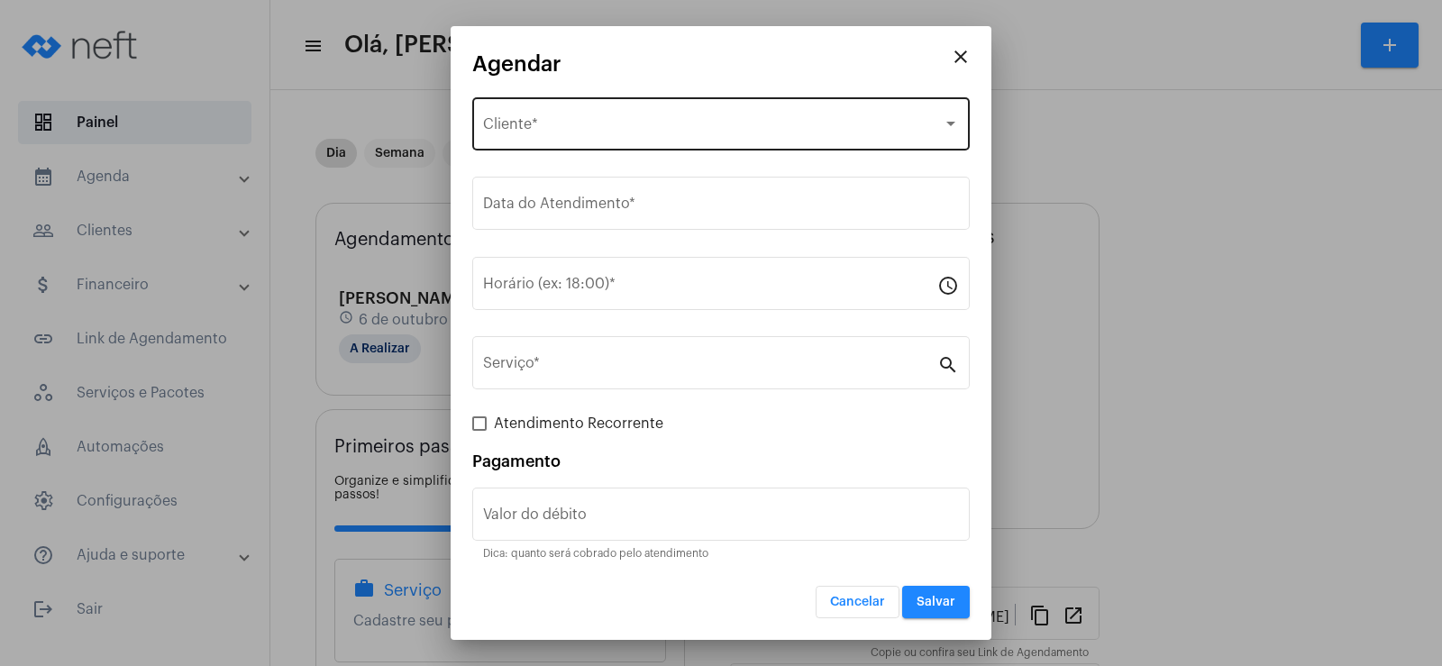
click at [561, 121] on span "Selecione o Cliente" at bounding box center [713, 128] width 460 height 16
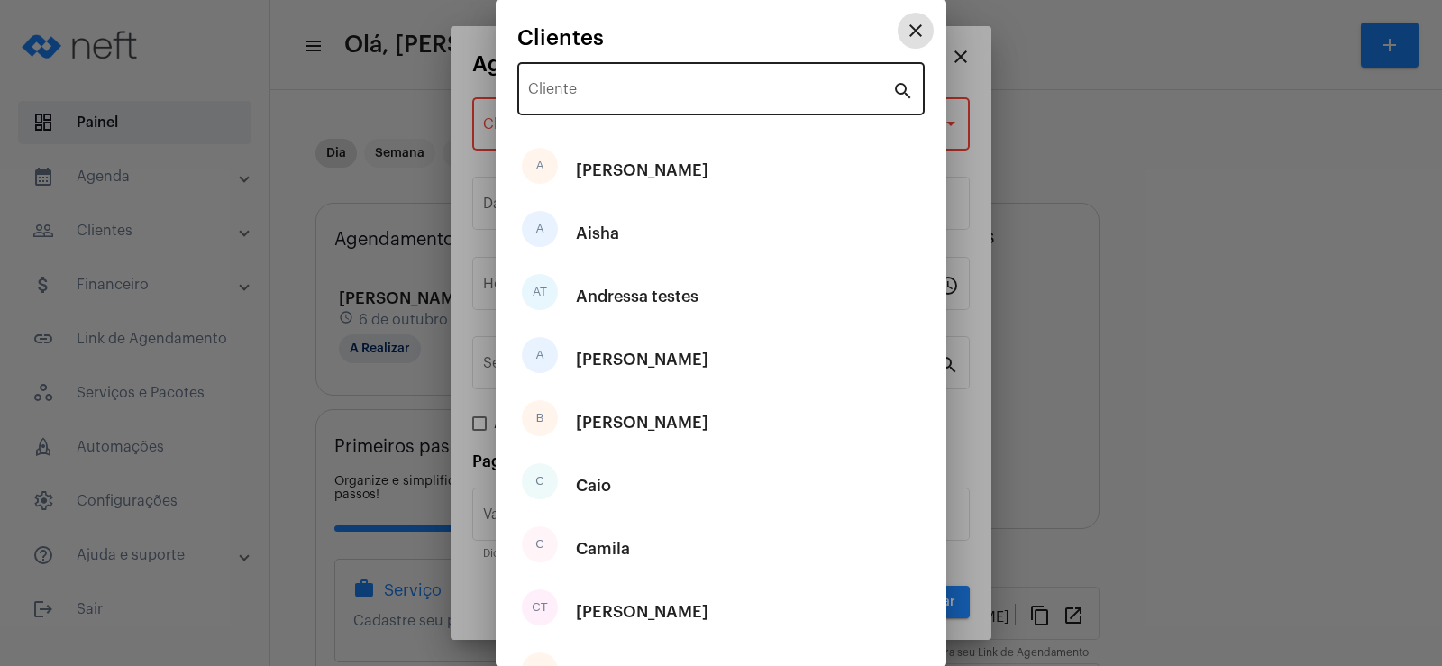
click at [551, 96] on input "Cliente" at bounding box center [710, 93] width 364 height 16
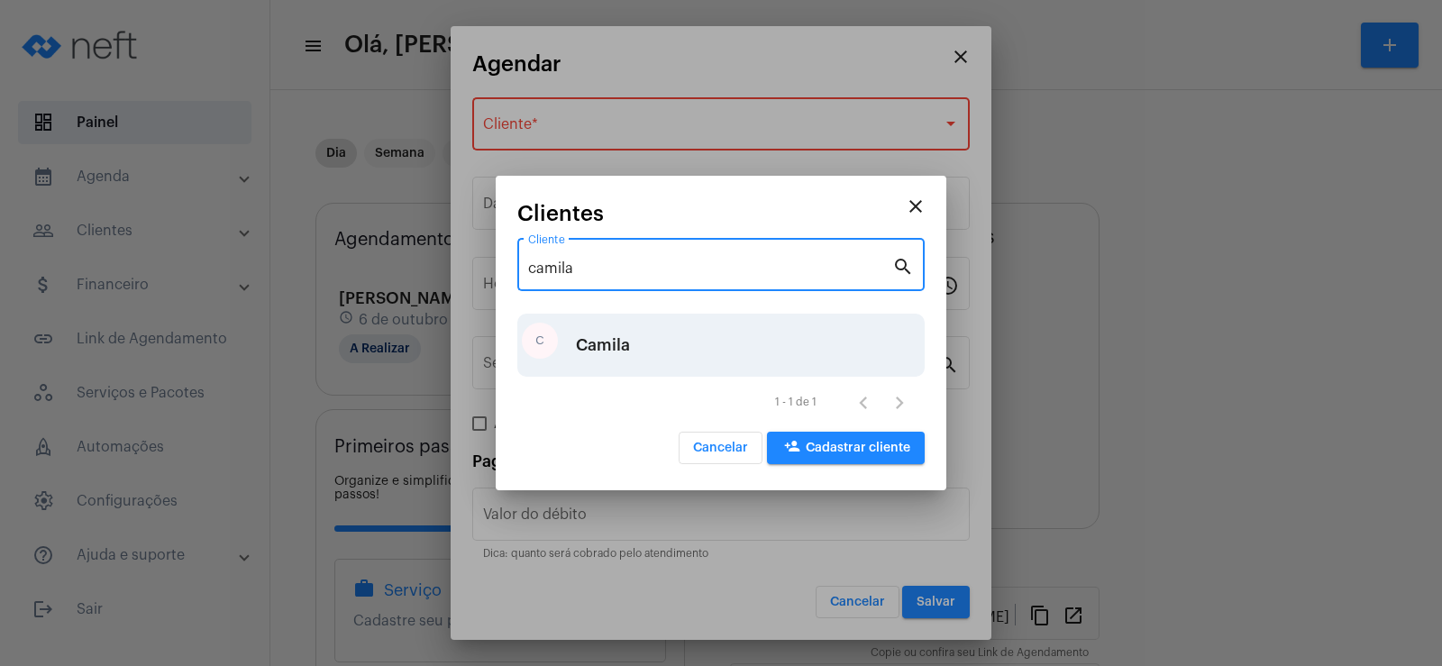
type input "camila"
click at [672, 339] on div "C Camila" at bounding box center [720, 345] width 407 height 63
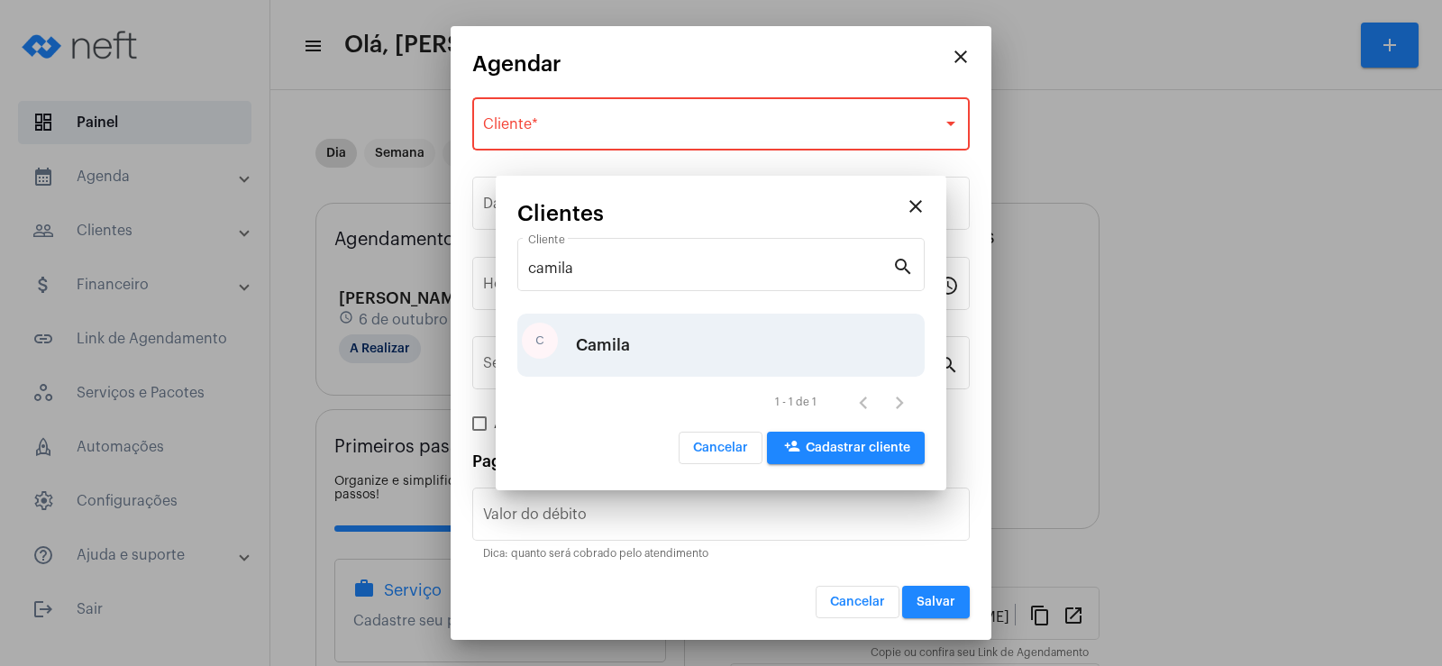
type input "R$"
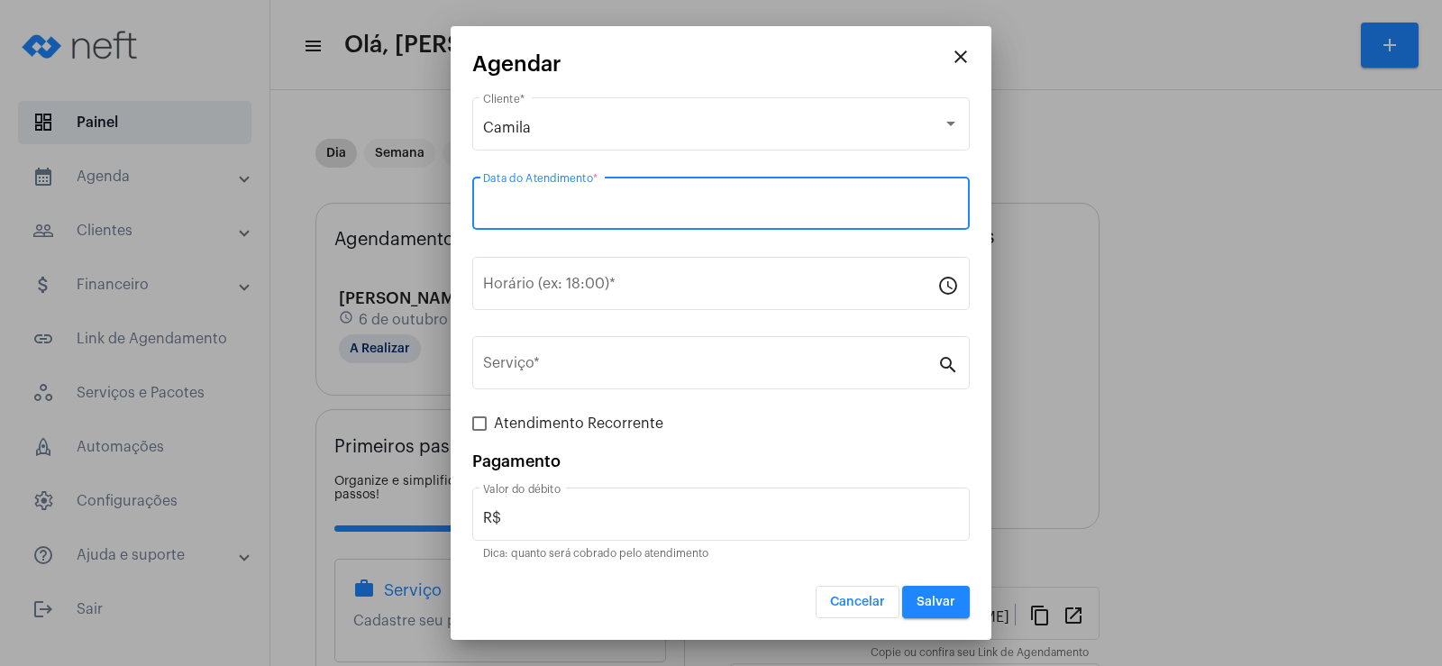
click at [525, 208] on input "Data do Atendimento *" at bounding box center [721, 207] width 476 height 16
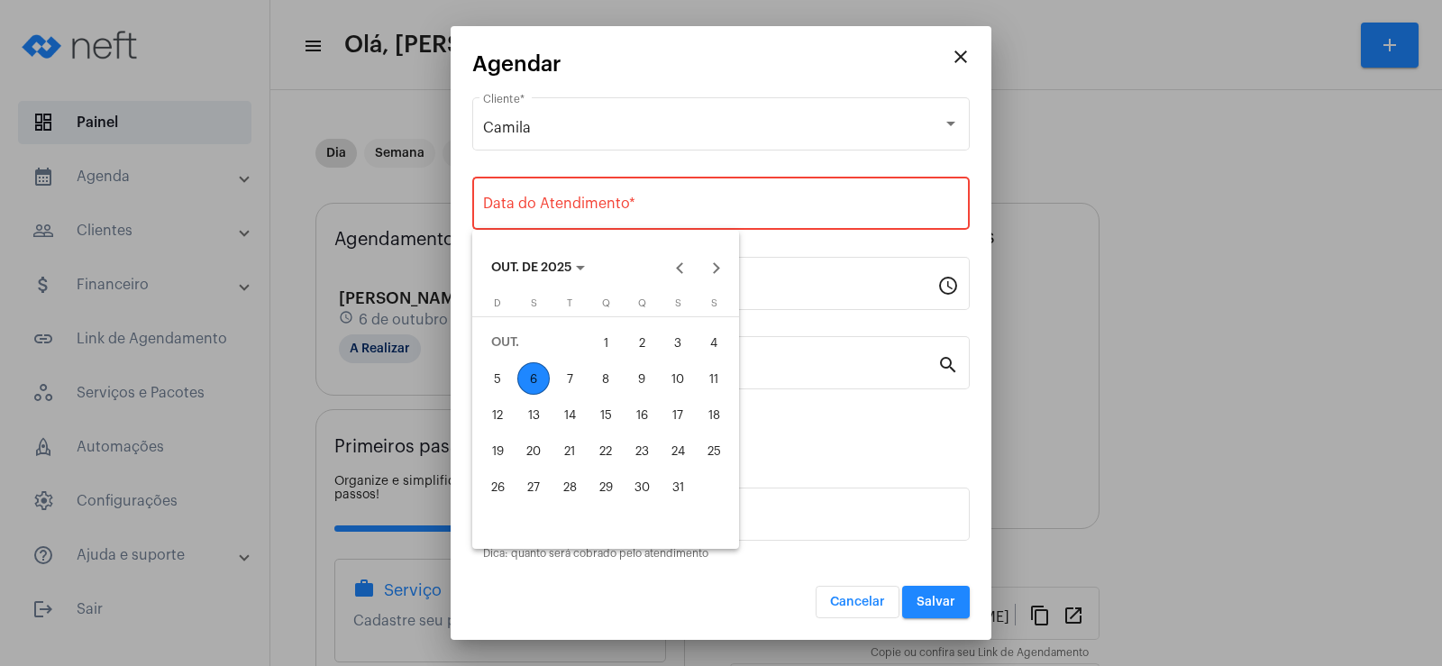
click at [607, 380] on div "8" at bounding box center [606, 378] width 32 height 32
type input "[DATE]"
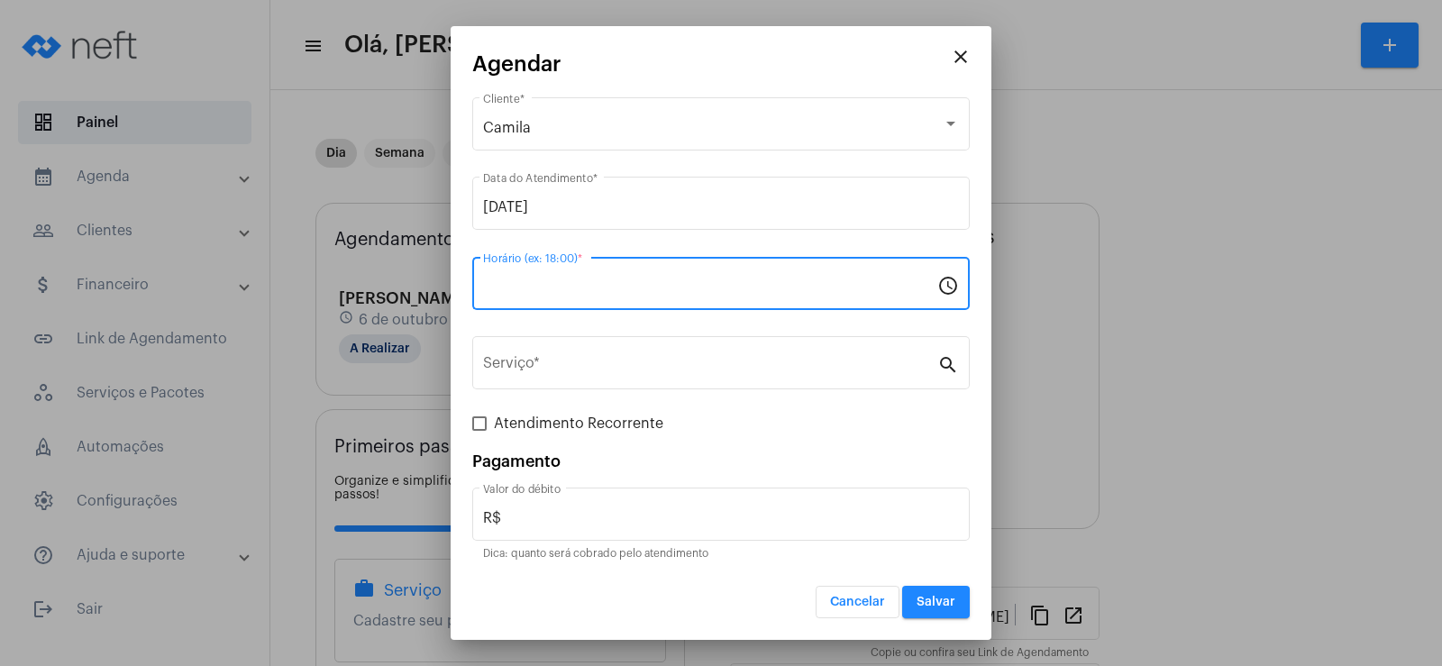
click at [516, 281] on input "Horário (ex: 18:00) *" at bounding box center [710, 287] width 454 height 16
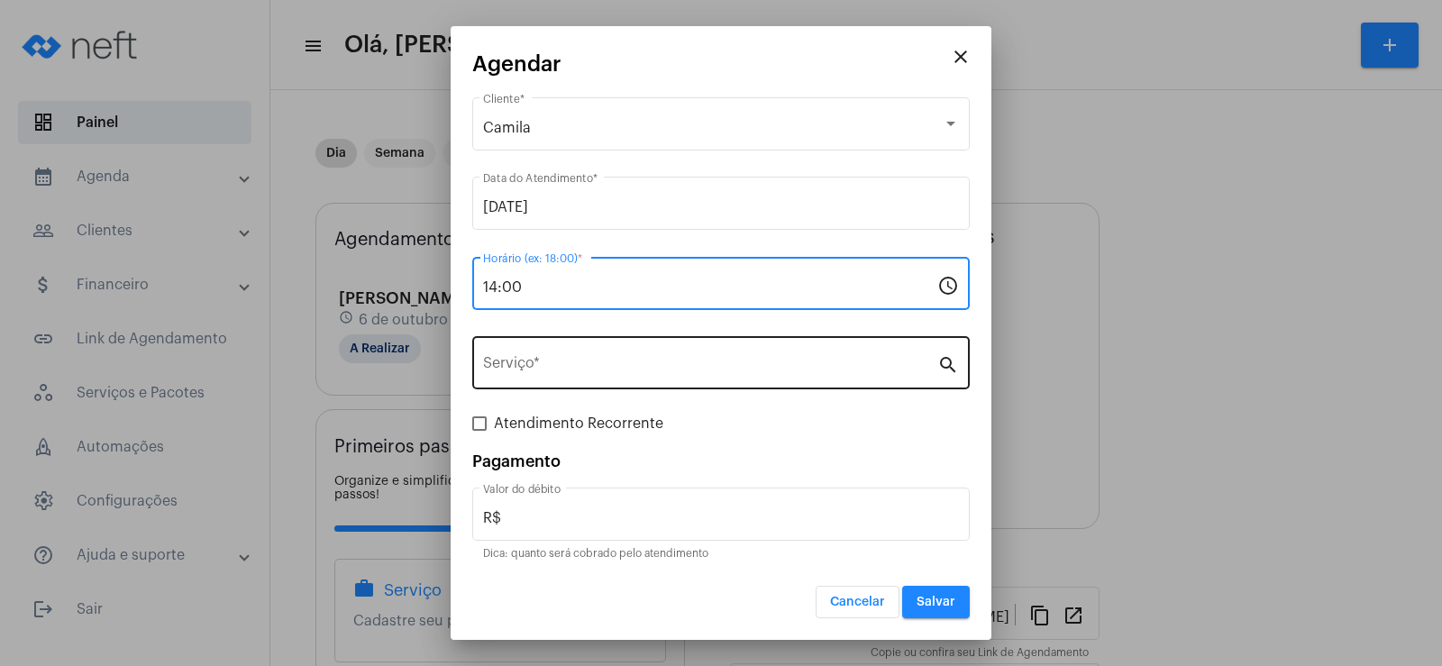
type input "14:00"
click at [527, 354] on div "Serviço *" at bounding box center [710, 361] width 454 height 57
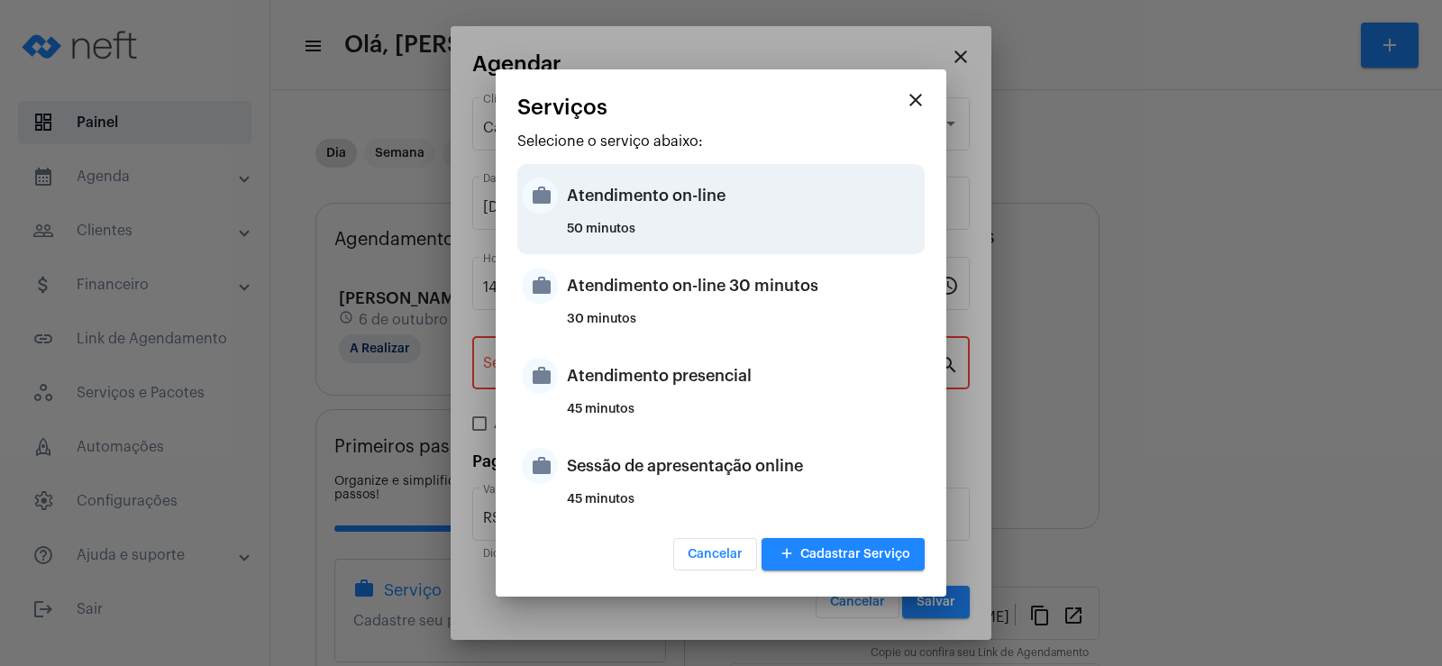
click at [635, 200] on div "Atendimento on-line" at bounding box center [743, 196] width 353 height 54
type input "Atendimento on-line"
type input "R$ 0"
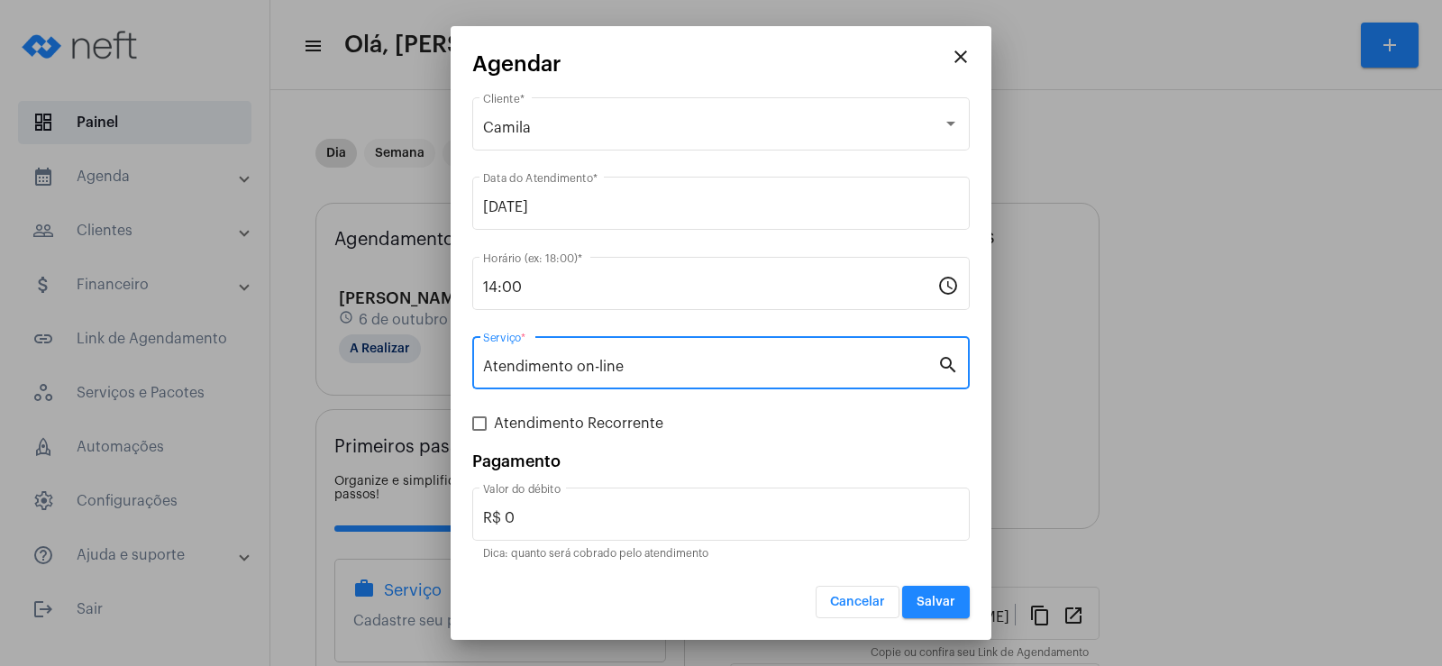
click at [936, 607] on span "Salvar" at bounding box center [936, 602] width 39 height 13
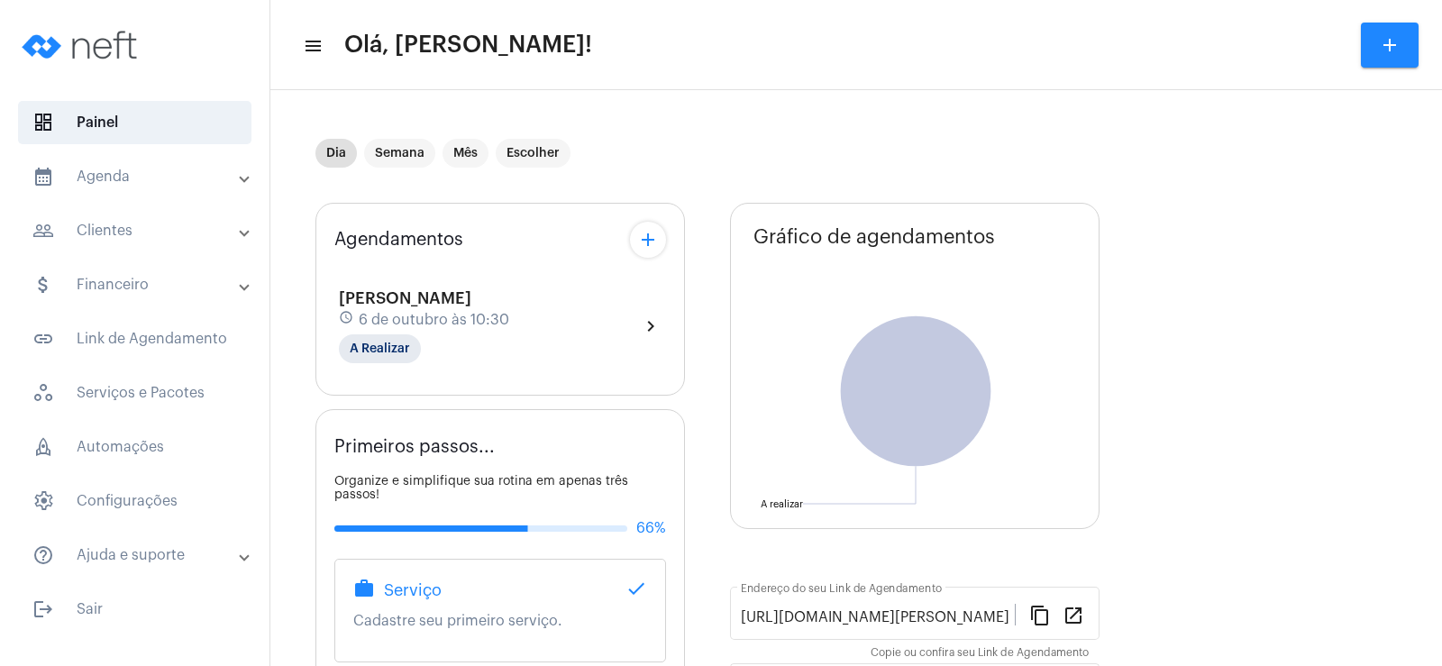
click at [634, 228] on button "add" at bounding box center [648, 240] width 36 height 36
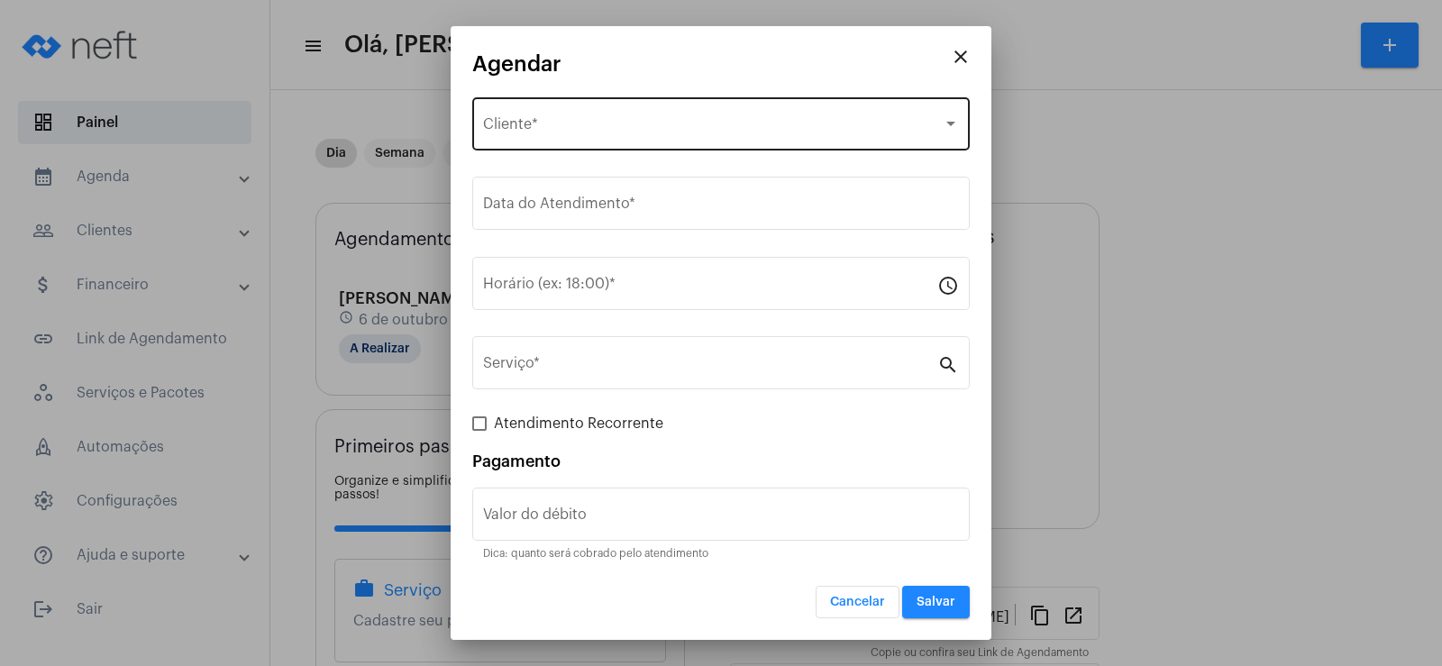
click at [572, 125] on span "Selecione o Cliente" at bounding box center [713, 128] width 460 height 16
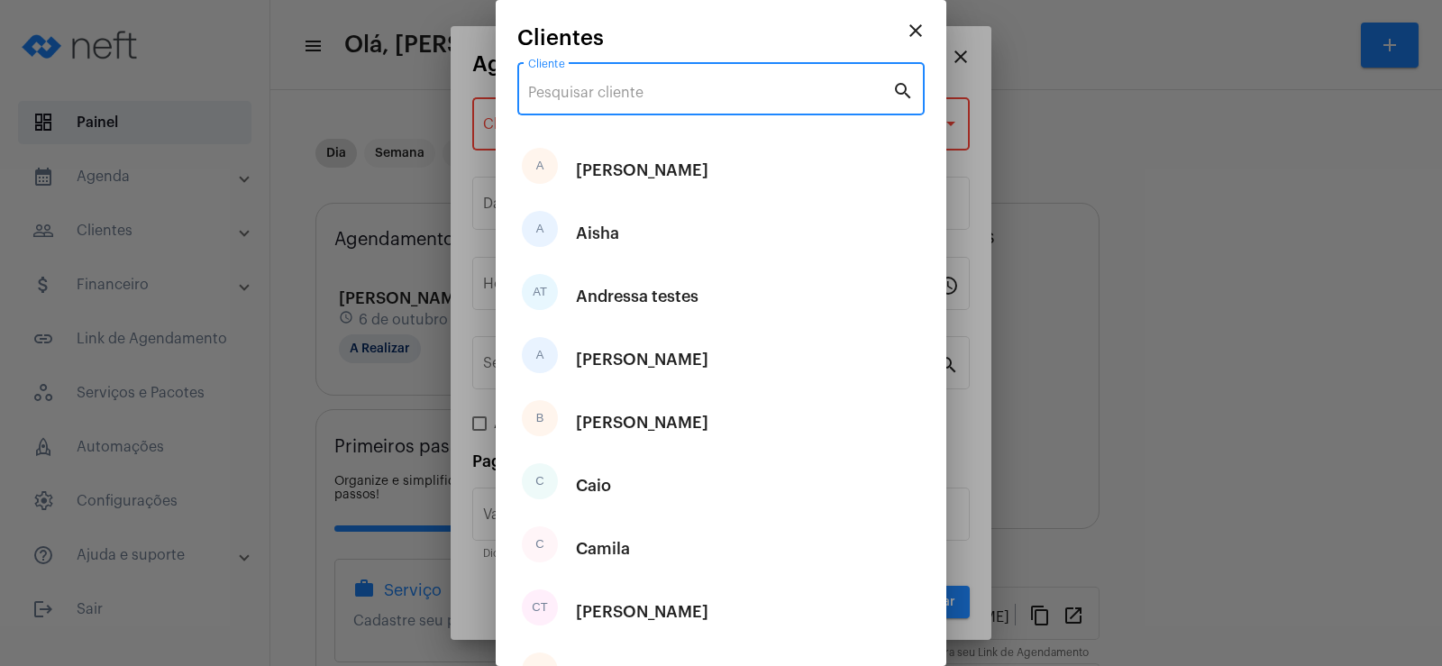
click at [575, 88] on input "Cliente" at bounding box center [710, 93] width 364 height 16
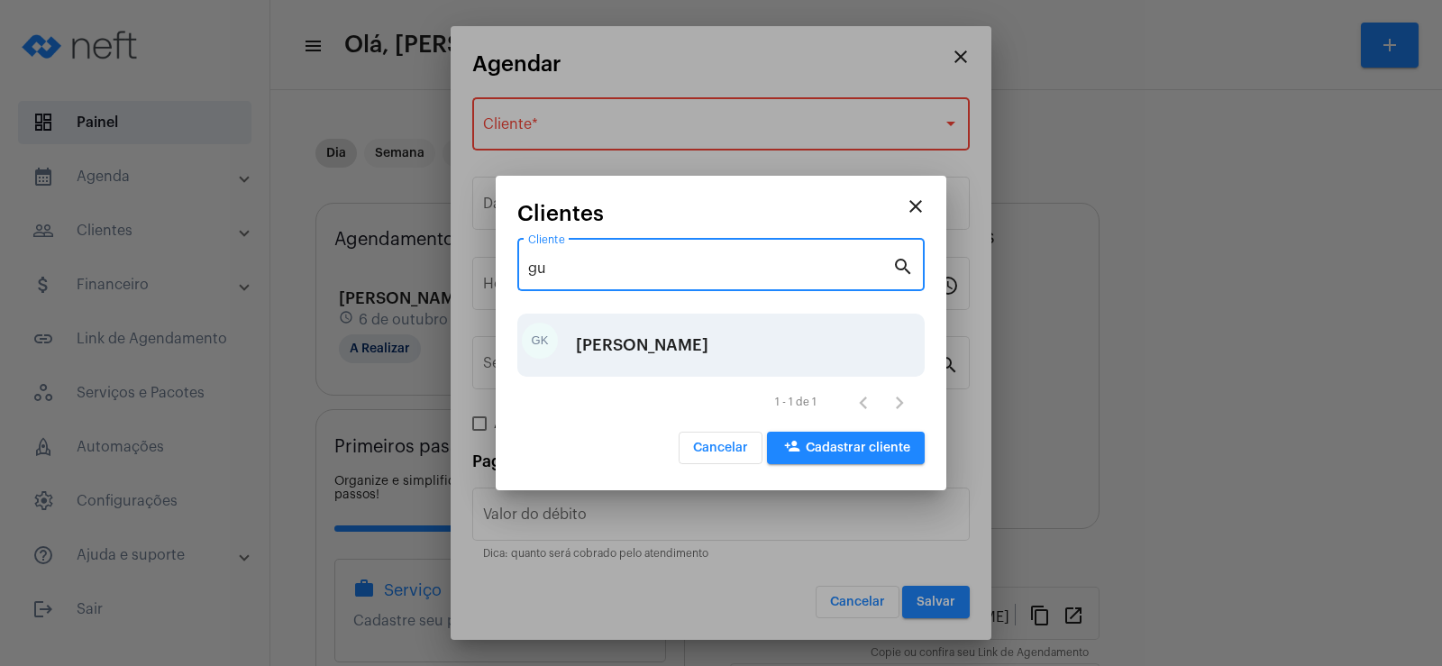
type input "gu"
click at [621, 337] on div "[PERSON_NAME]" at bounding box center [642, 345] width 133 height 54
type input "R$"
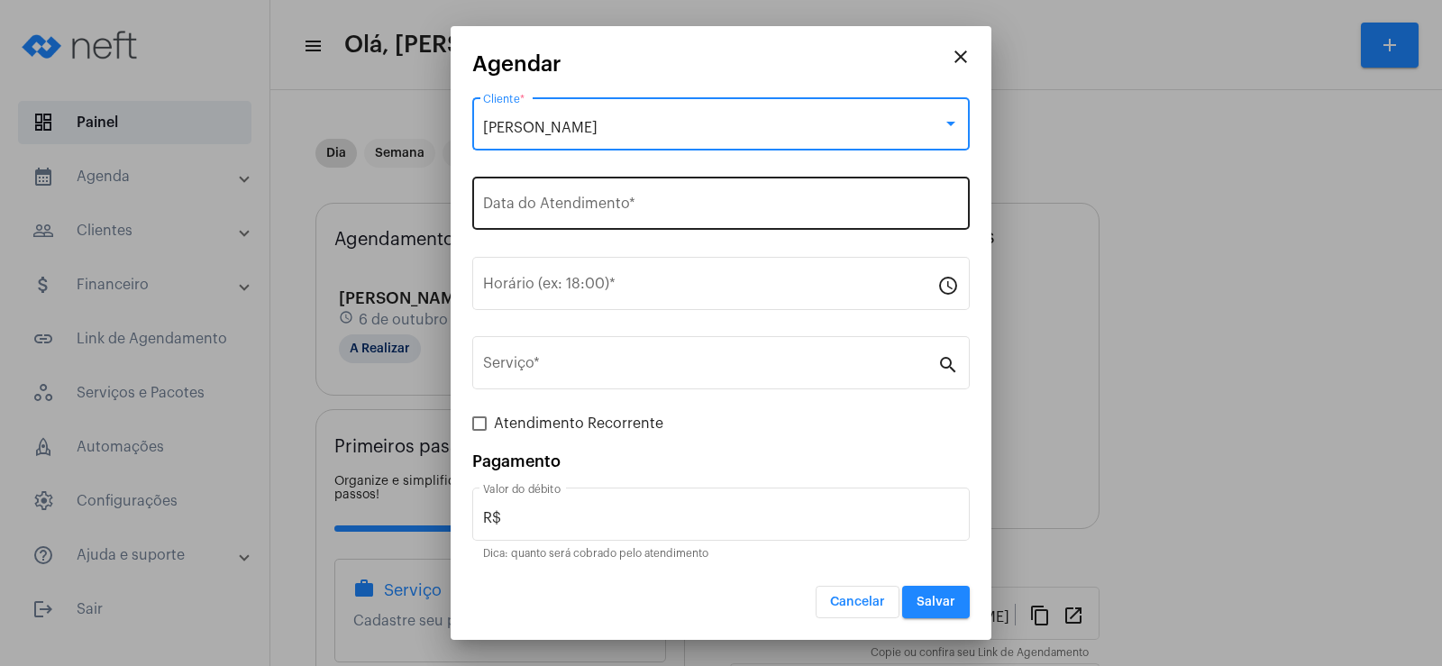
click at [551, 207] on input "Data do Atendimento *" at bounding box center [721, 207] width 476 height 16
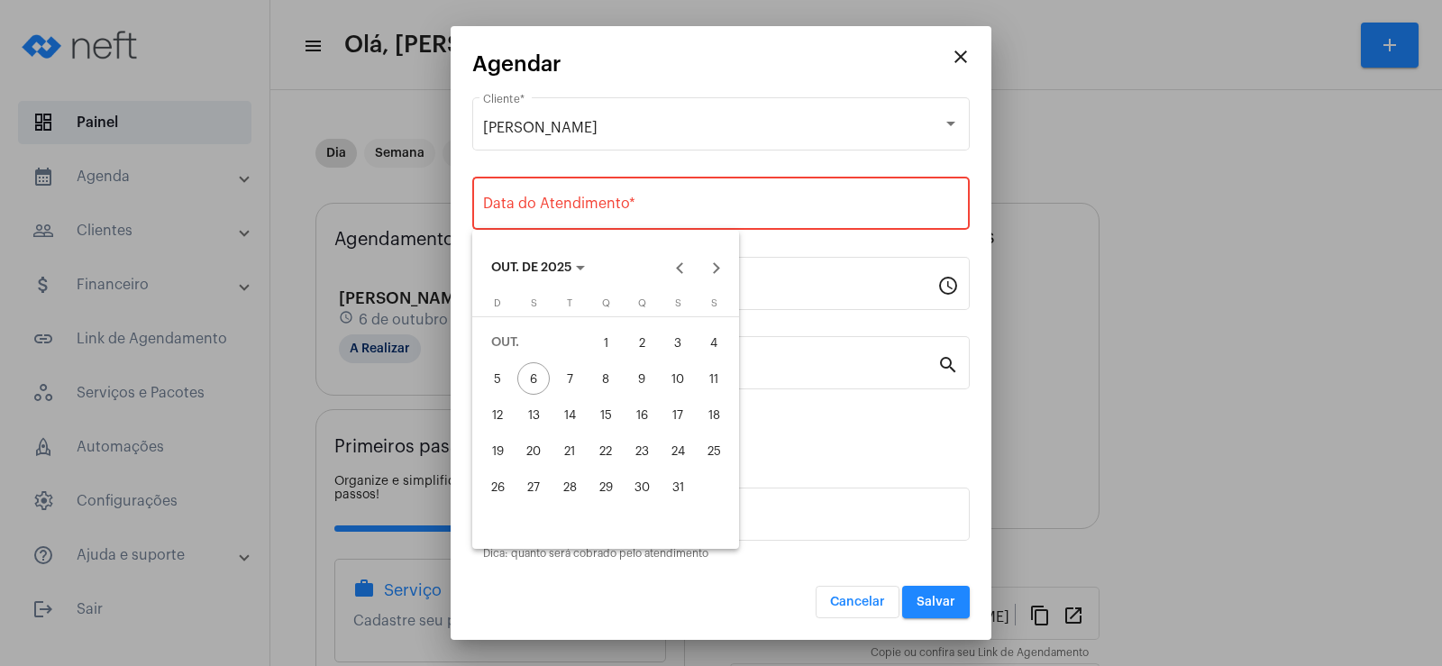
click at [599, 375] on div "8" at bounding box center [606, 378] width 32 height 32
type input "[DATE]"
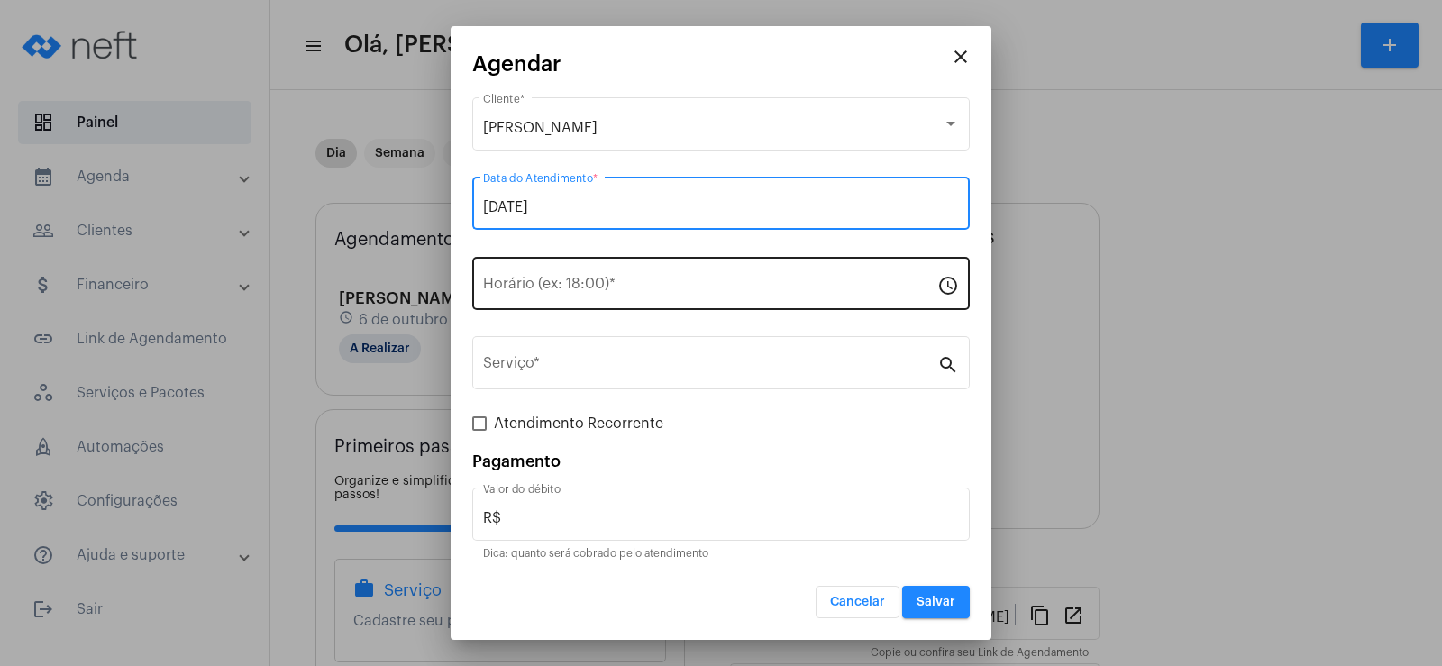
click at [545, 275] on div "Horário (ex: 18:00) *" at bounding box center [710, 281] width 454 height 57
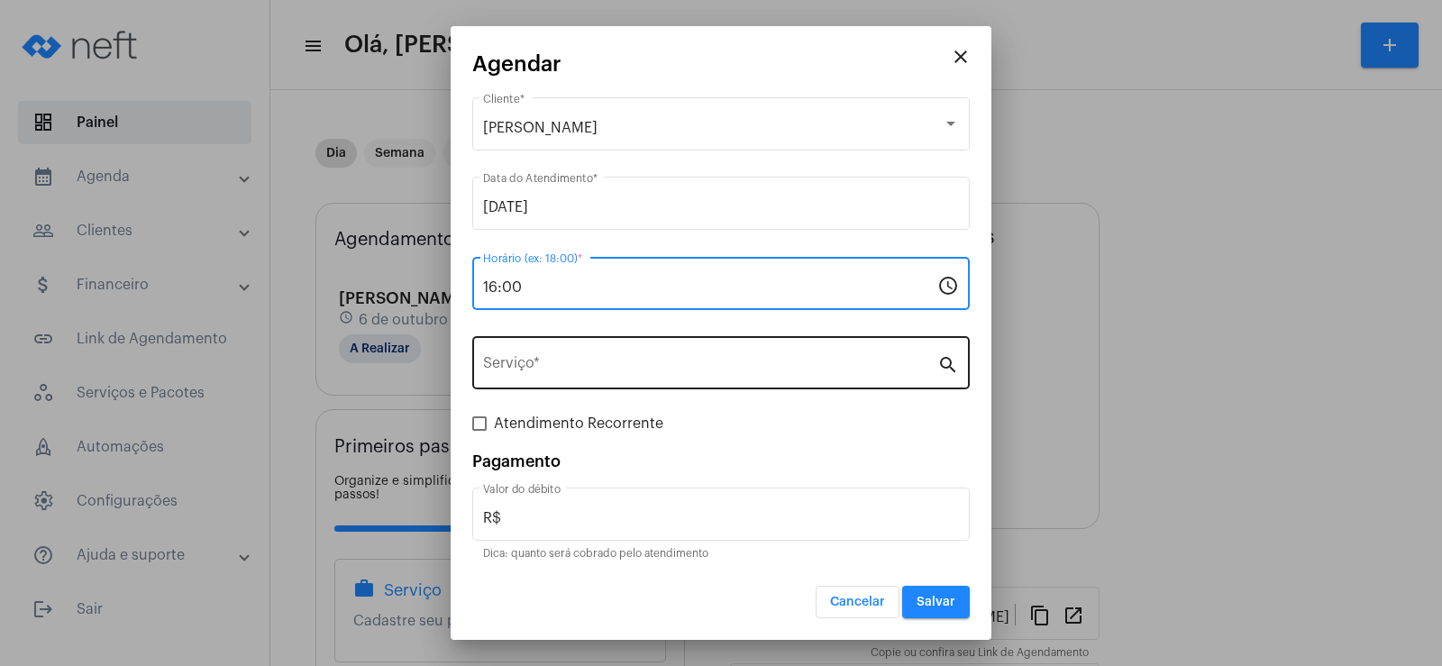
type input "16:00"
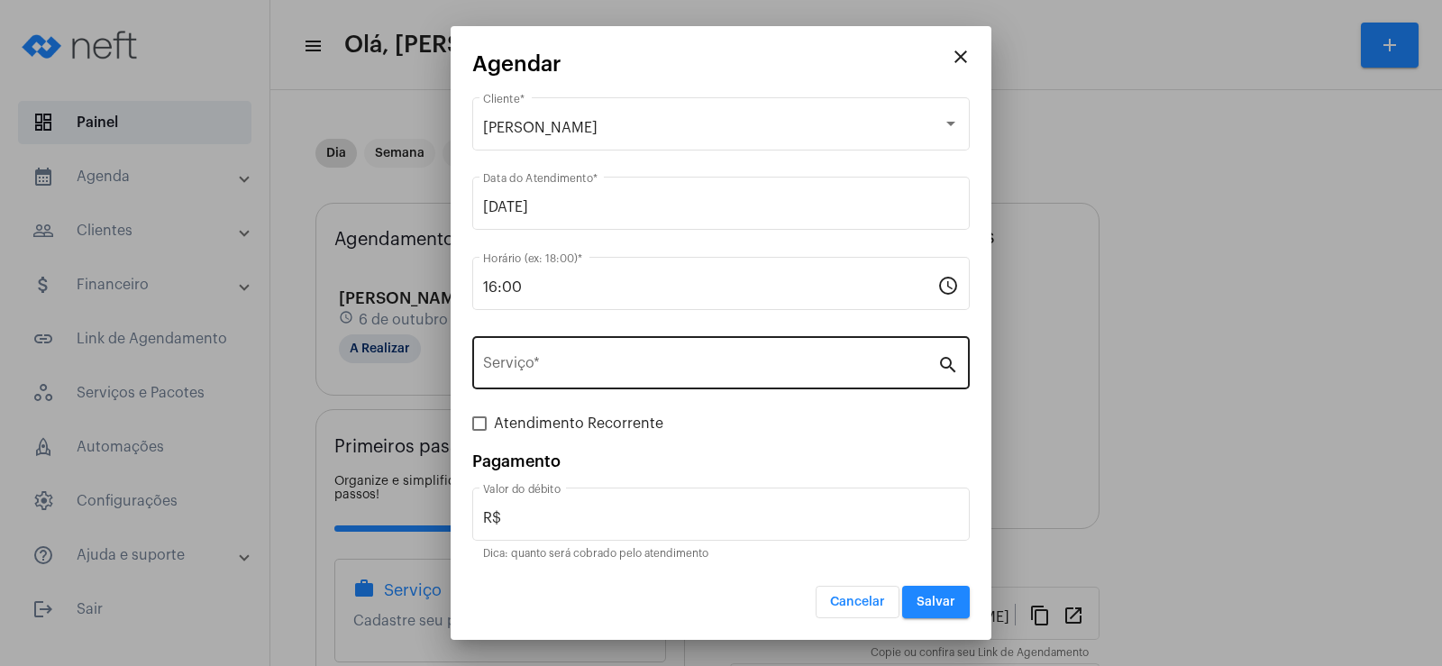
click at [576, 379] on div "Serviço *" at bounding box center [710, 361] width 454 height 57
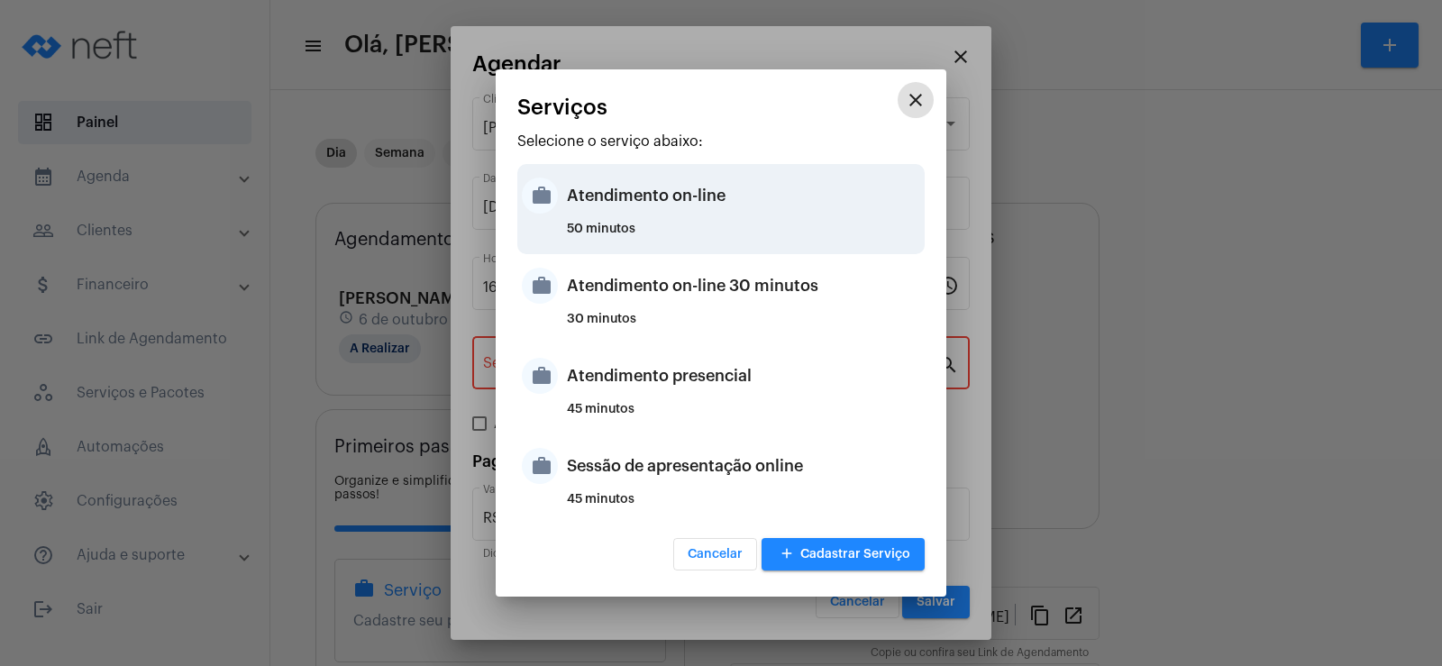
click at [622, 197] on div "Atendimento on-line" at bounding box center [743, 196] width 353 height 54
type input "Atendimento on-line"
type input "R$ 0"
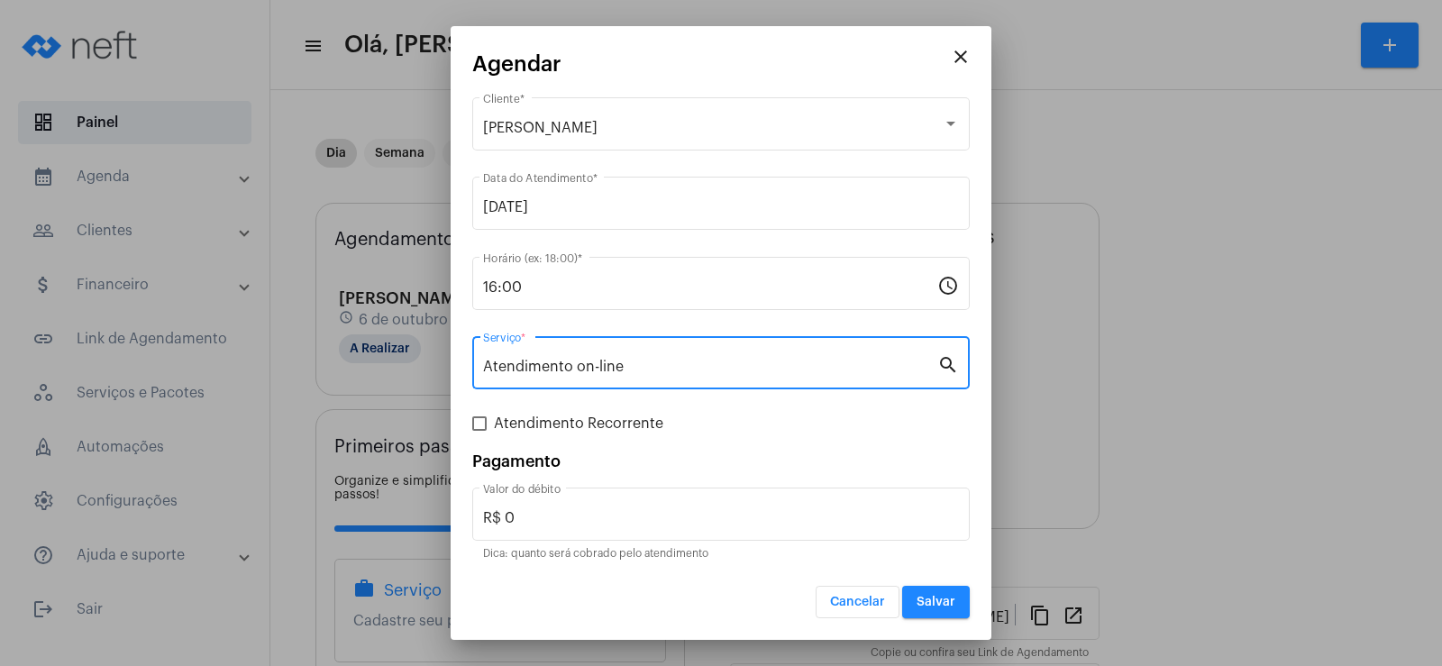
click at [921, 610] on button "Salvar" at bounding box center [936, 602] width 68 height 32
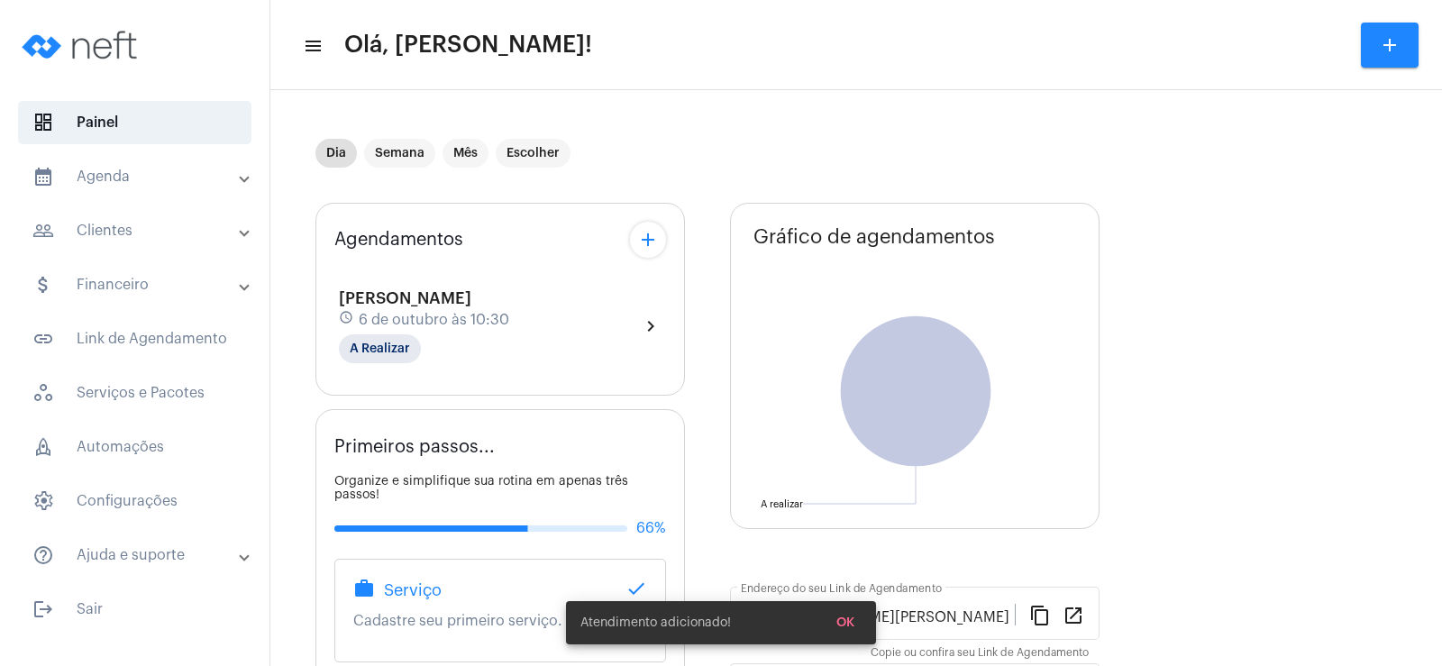
click at [665, 246] on div "Agendamentos add" at bounding box center [500, 240] width 332 height 36
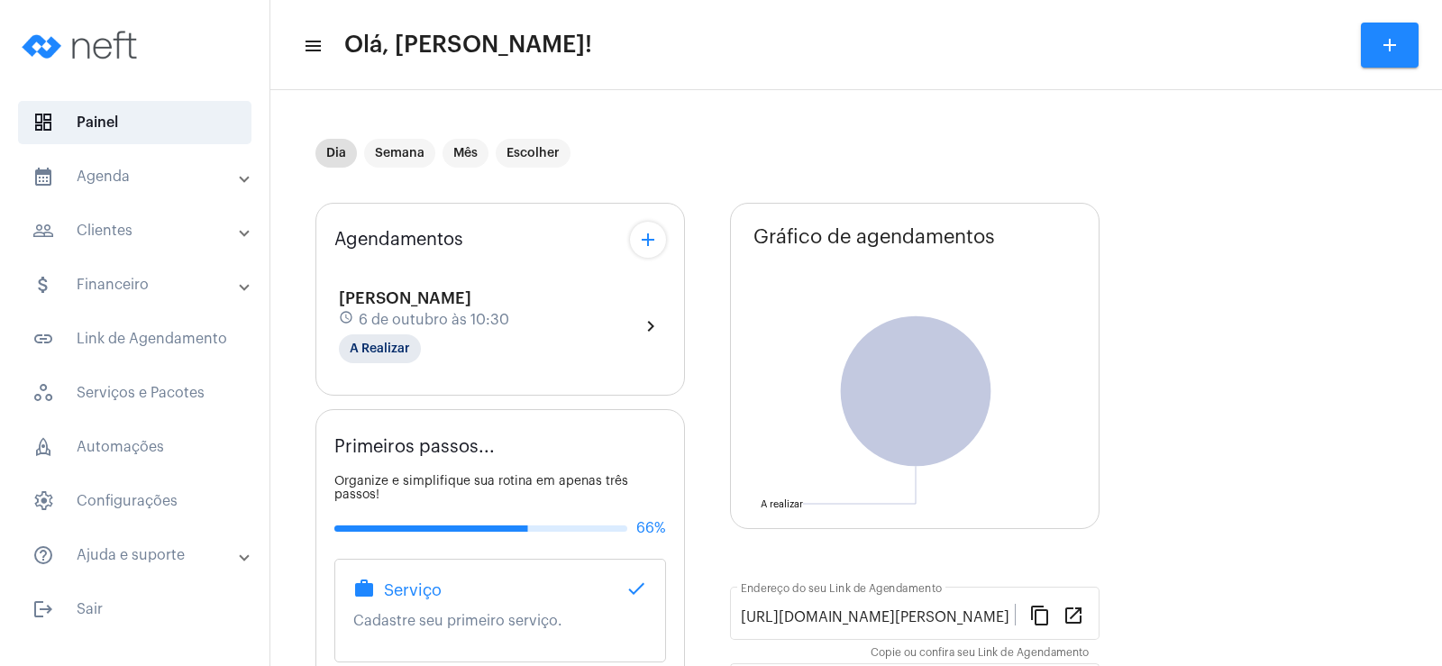
click at [631, 224] on div "Agendamentos add" at bounding box center [500, 240] width 332 height 36
click at [639, 230] on mat-icon "add" at bounding box center [648, 240] width 22 height 22
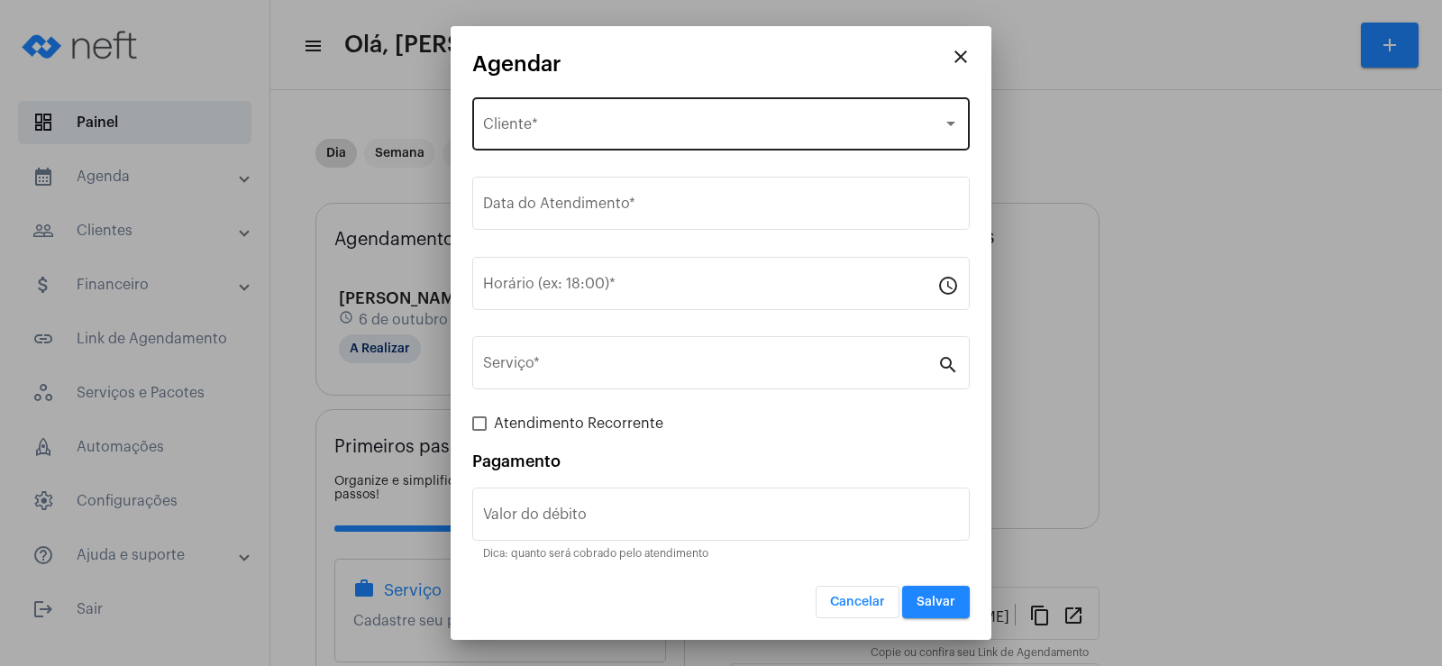
click at [633, 117] on div "Selecione o Cliente Cliente *" at bounding box center [721, 122] width 476 height 57
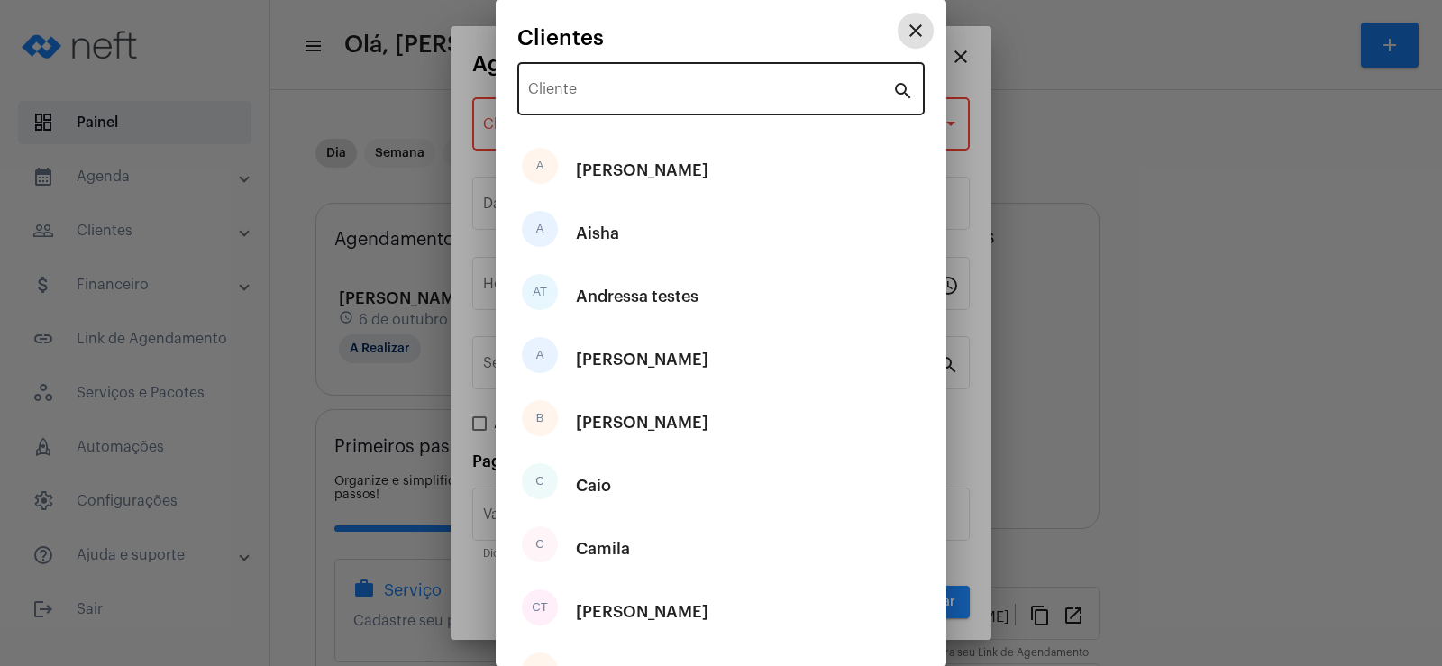
click at [634, 110] on div "Cliente" at bounding box center [710, 87] width 364 height 57
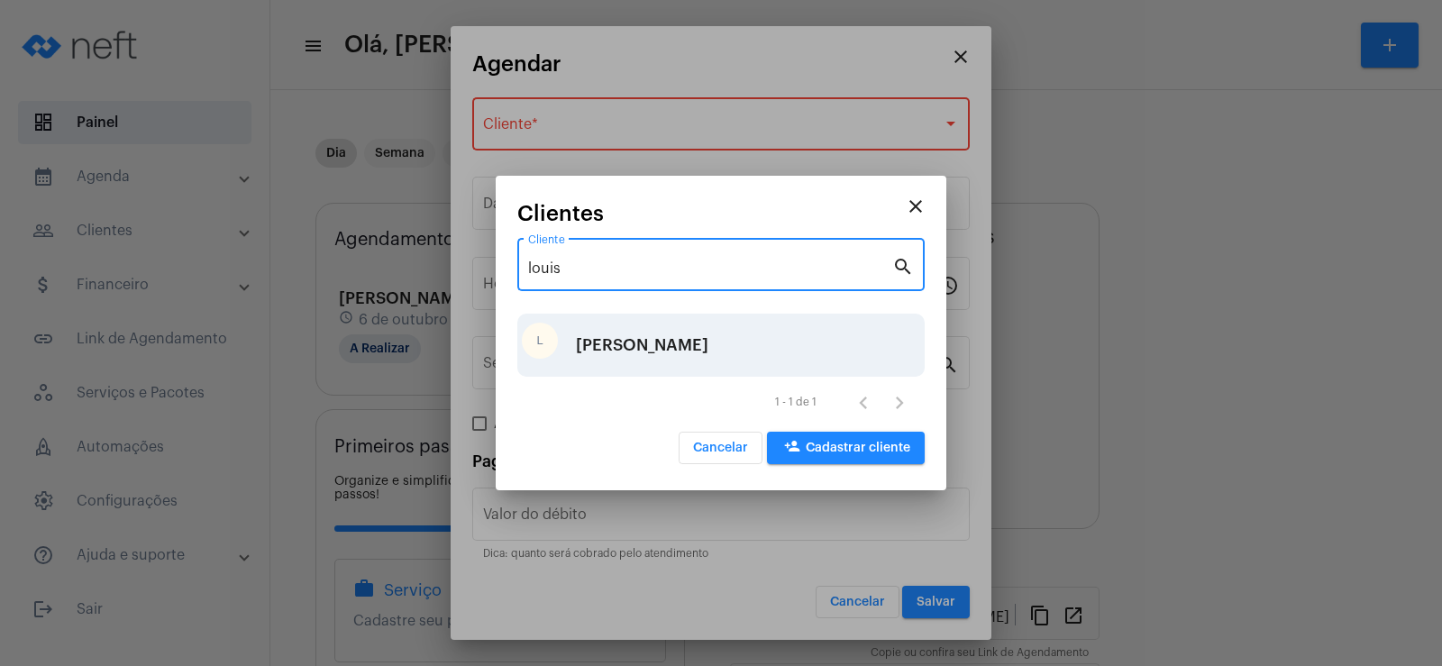
type input "louis"
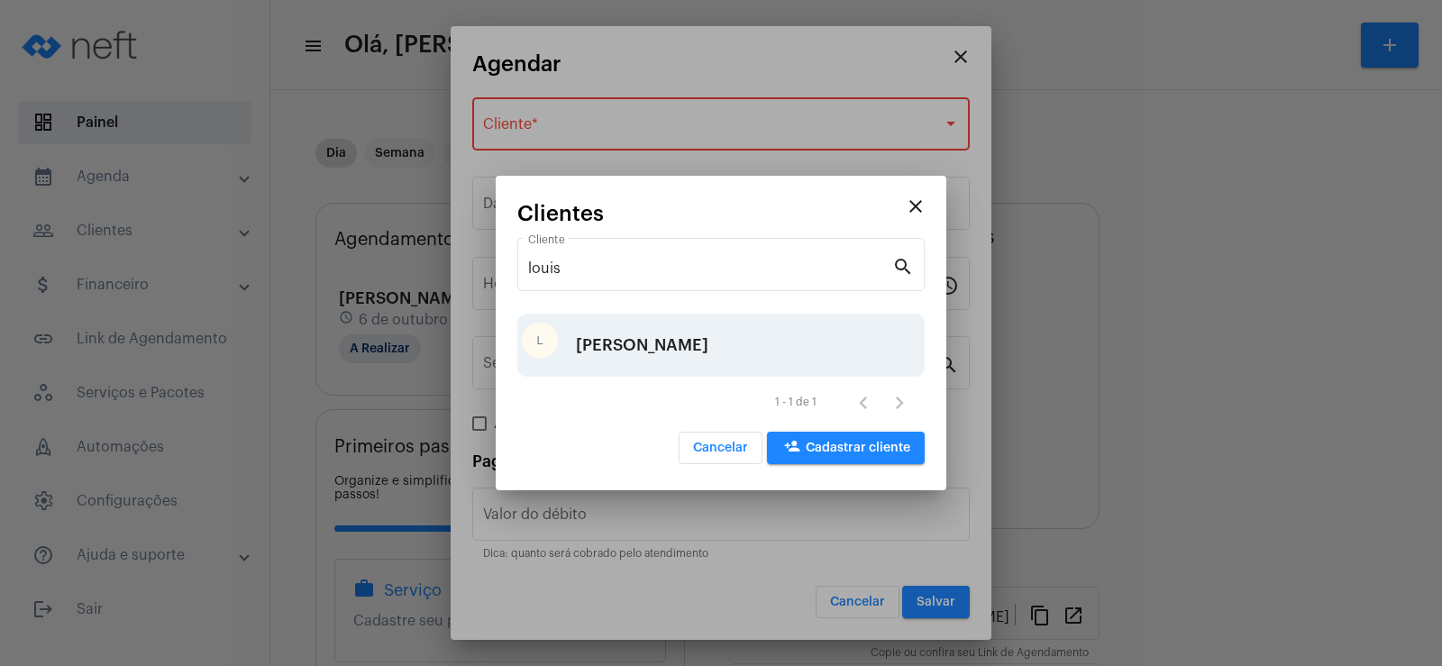
click at [612, 347] on div "[PERSON_NAME]" at bounding box center [642, 345] width 133 height 54
type input "R$"
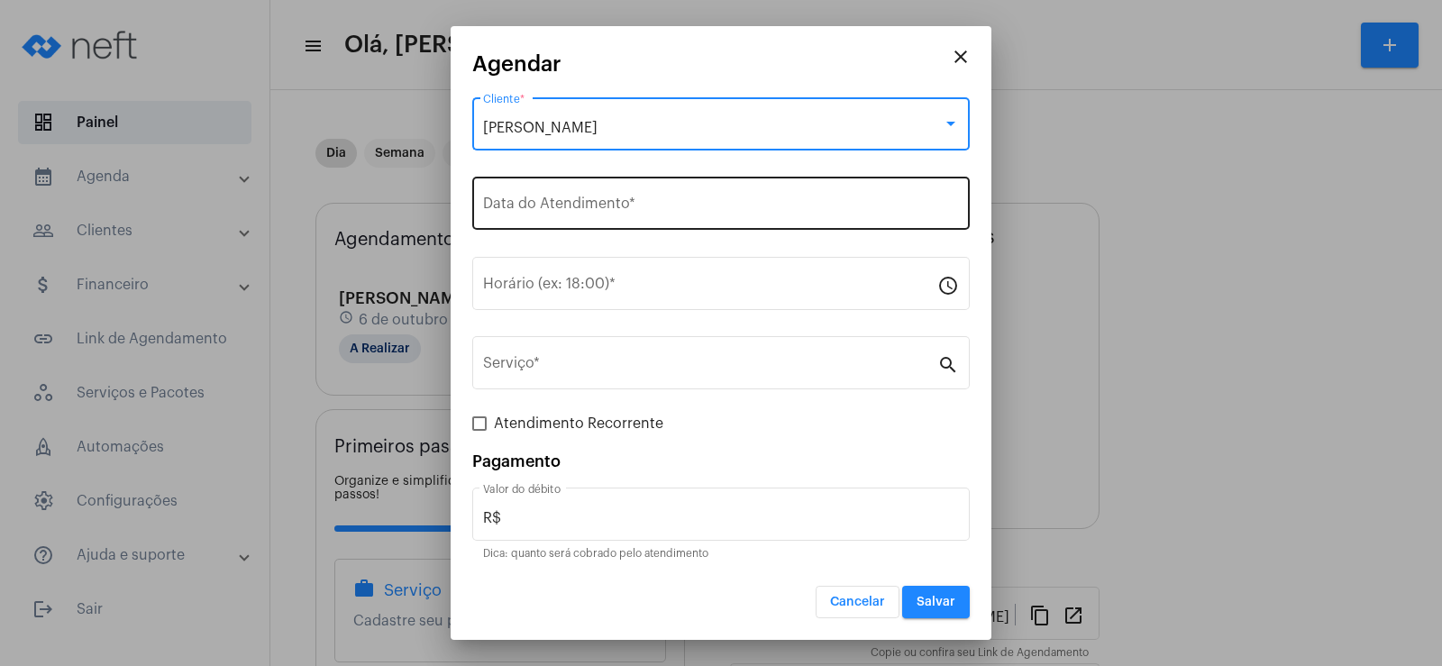
click at [560, 209] on input "Data do Atendimento *" at bounding box center [721, 207] width 476 height 16
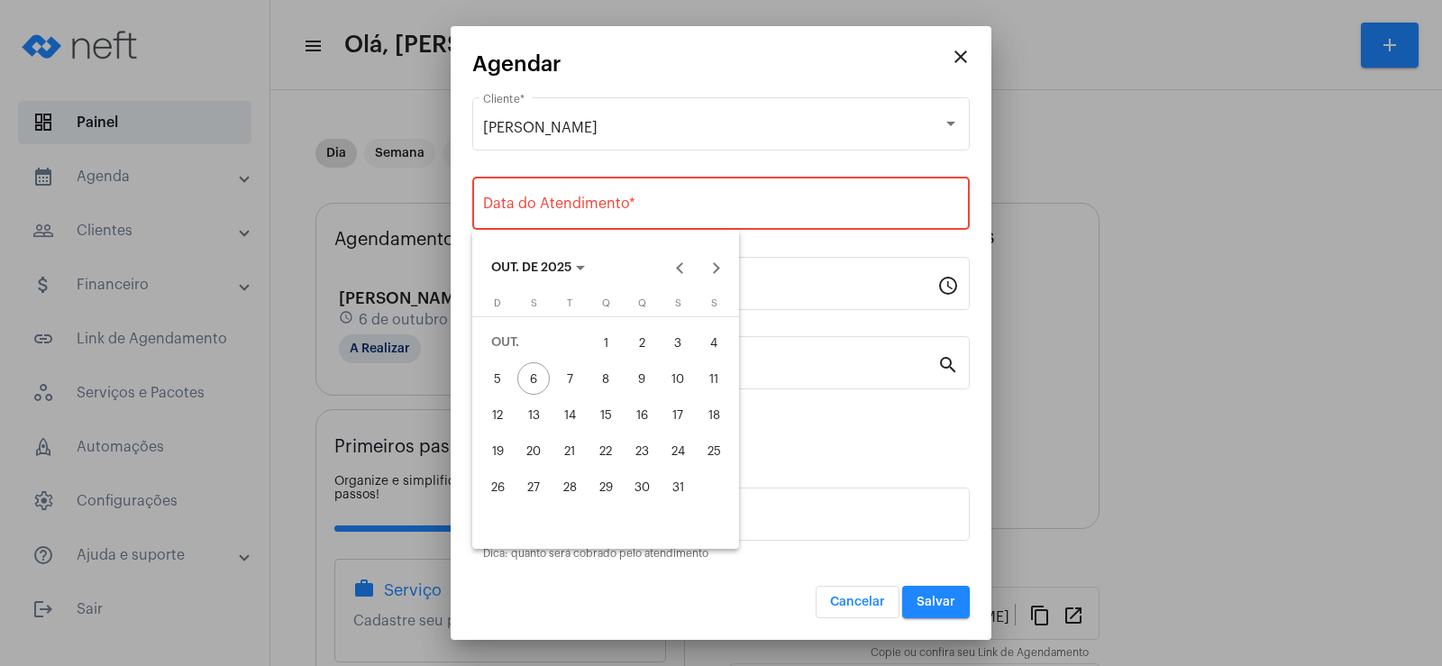
click at [608, 372] on div "8" at bounding box center [606, 378] width 32 height 32
type input "[DATE]"
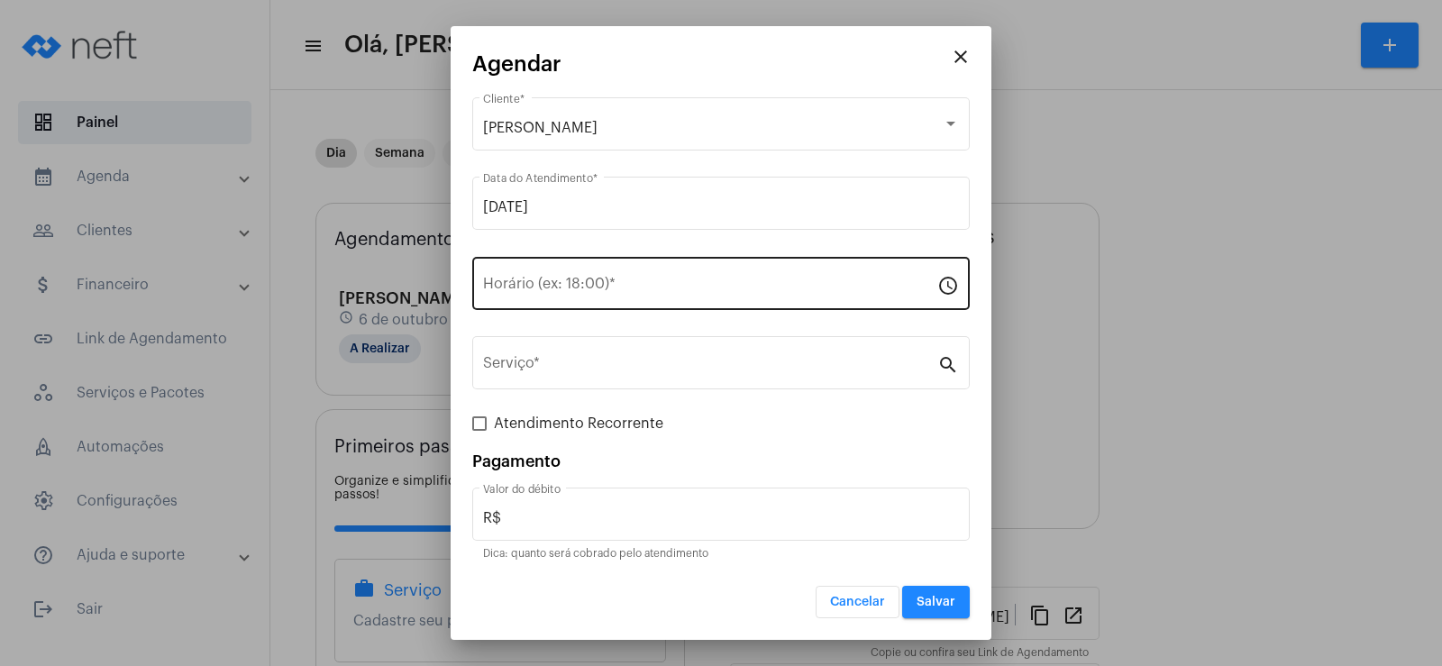
click at [583, 276] on div "Horário (ex: 18:00) *" at bounding box center [710, 281] width 454 height 57
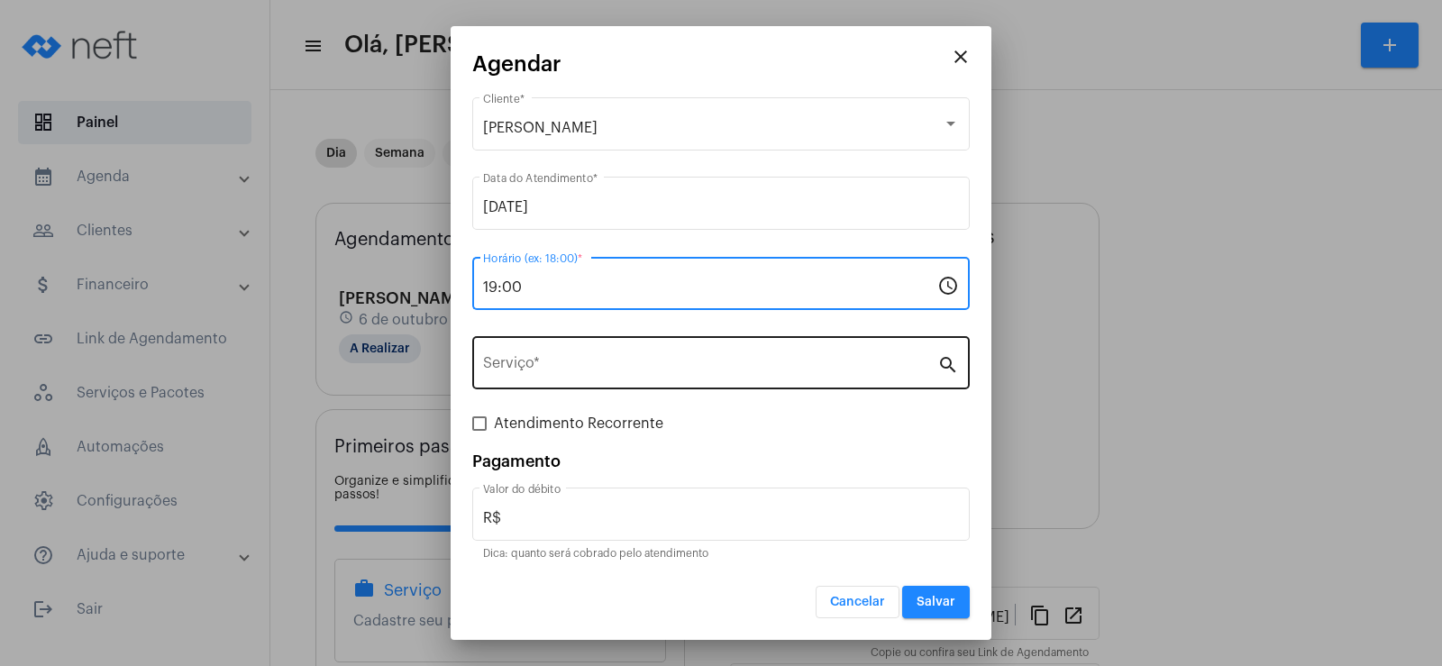
type input "19:00"
click at [535, 366] on input "Serviço *" at bounding box center [710, 367] width 454 height 16
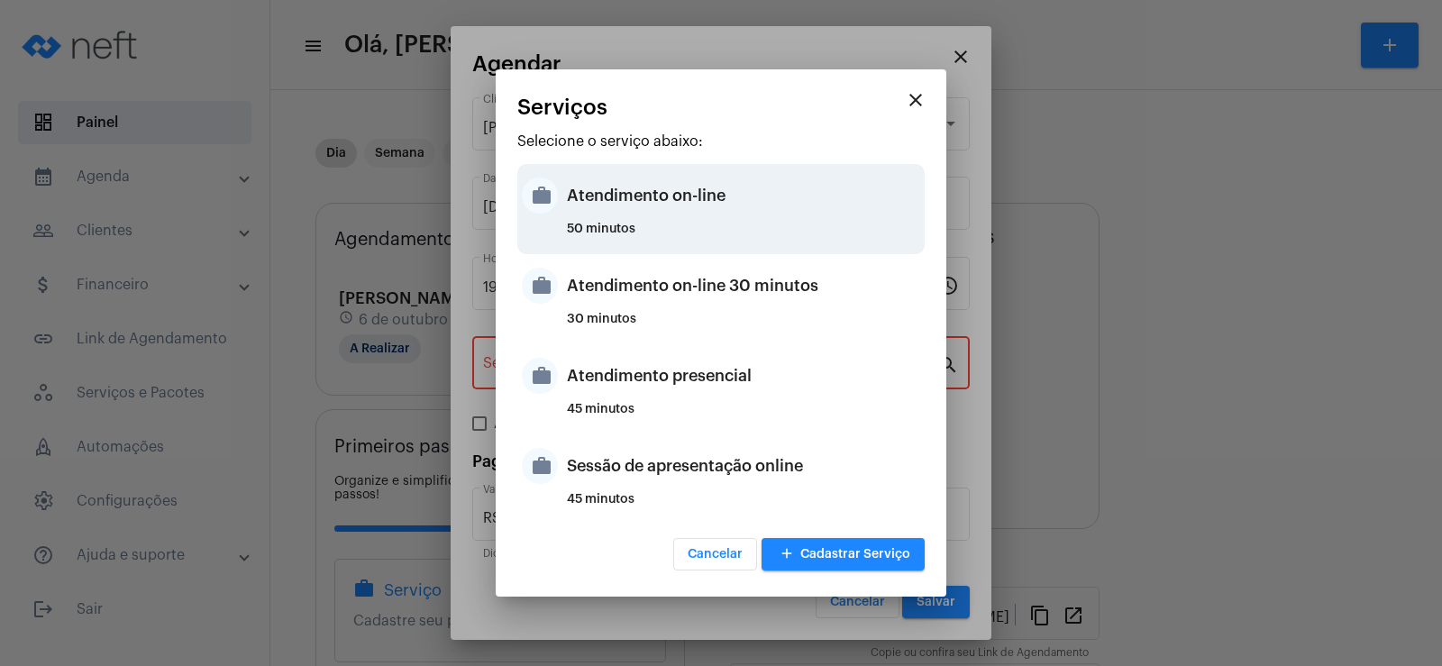
click at [614, 229] on div "50 minutos" at bounding box center [743, 236] width 353 height 27
type input "Atendimento on-line"
type input "R$ 0"
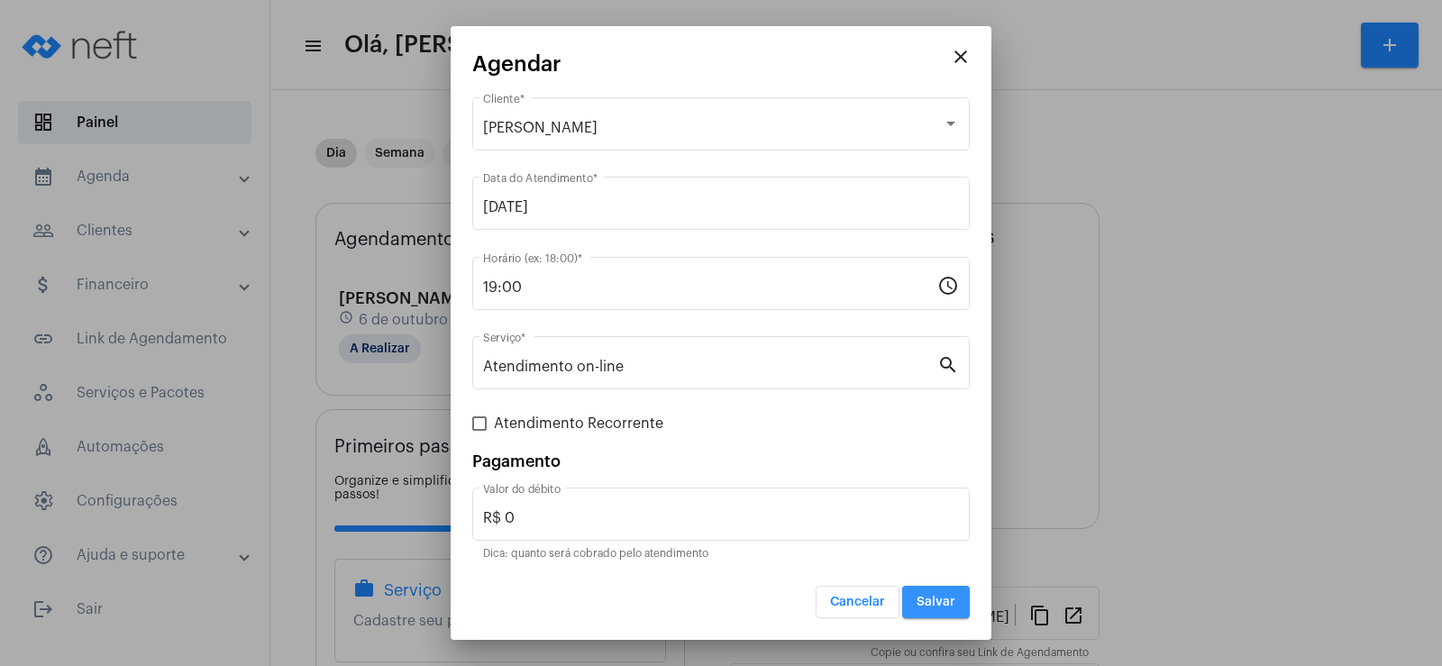
click at [941, 613] on button "Salvar" at bounding box center [936, 602] width 68 height 32
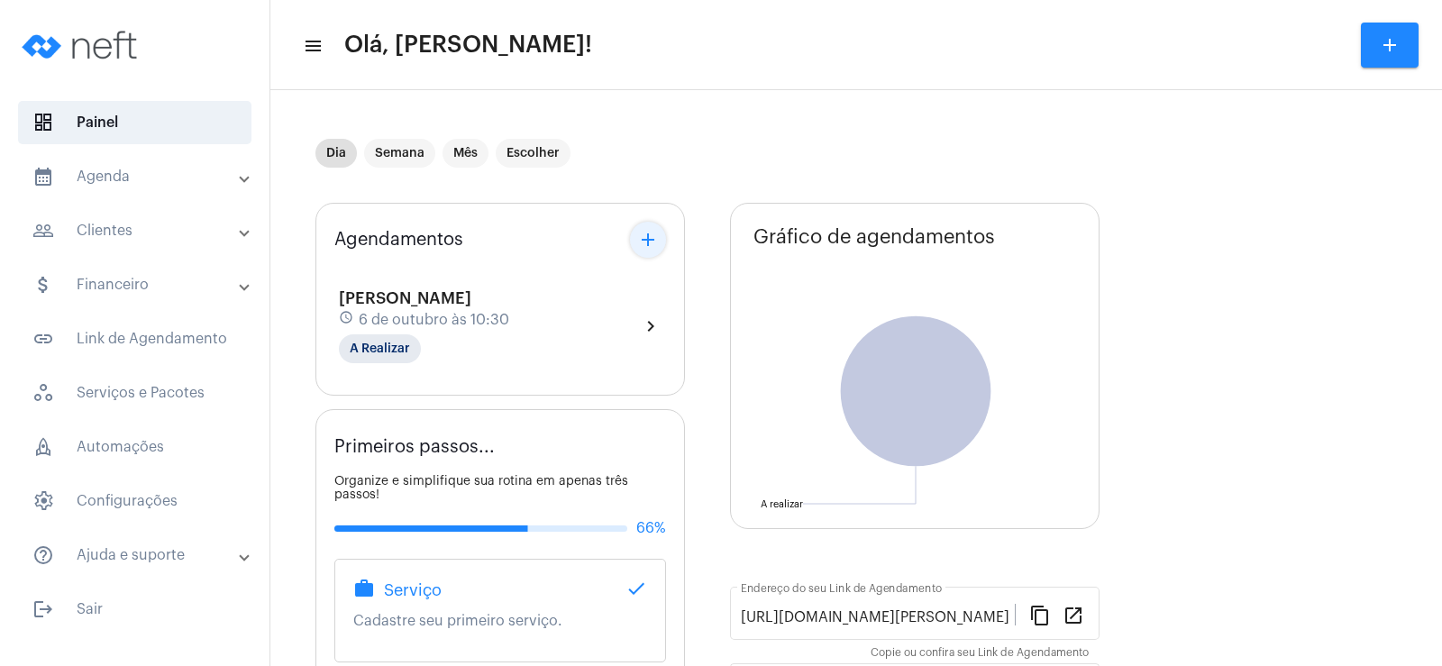
click at [655, 238] on mat-icon "add" at bounding box center [648, 240] width 22 height 22
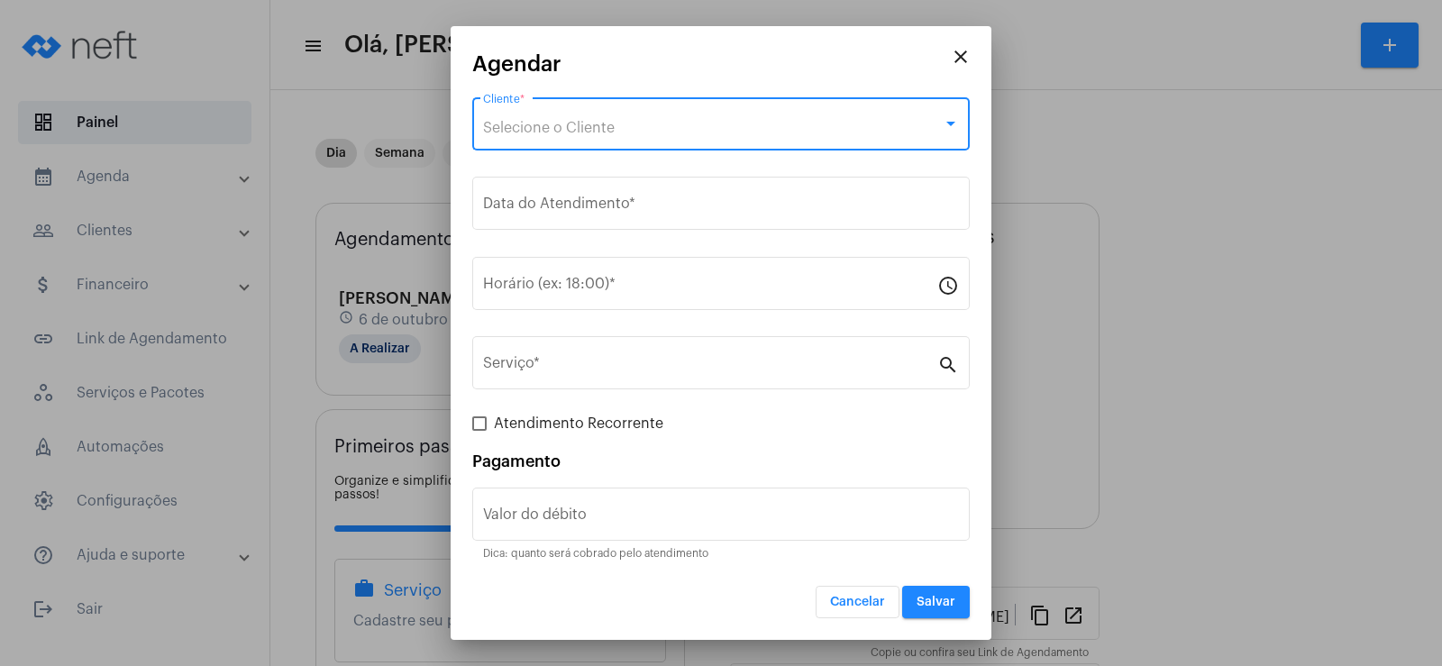
click at [526, 130] on span "Selecione o Cliente" at bounding box center [549, 128] width 132 height 14
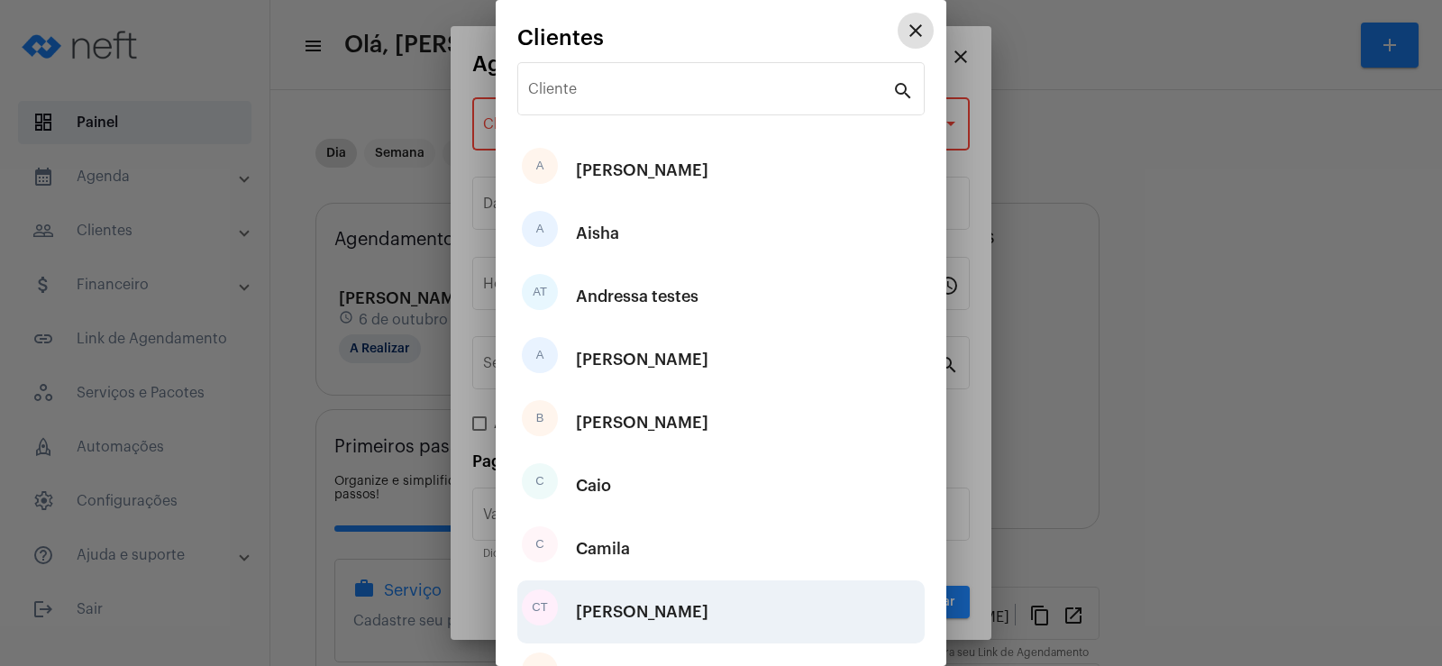
click at [628, 609] on div "[PERSON_NAME]" at bounding box center [642, 612] width 133 height 54
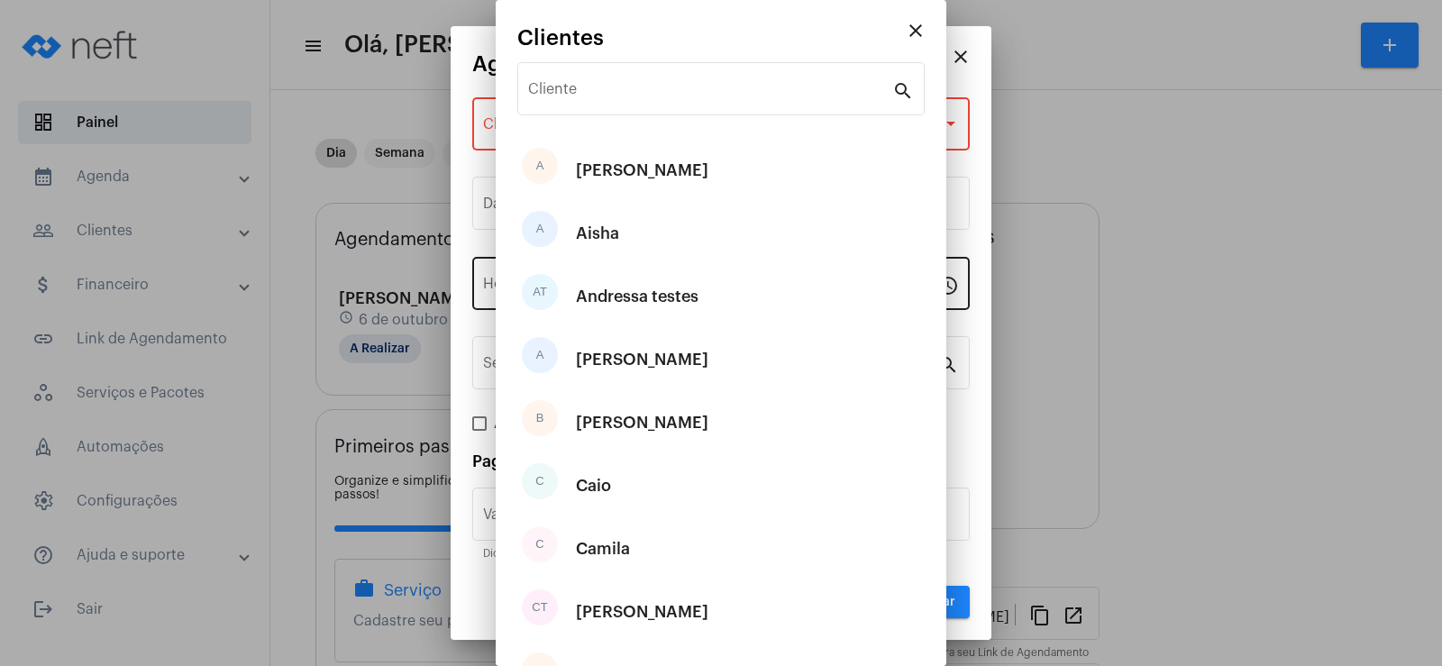
type input "R$"
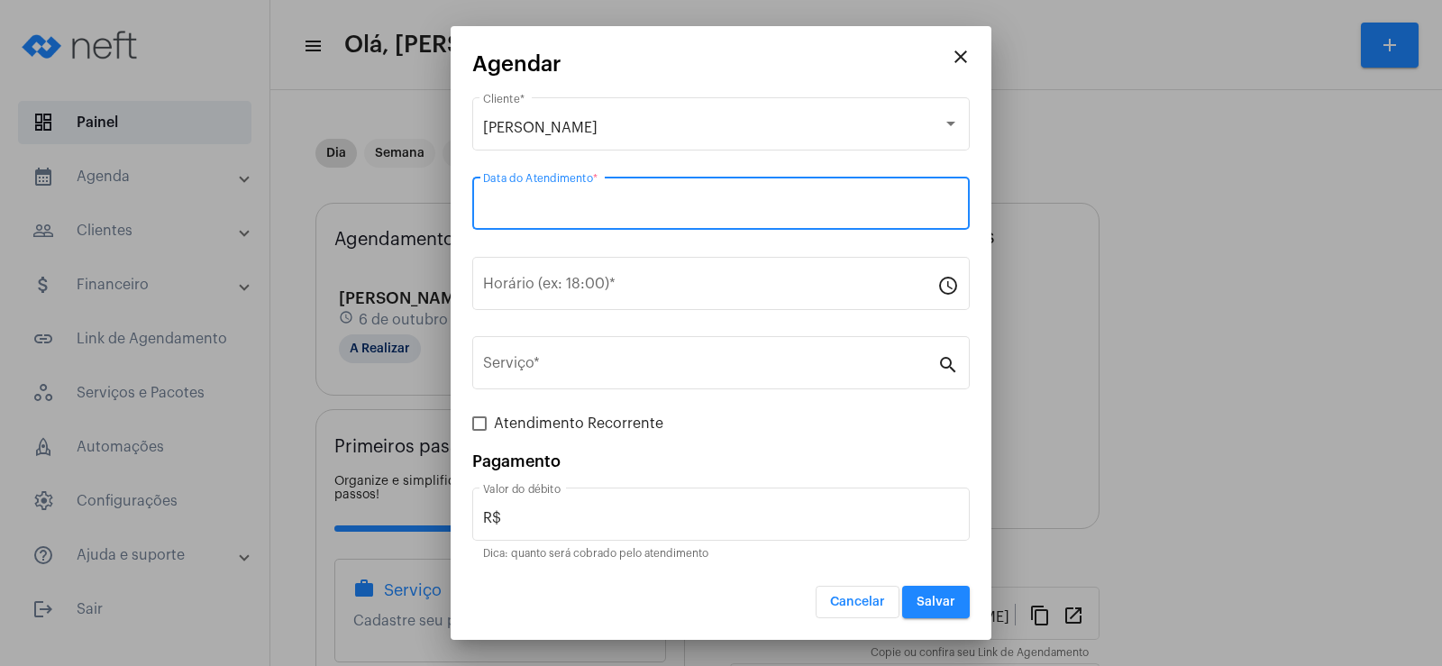
click at [540, 209] on input "Data do Atendimento *" at bounding box center [721, 207] width 476 height 16
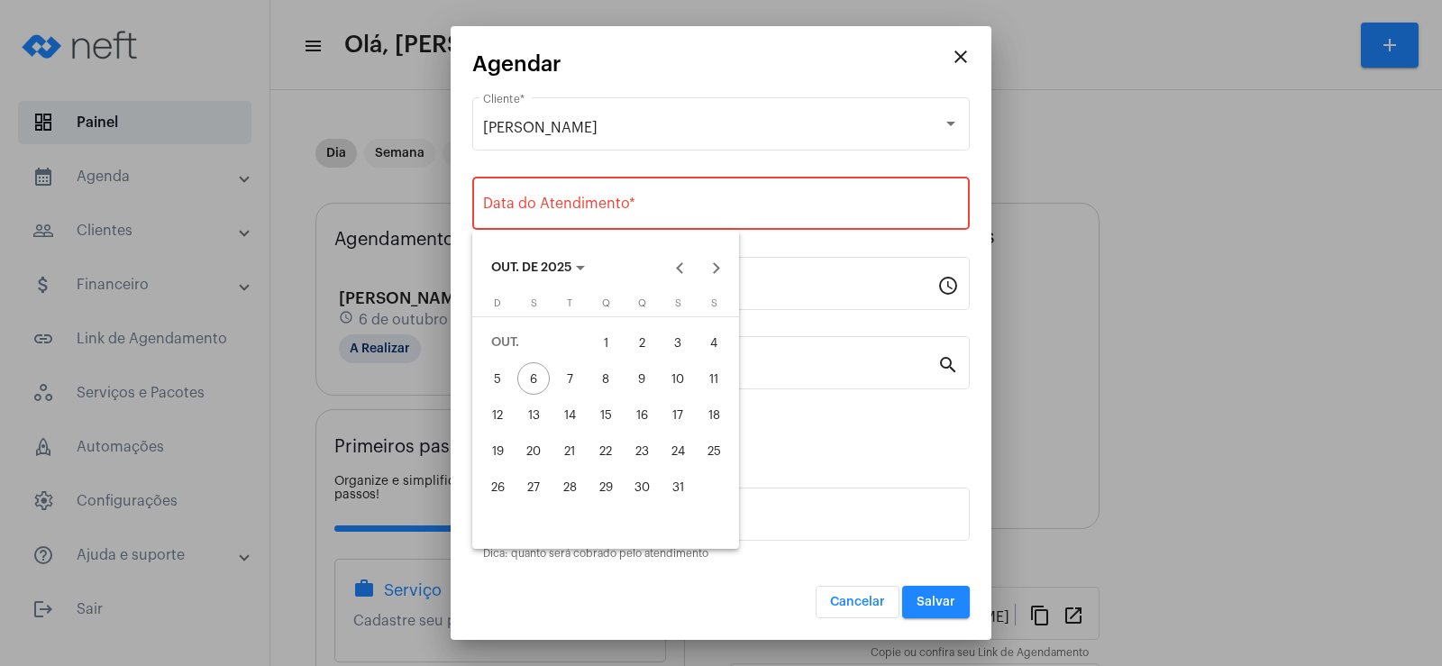
click at [675, 384] on div "10" at bounding box center [678, 378] width 32 height 32
type input "[DATE]"
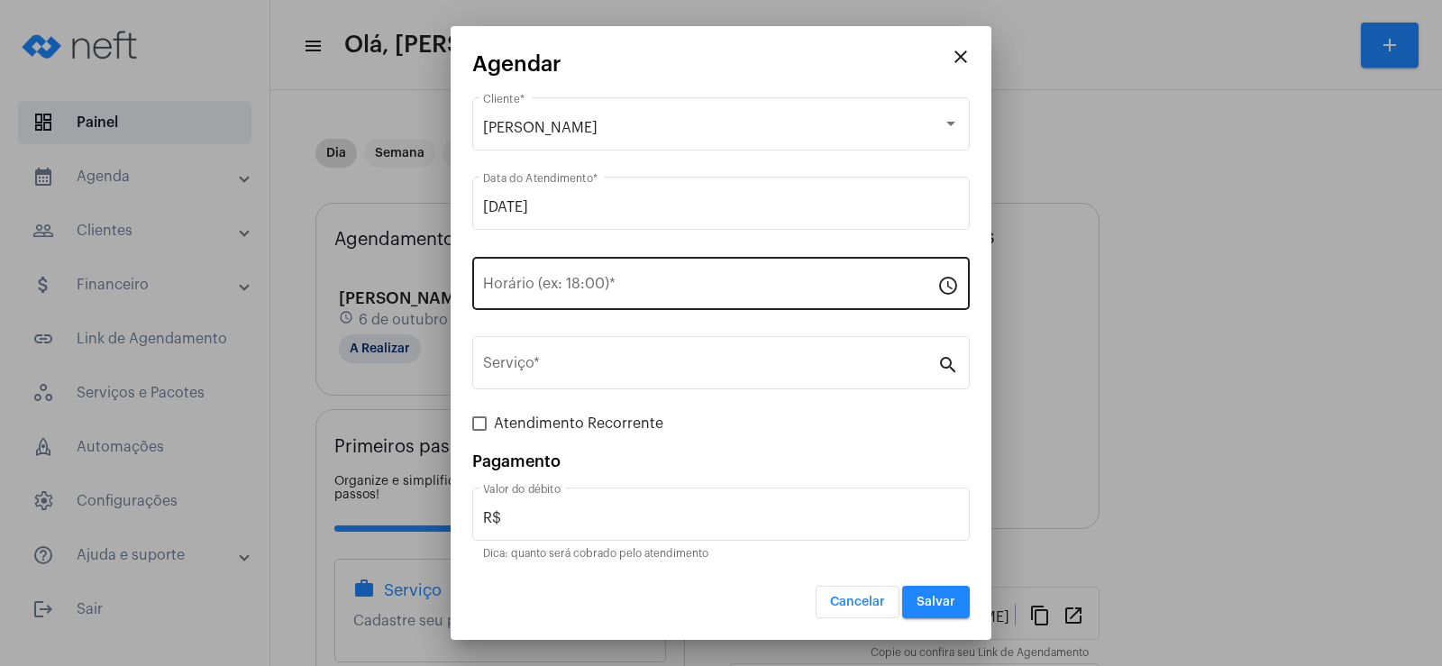
click at [525, 297] on div "Horário (ex: 18:00) *" at bounding box center [710, 281] width 454 height 57
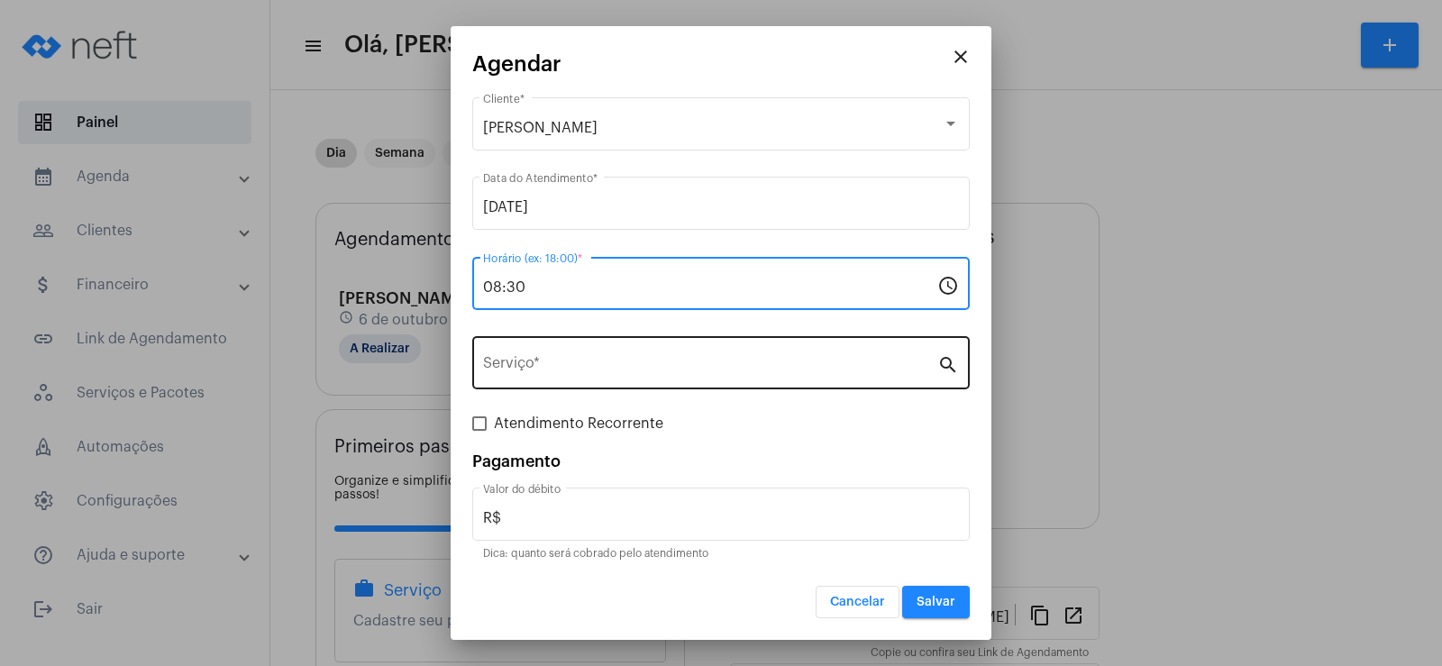
type input "08:30"
click at [540, 363] on input "Serviço *" at bounding box center [710, 367] width 454 height 16
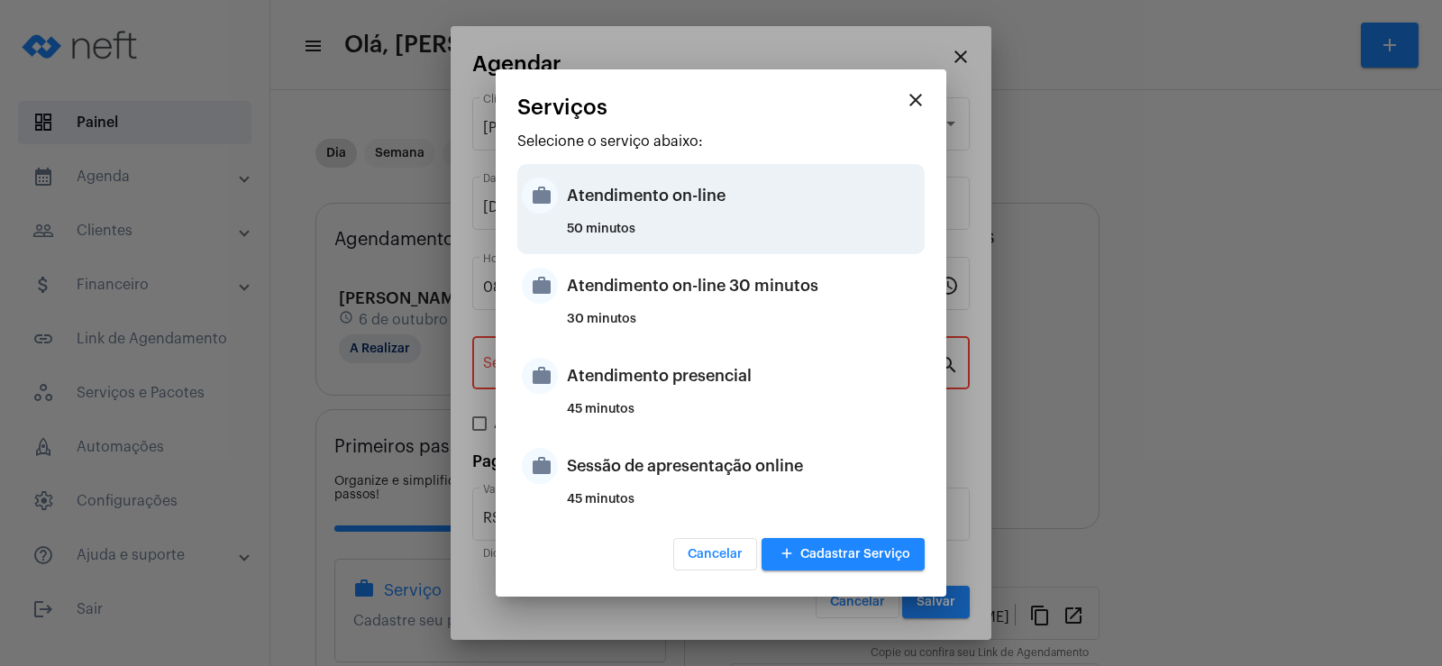
click at [630, 203] on div "Atendimento on-line" at bounding box center [743, 196] width 353 height 54
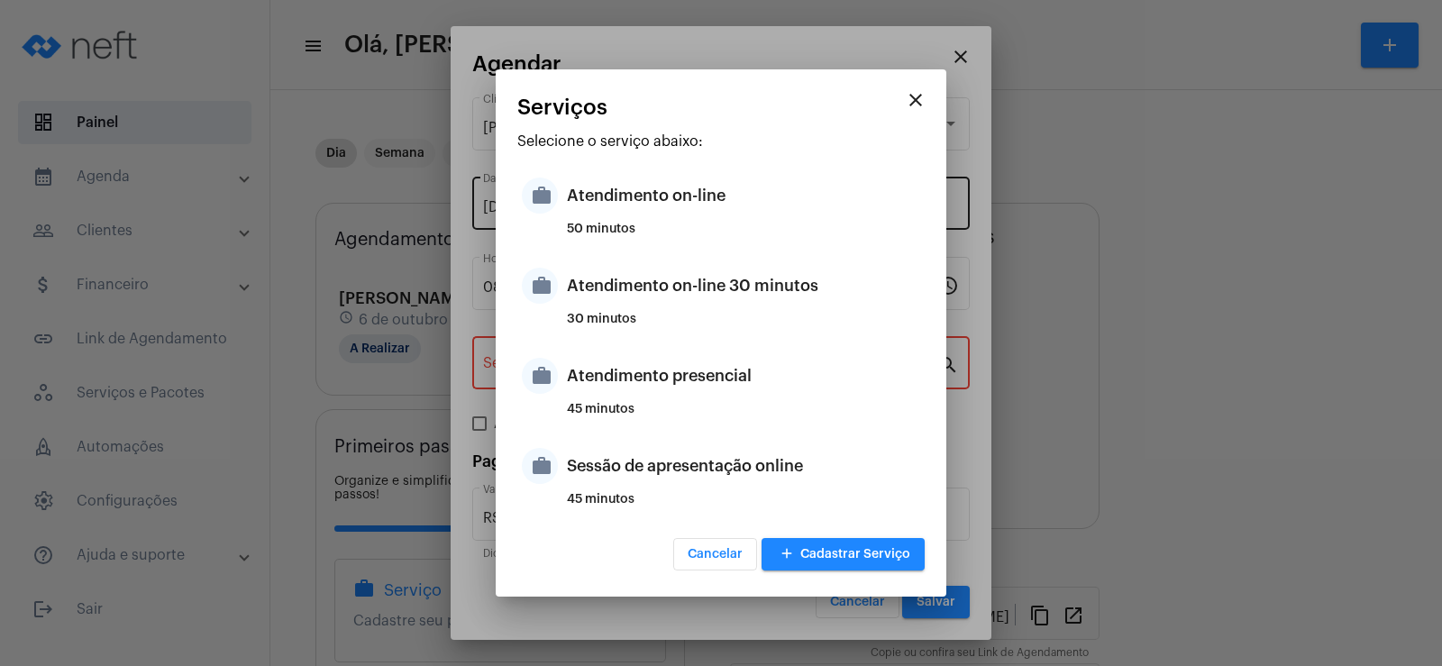
type input "Atendimento on-line"
type input "R$ 0"
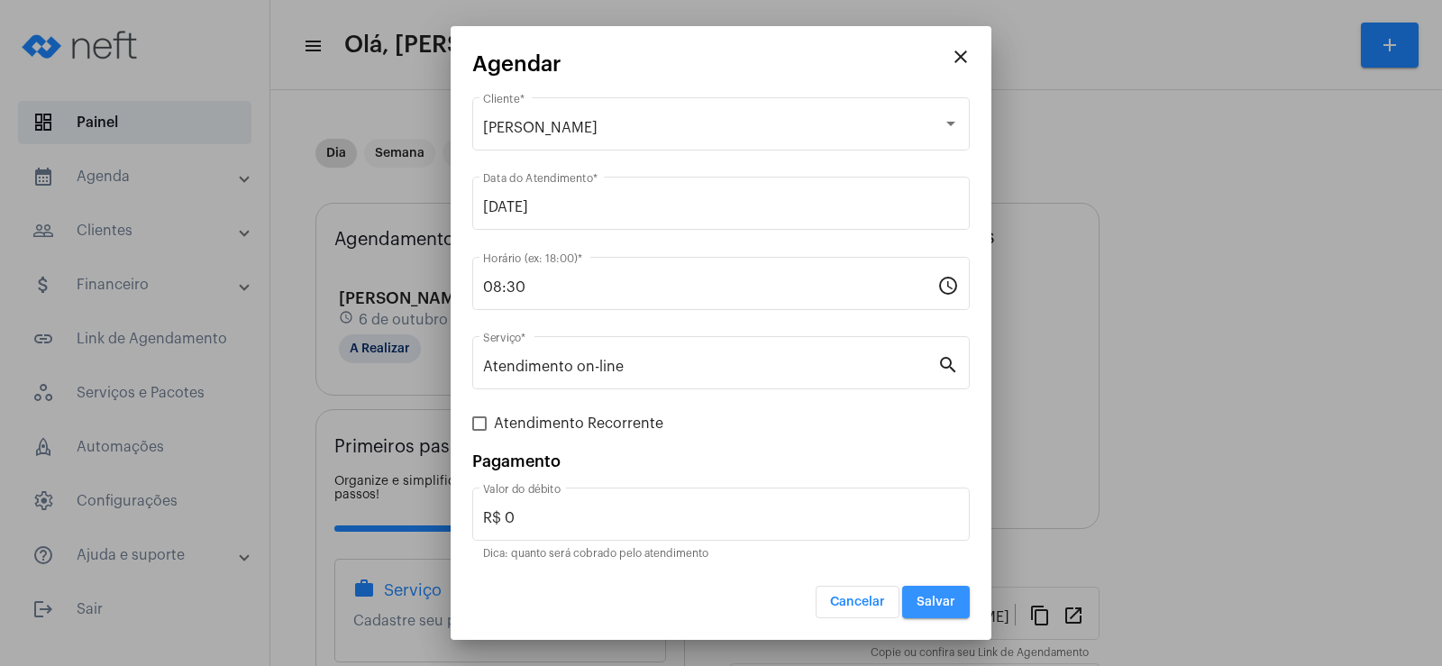
click at [938, 597] on span "Salvar" at bounding box center [936, 602] width 39 height 13
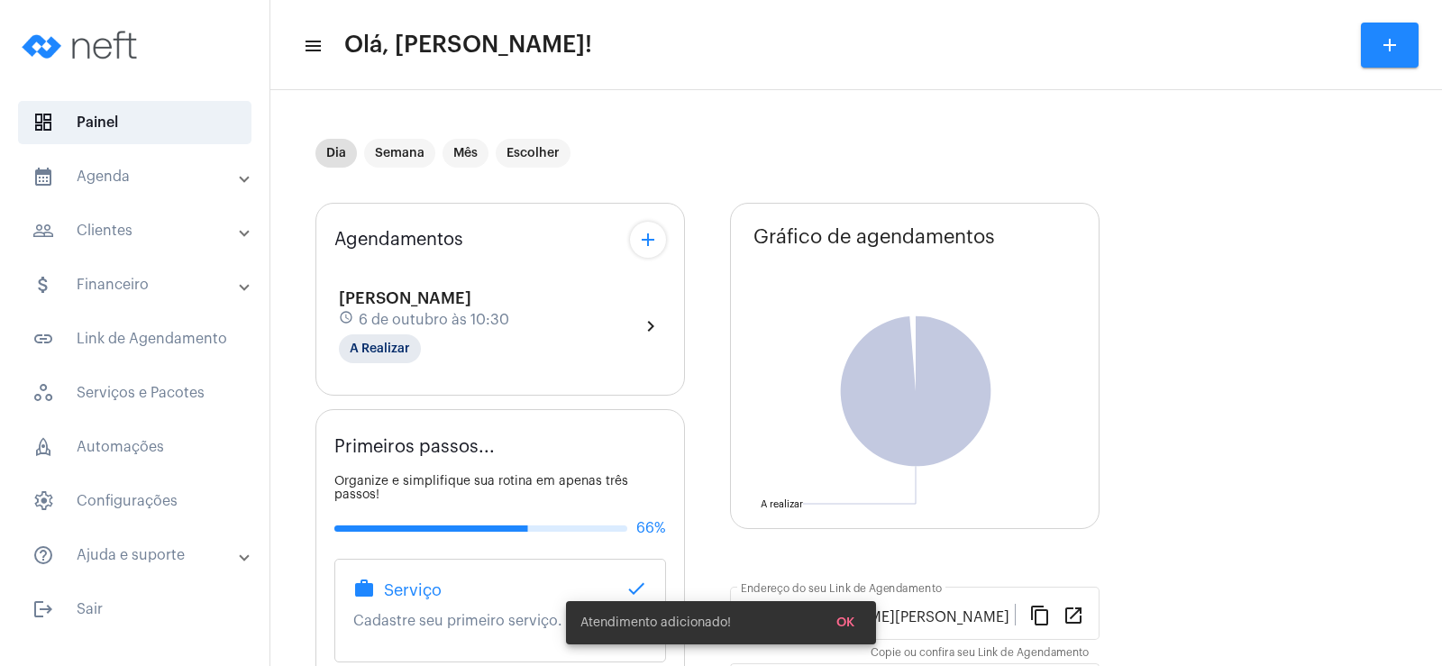
click at [642, 246] on mat-icon "add" at bounding box center [648, 240] width 22 height 22
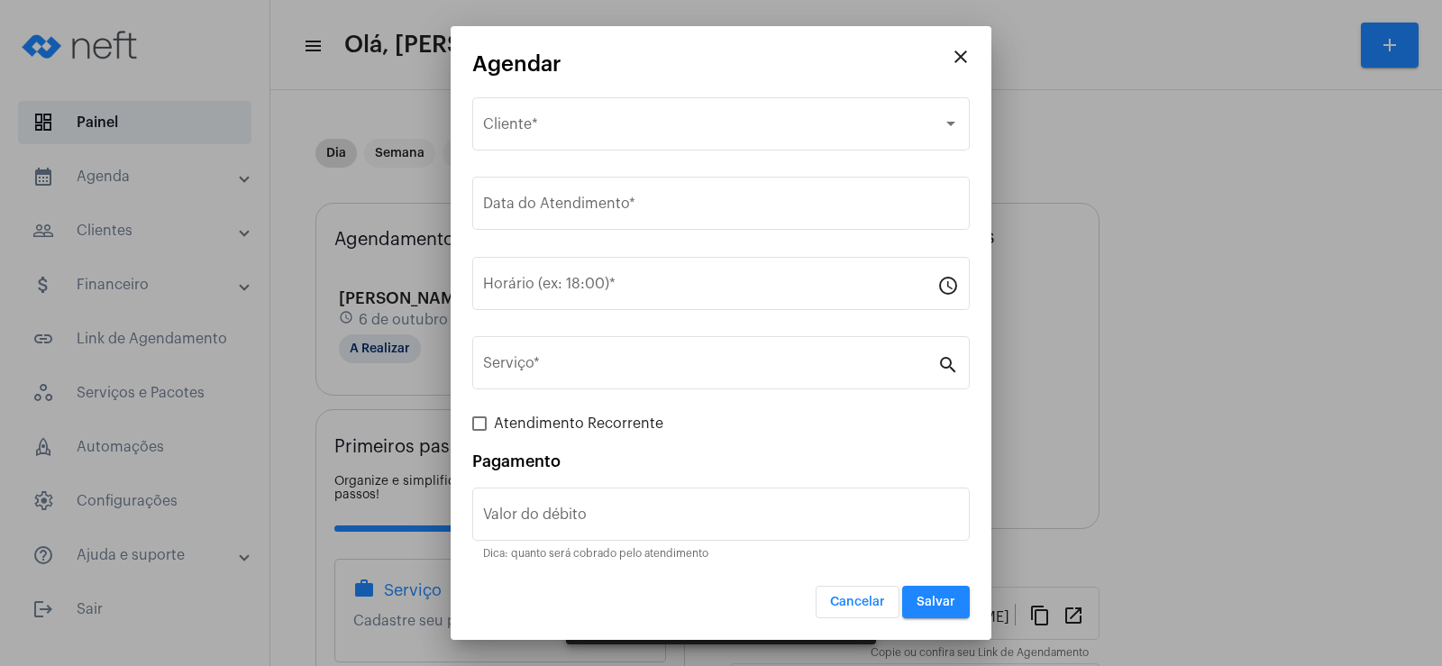
click at [601, 155] on div "Selecione o Cliente Cliente *" at bounding box center [721, 133] width 498 height 73
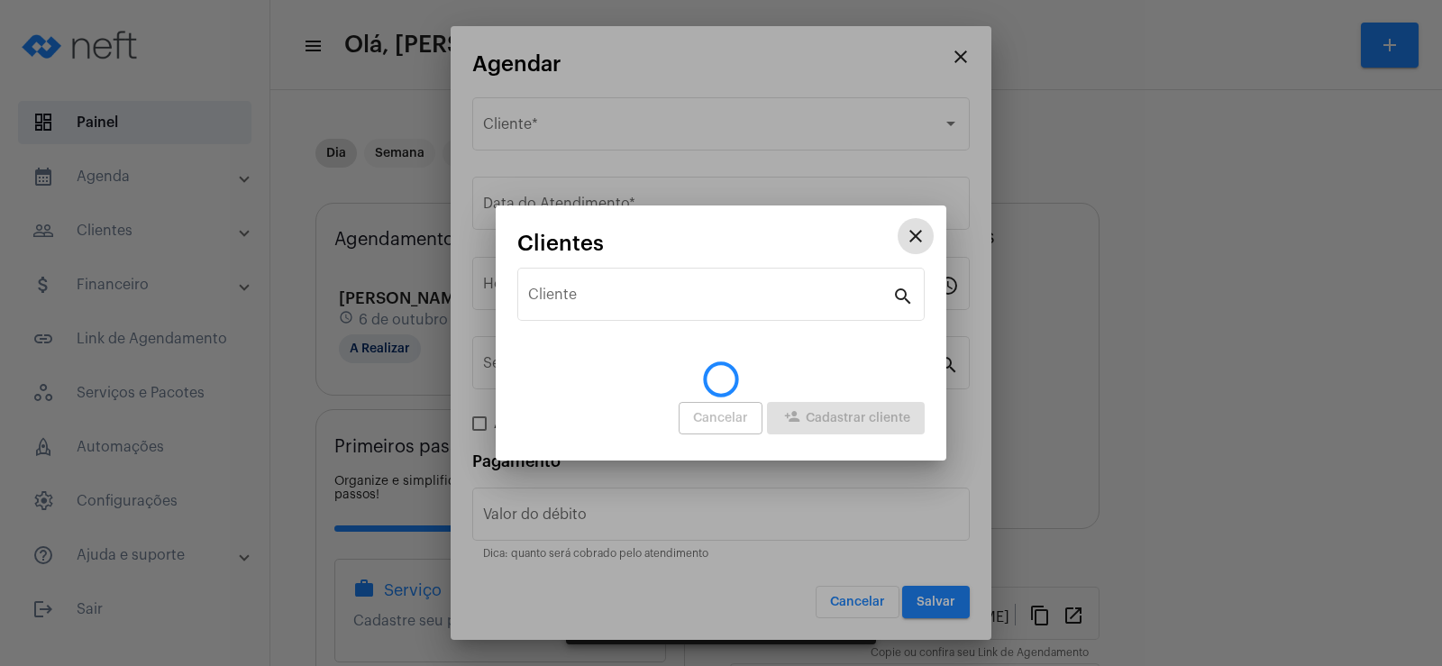
click at [588, 264] on mat-form-field "Cliente search" at bounding box center [720, 304] width 407 height 80
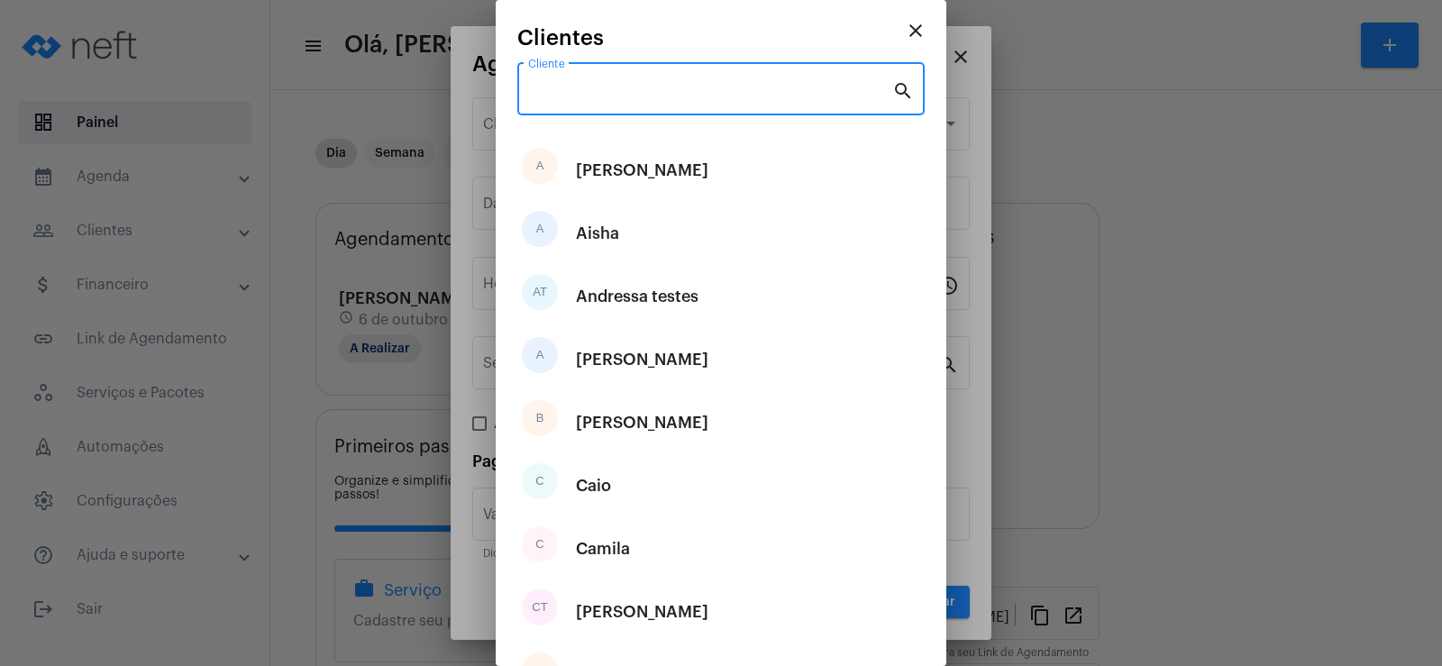
click at [573, 91] on input "Cliente" at bounding box center [710, 93] width 364 height 16
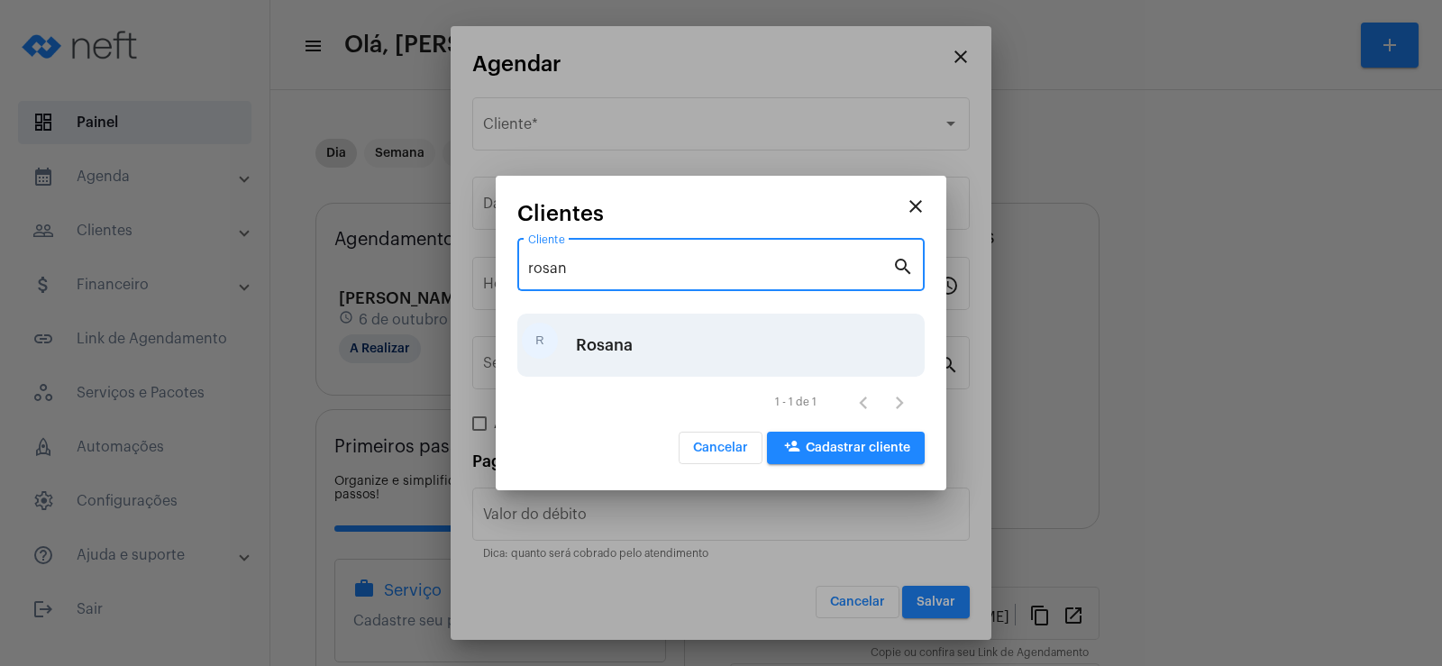
type input "rosan"
click at [603, 345] on div "Rosana" at bounding box center [604, 345] width 57 height 54
type input "R$"
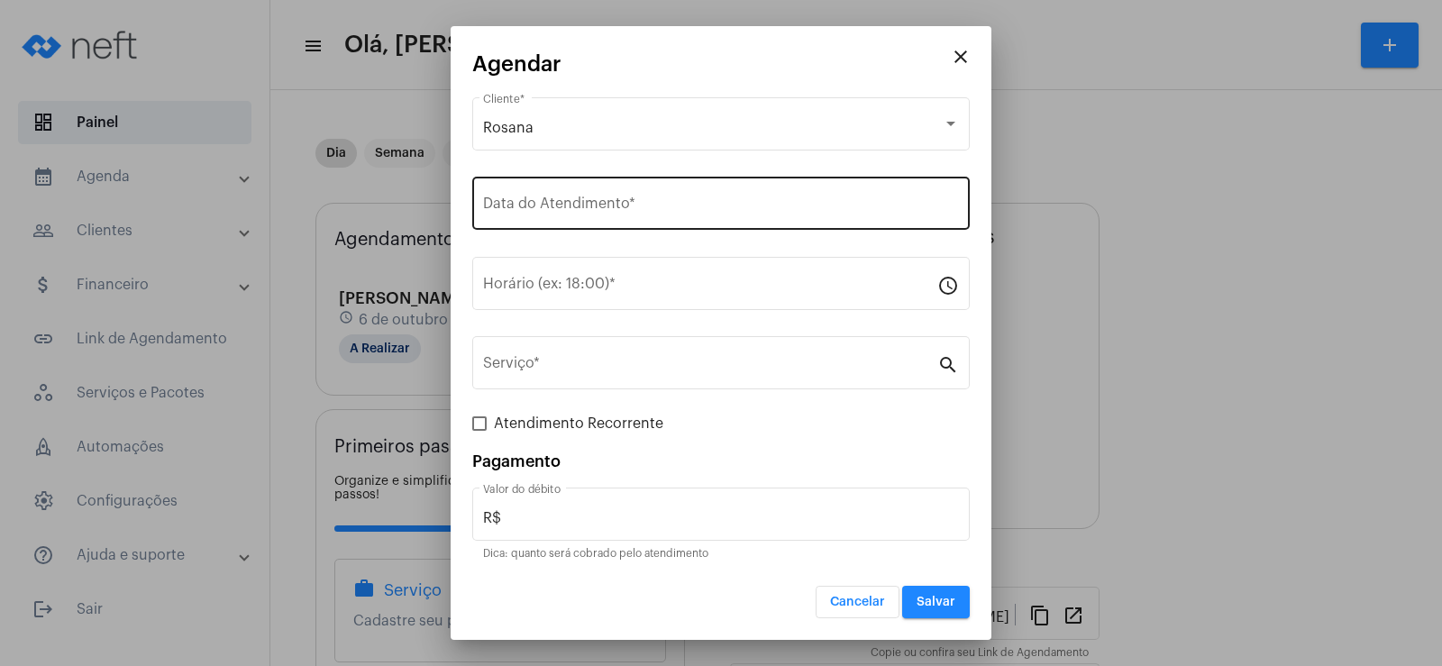
click at [603, 205] on input "Data do Atendimento *" at bounding box center [721, 207] width 476 height 16
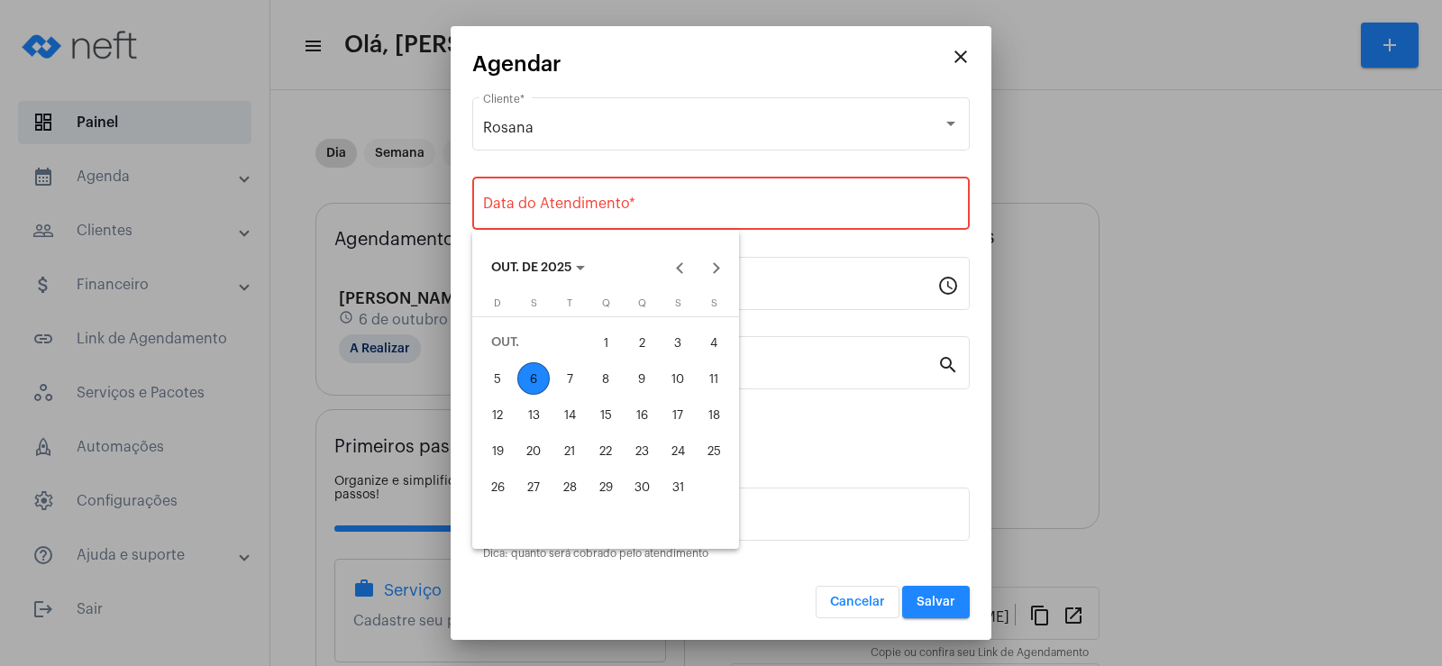
click at [679, 377] on div "10" at bounding box center [678, 378] width 32 height 32
type input "[DATE]"
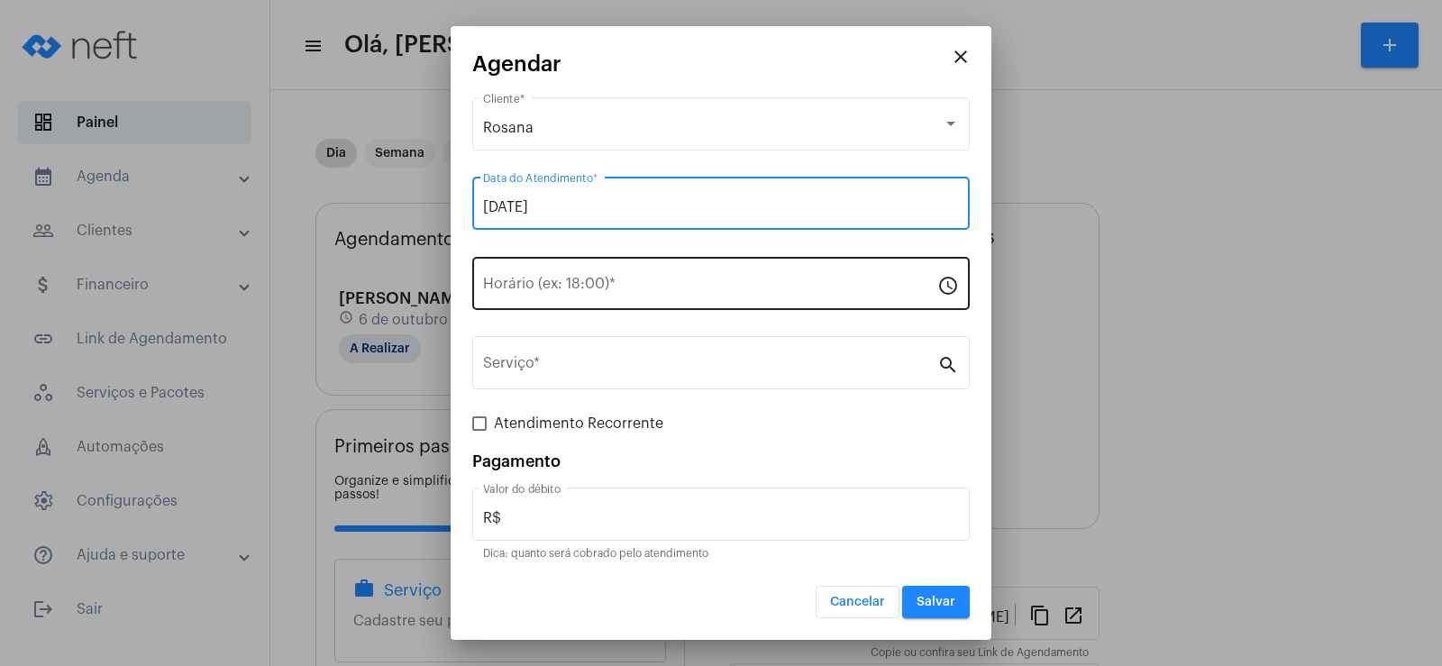
click at [584, 279] on input "Horário (ex: 18:00) *" at bounding box center [710, 287] width 454 height 16
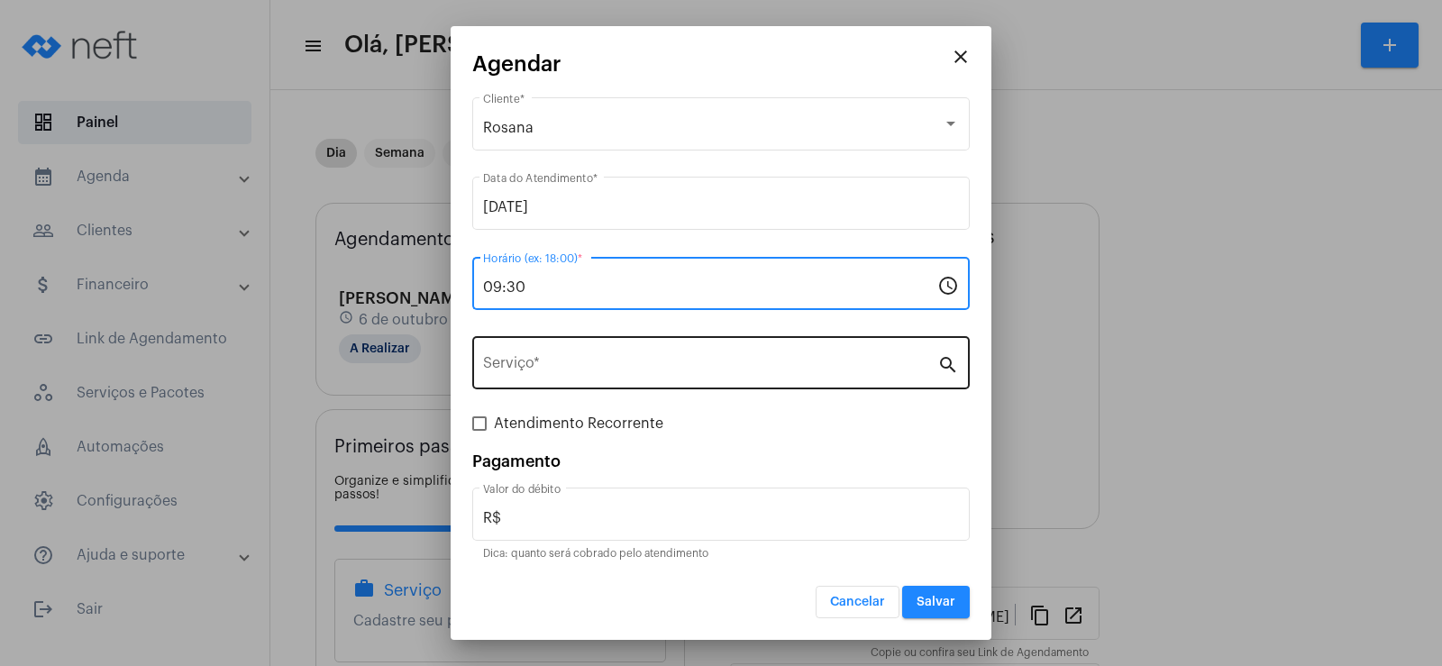
type input "09:30"
click at [583, 354] on div "Serviço *" at bounding box center [710, 361] width 454 height 57
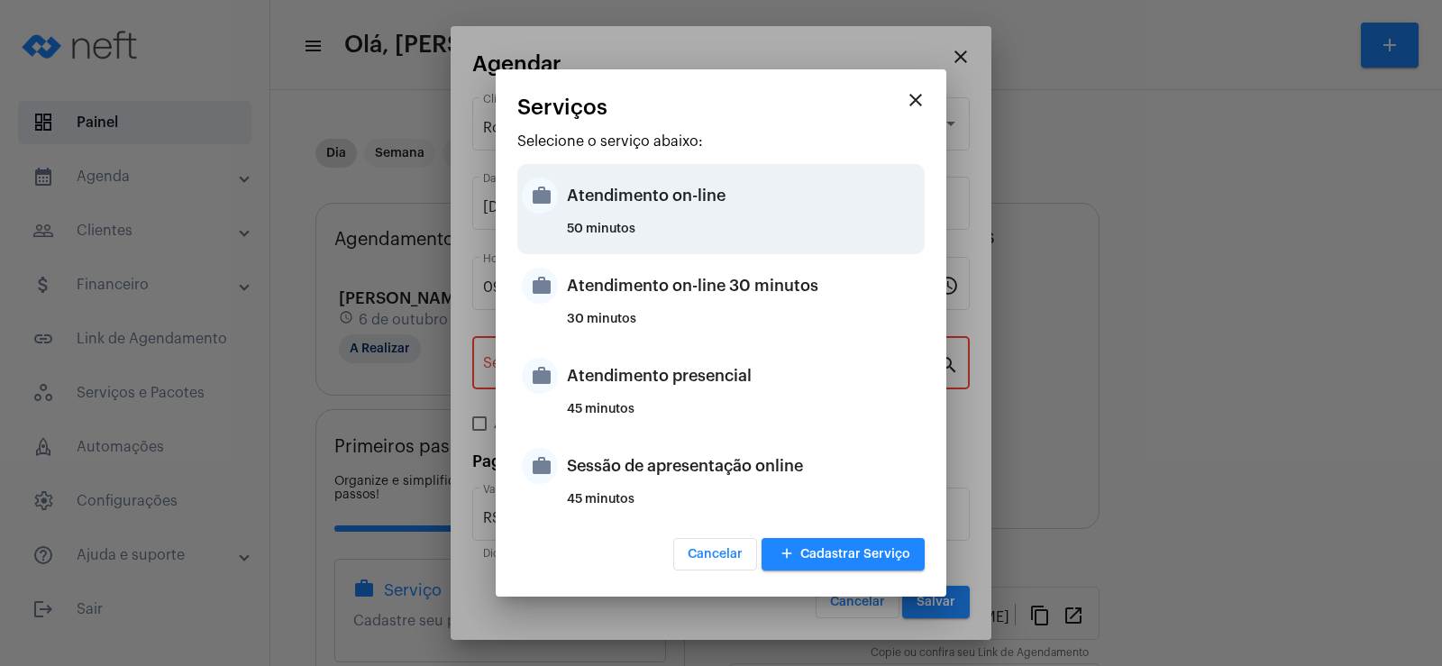
click at [661, 207] on div "Atendimento on-line" at bounding box center [743, 196] width 353 height 54
type input "Atendimento on-line"
type input "R$ 0"
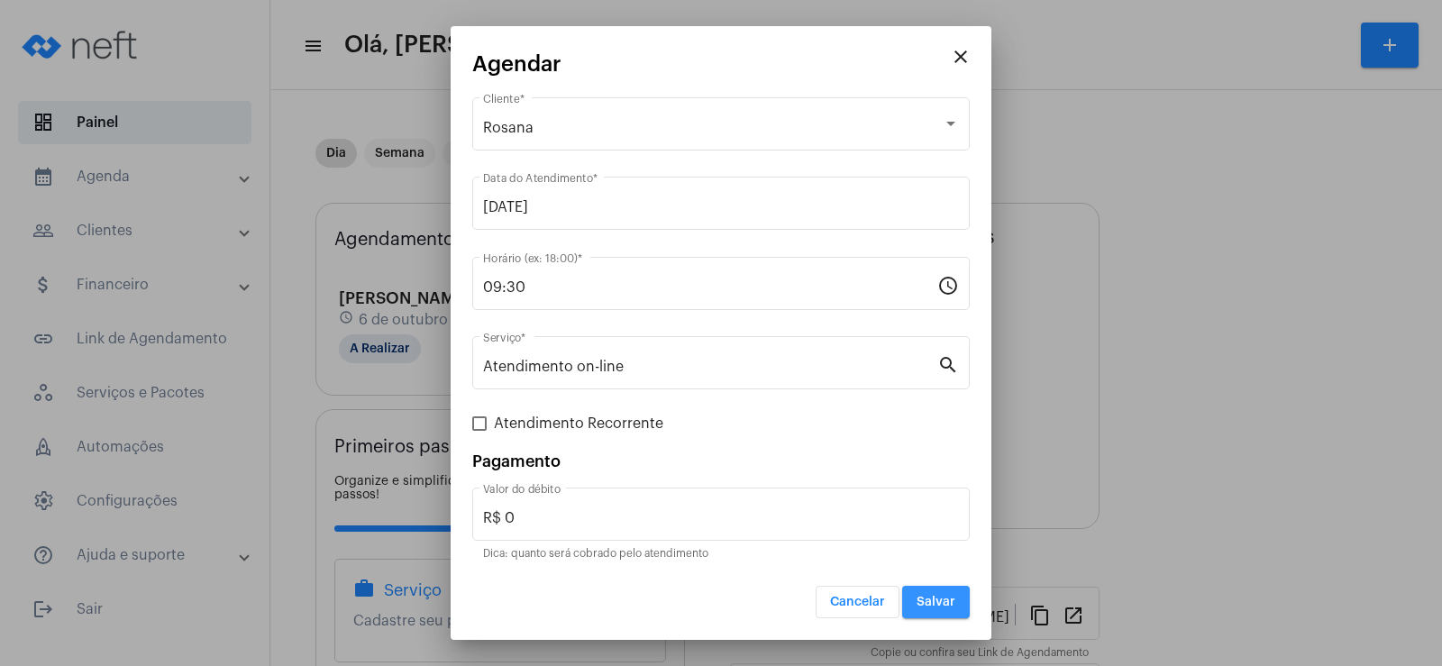
click at [920, 603] on span "Salvar" at bounding box center [936, 602] width 39 height 13
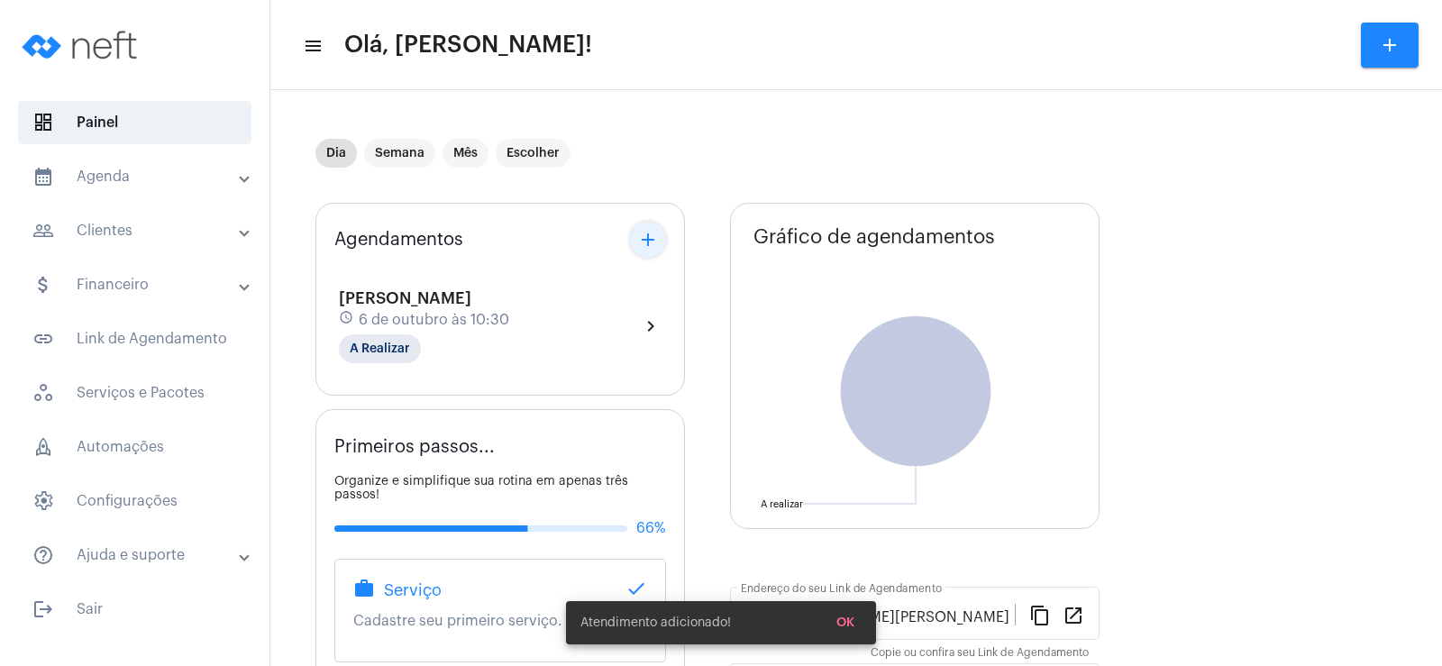
click at [640, 245] on mat-icon "add" at bounding box center [648, 240] width 22 height 22
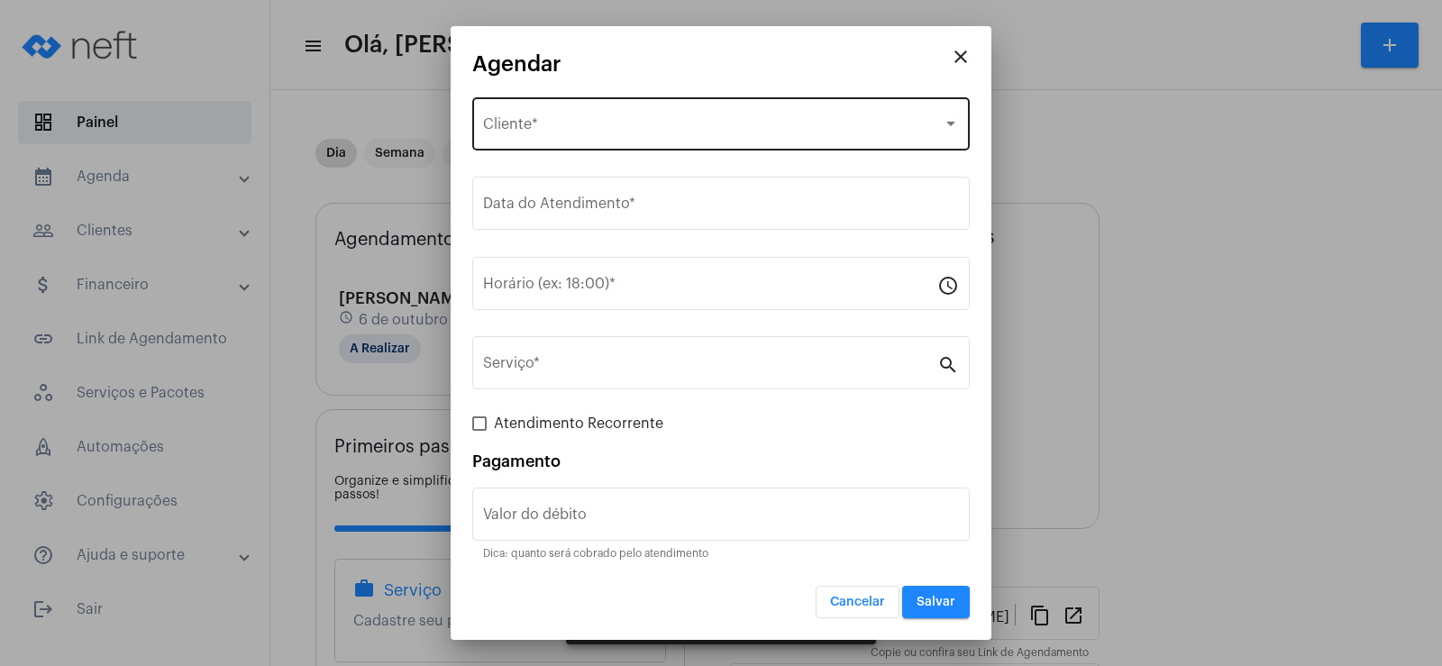
click at [617, 118] on div "Selecione o Cliente Cliente *" at bounding box center [721, 122] width 476 height 57
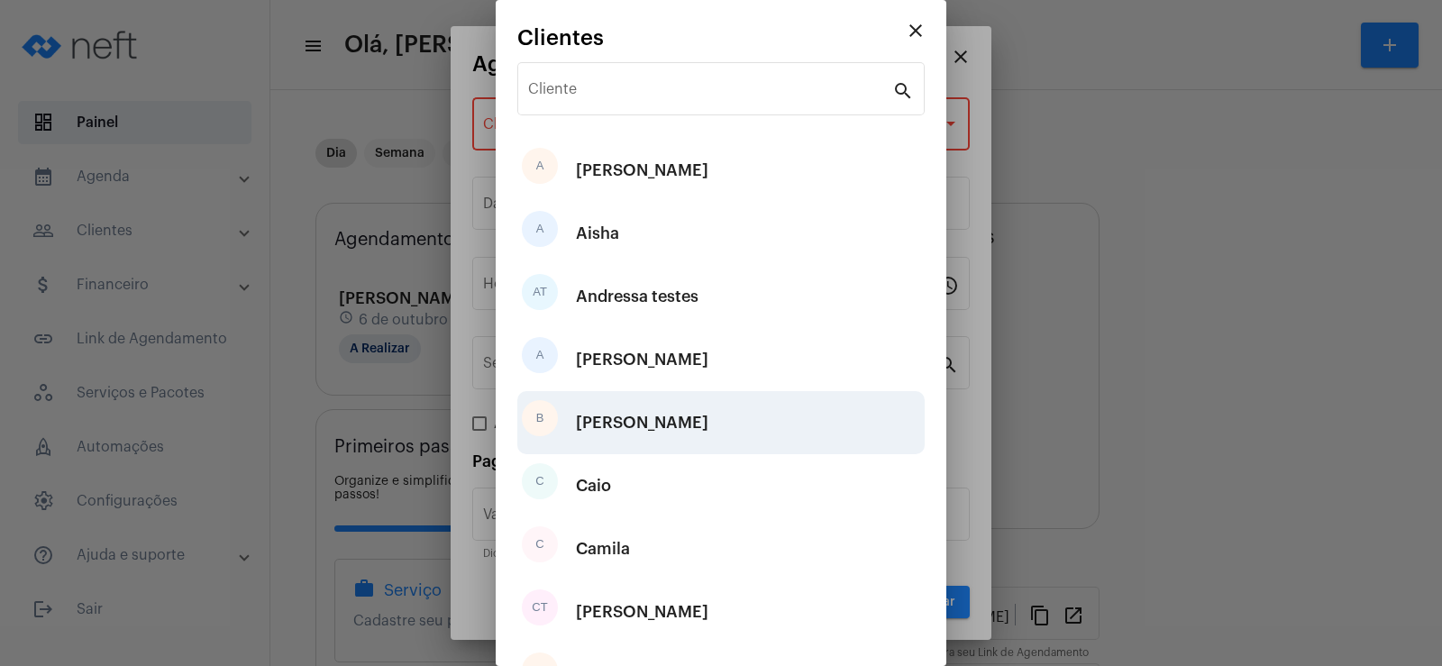
click at [644, 430] on div "B [PERSON_NAME]" at bounding box center [720, 422] width 407 height 63
type input "R$"
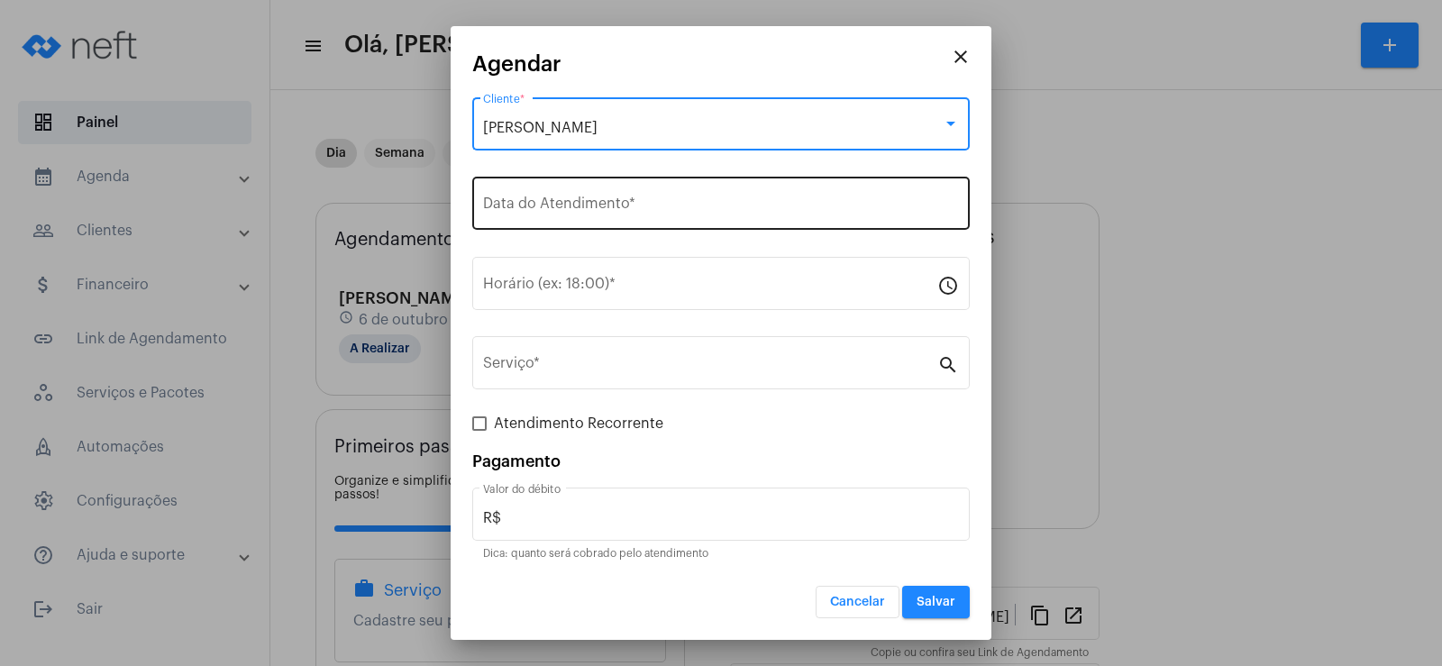
click at [551, 212] on input "Data do Atendimento *" at bounding box center [721, 207] width 476 height 16
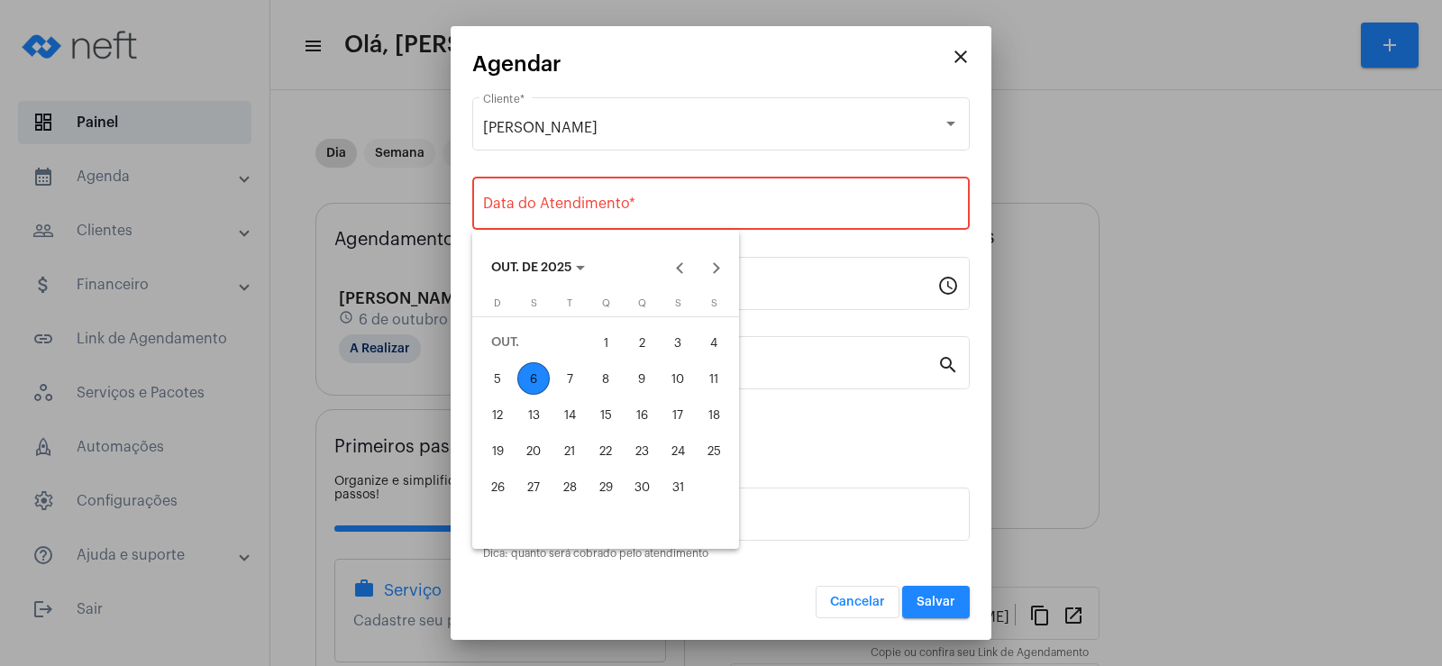
click at [687, 385] on div "10" at bounding box center [678, 378] width 32 height 32
type input "[DATE]"
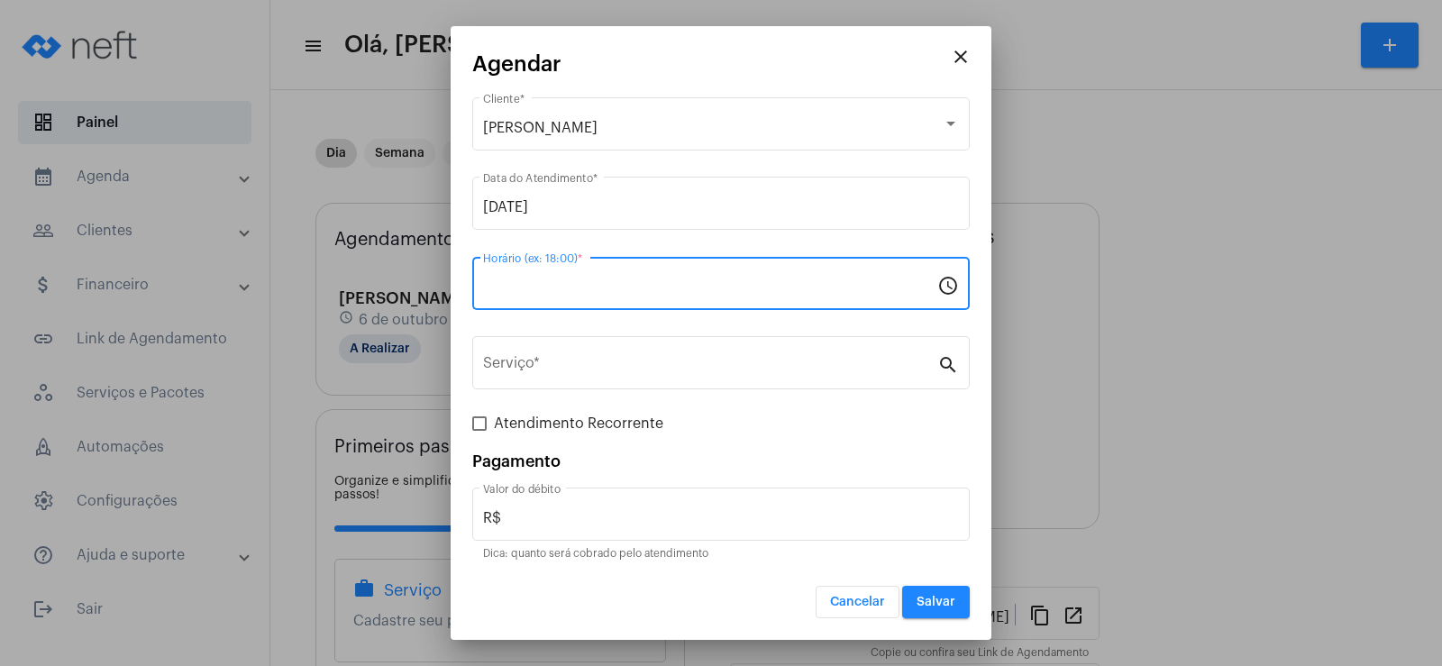
click at [559, 286] on input "Horário (ex: 18:00) *" at bounding box center [710, 287] width 454 height 16
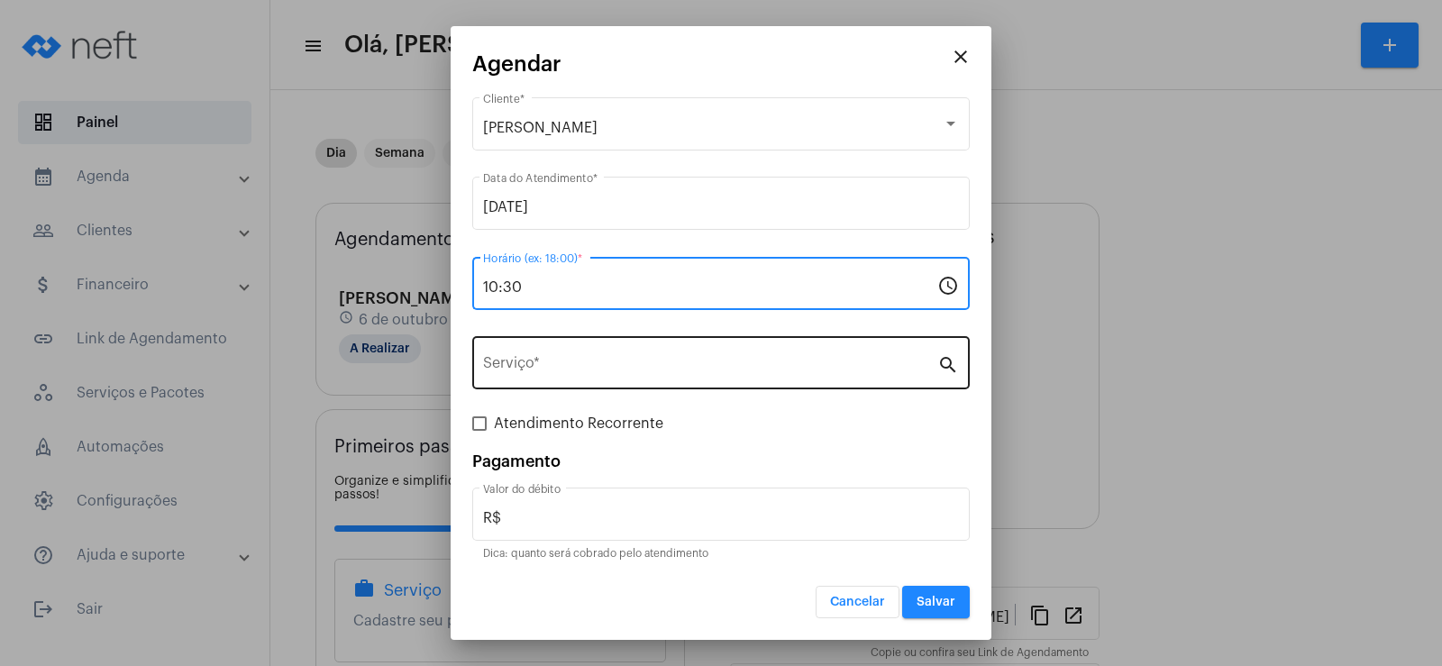
type input "10:30"
click at [536, 366] on input "Serviço *" at bounding box center [710, 367] width 454 height 16
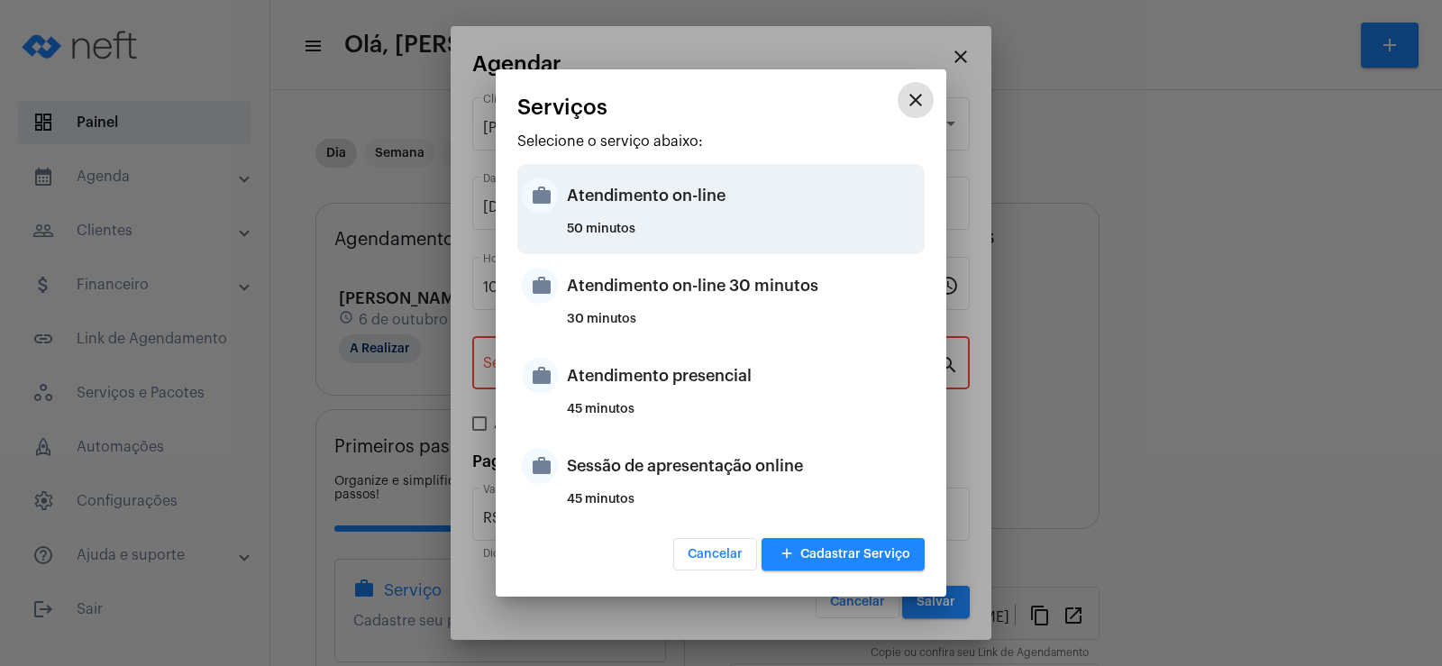
click at [633, 206] on div "Atendimento on-line" at bounding box center [743, 196] width 353 height 54
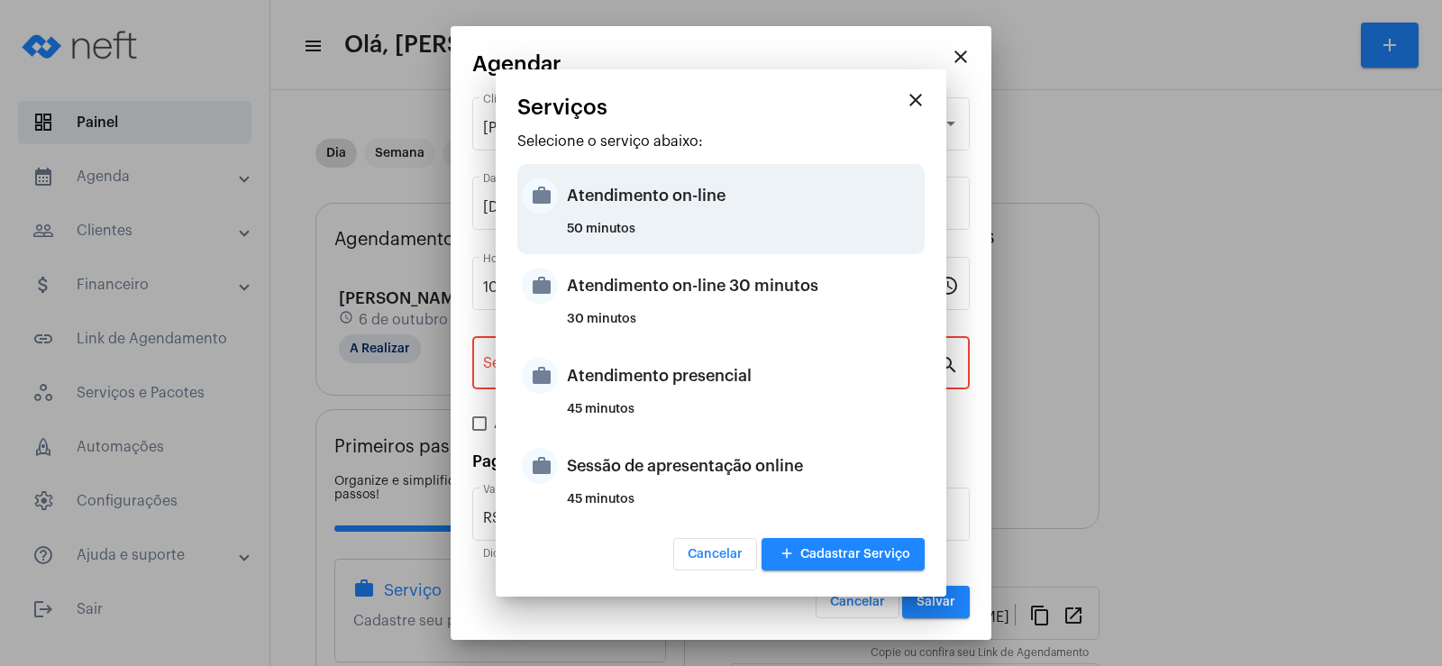
type input "Atendimento on-line"
type input "R$ 0"
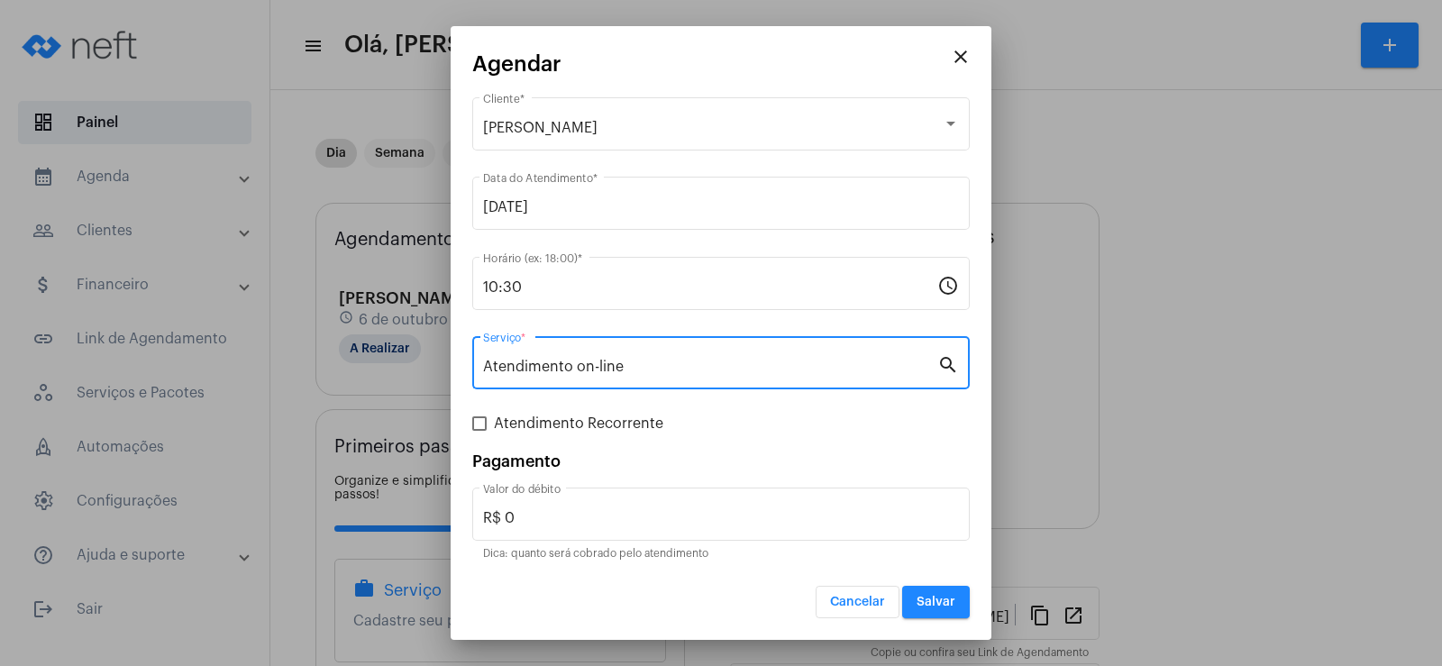
click at [947, 606] on span "Salvar" at bounding box center [936, 602] width 39 height 13
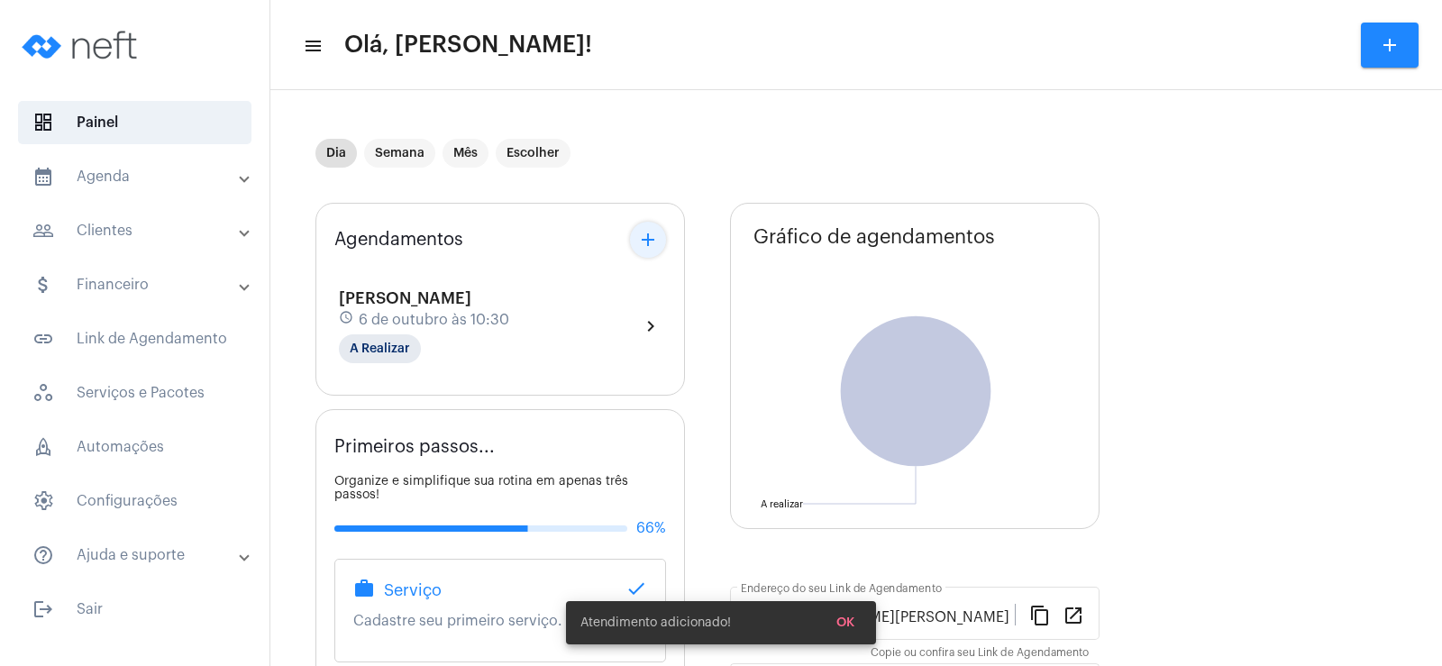
click at [643, 236] on mat-icon "add" at bounding box center [648, 240] width 22 height 22
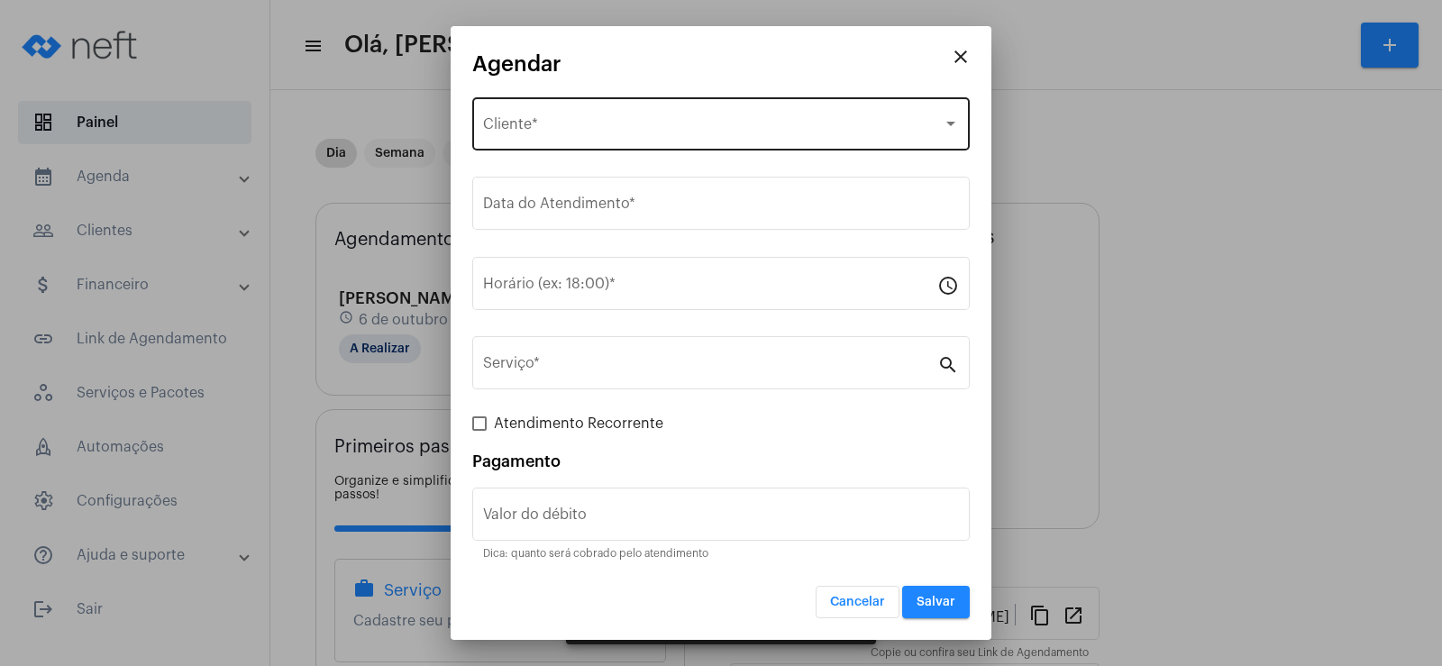
click at [633, 125] on div "Selecione o Cliente" at bounding box center [713, 128] width 460 height 16
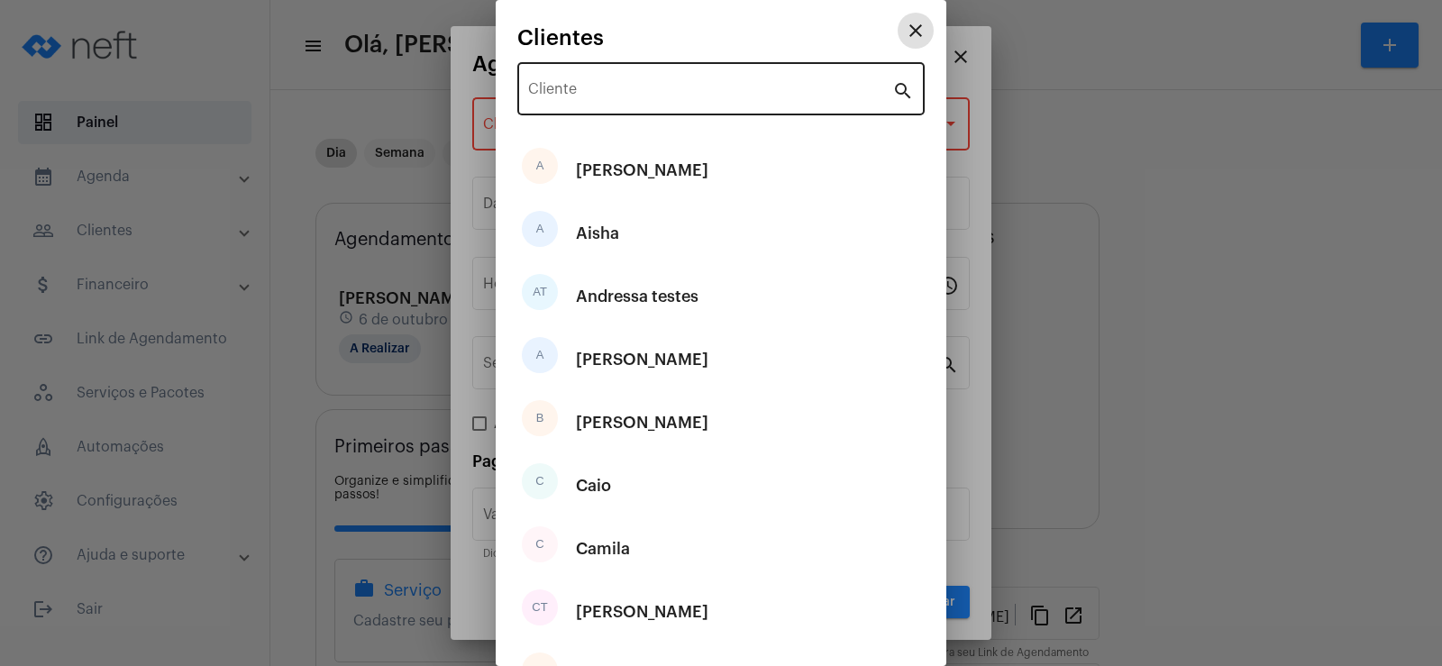
click at [616, 95] on input "Cliente" at bounding box center [710, 93] width 364 height 16
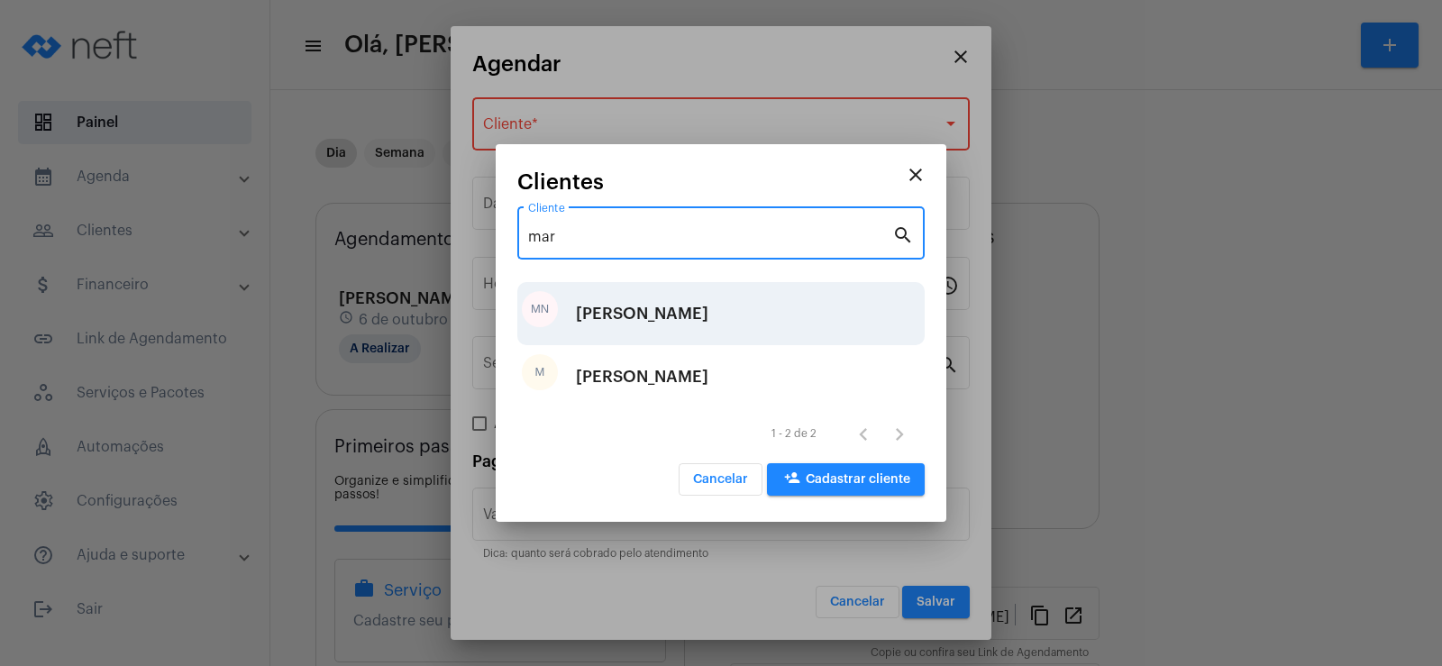
type input "mar"
click at [621, 324] on div "[PERSON_NAME]" at bounding box center [642, 314] width 133 height 54
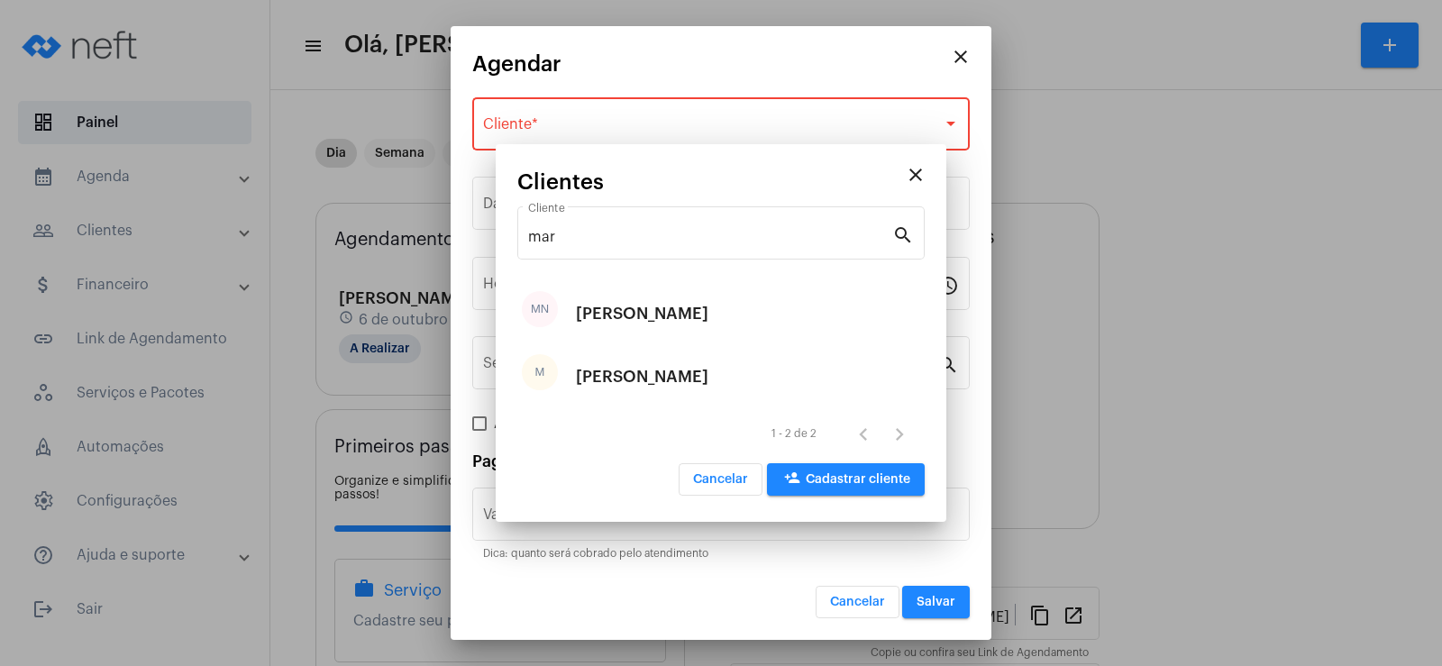
type input "R$"
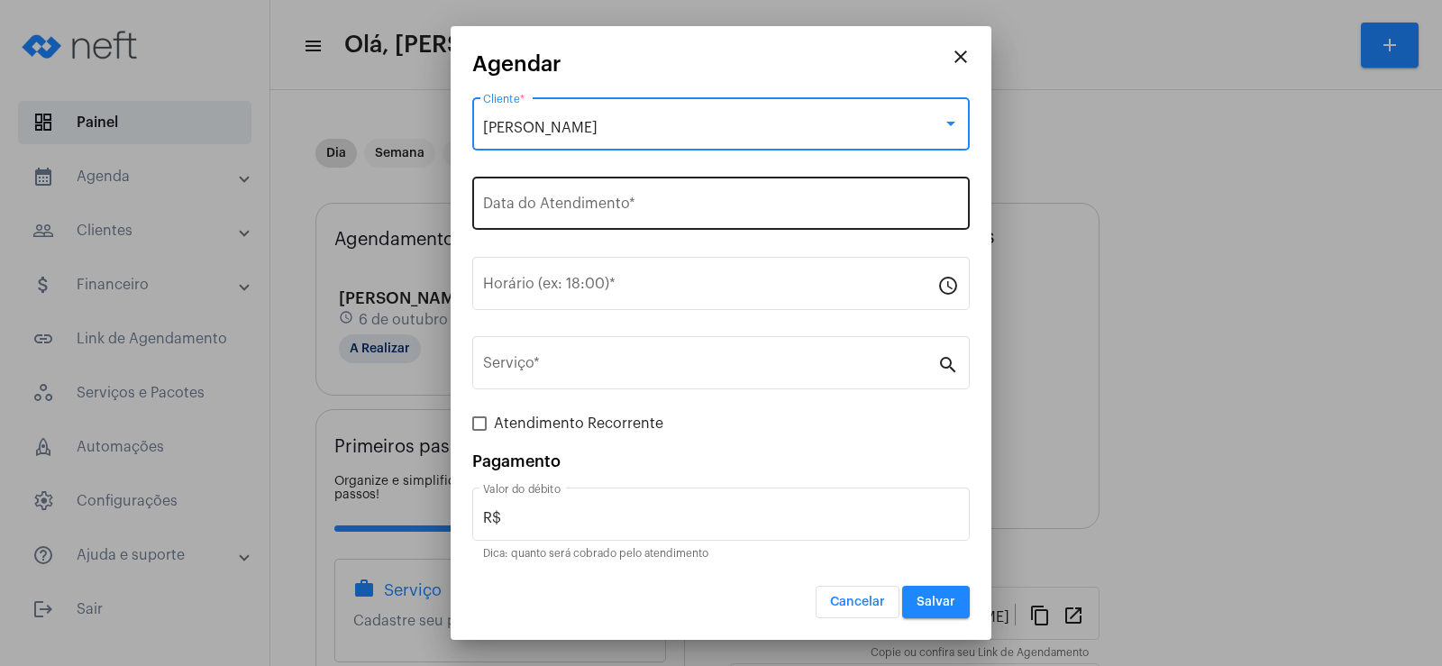
click at [588, 222] on div "Data do Atendimento *" at bounding box center [721, 201] width 476 height 57
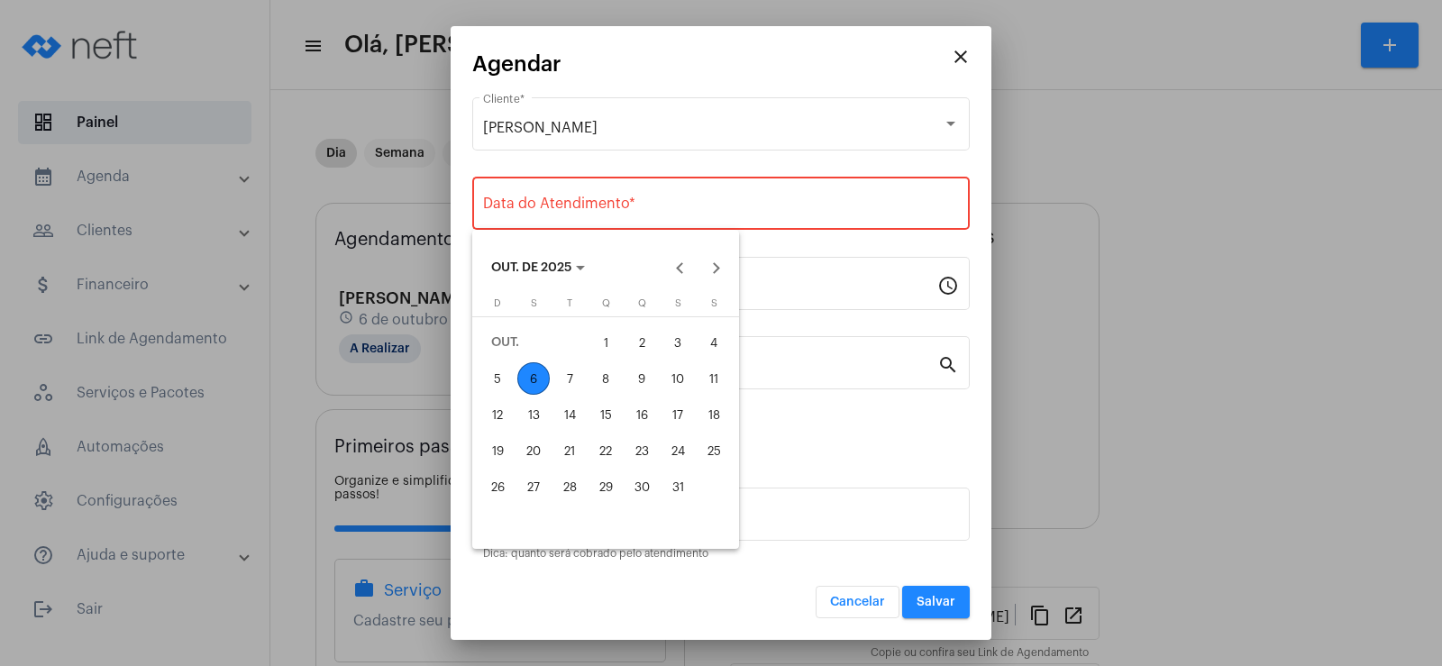
click at [674, 386] on div "10" at bounding box center [678, 378] width 32 height 32
type input "[DATE]"
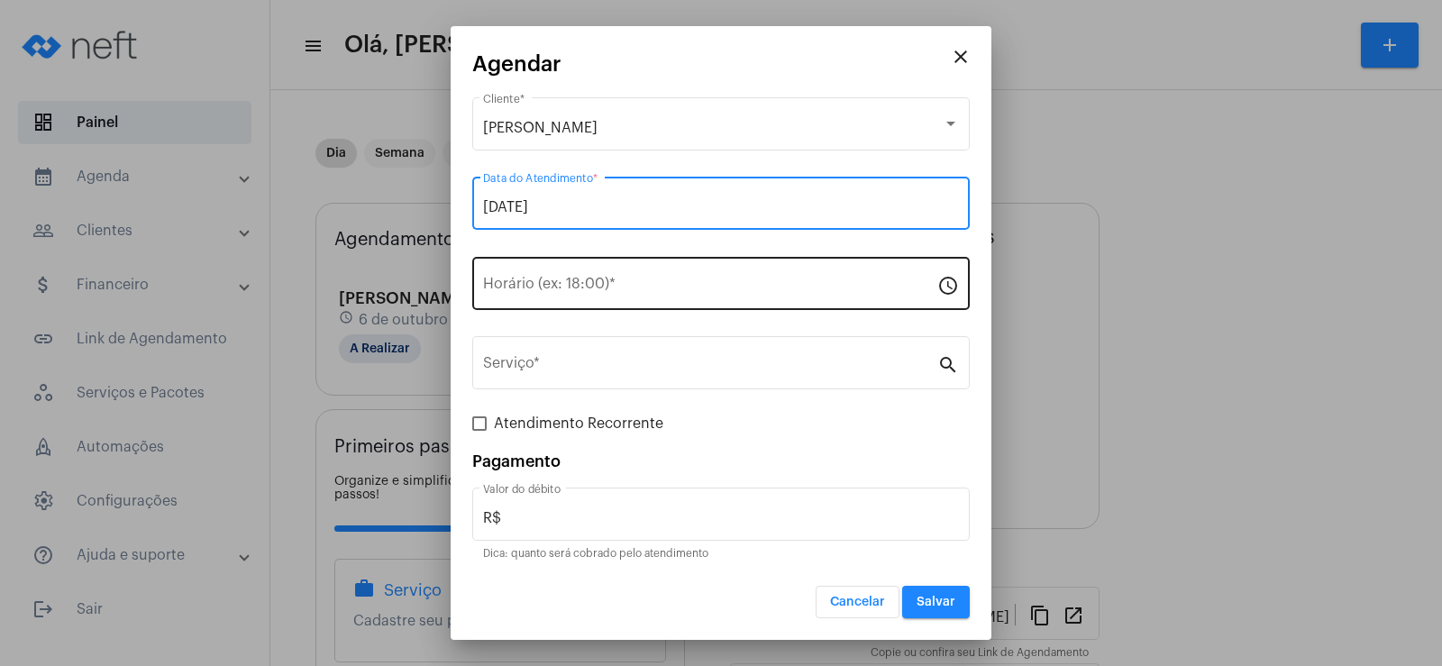
click at [530, 293] on input "Horário (ex: 18:00) *" at bounding box center [710, 287] width 454 height 16
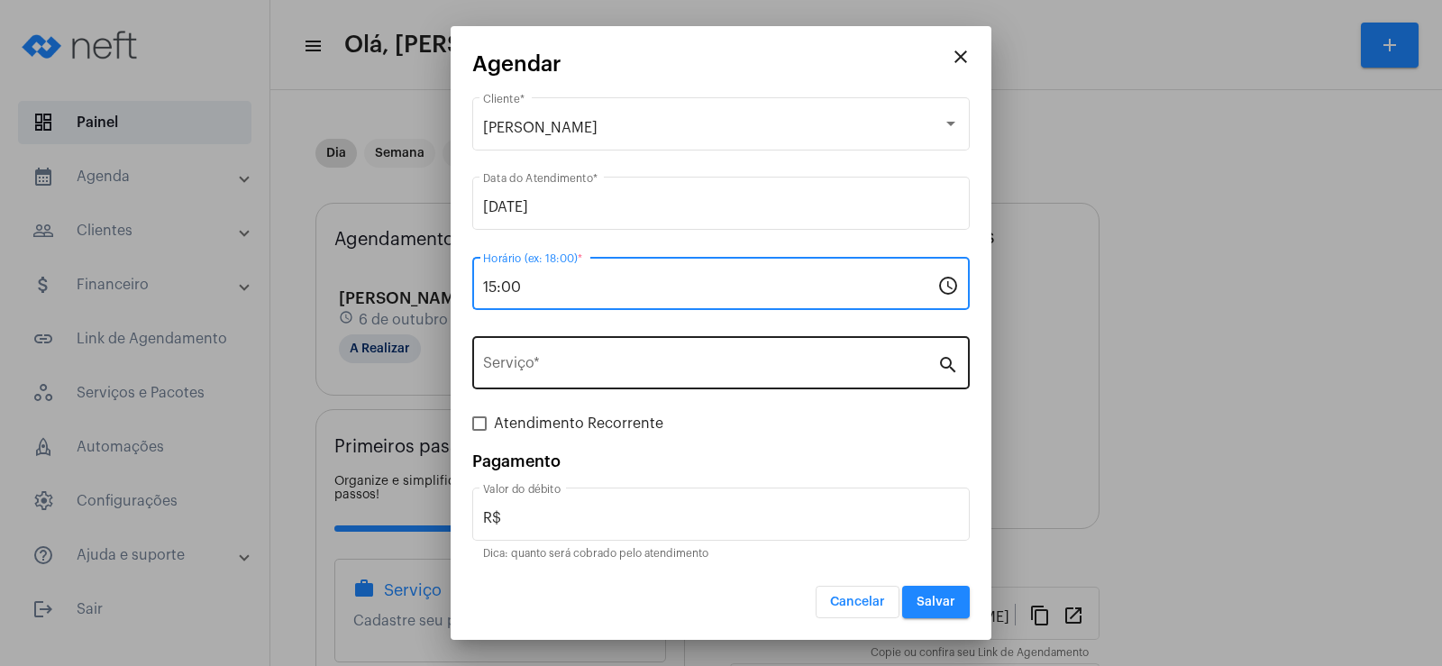
type input "15:00"
click at [531, 370] on input "Serviço *" at bounding box center [710, 367] width 454 height 16
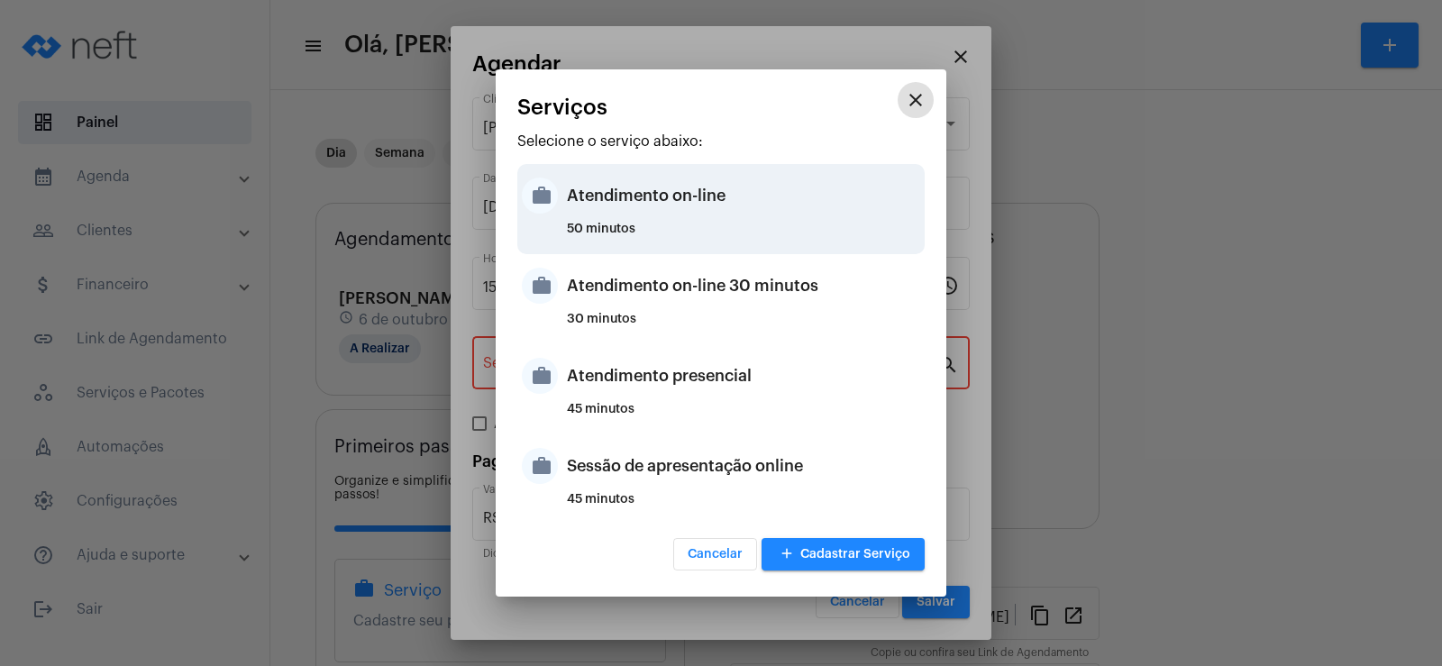
click at [655, 215] on div "Atendimento on-line" at bounding box center [743, 196] width 353 height 54
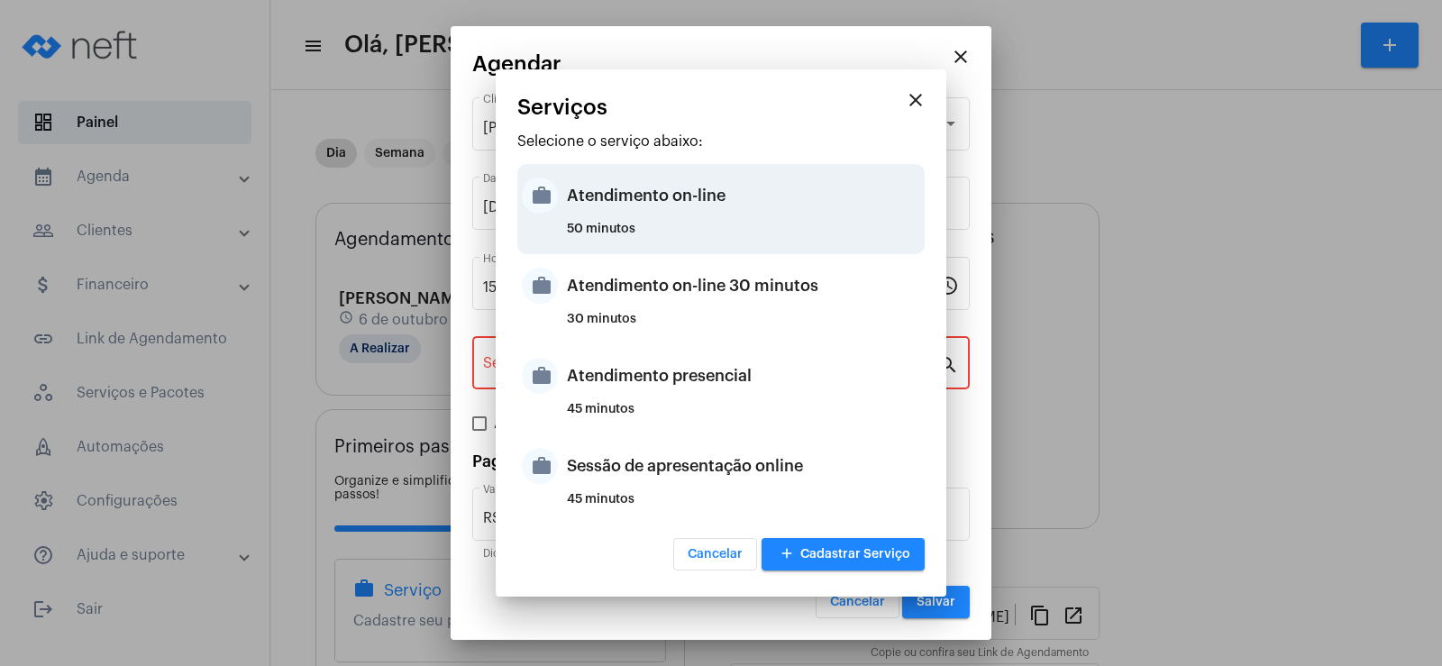
type input "Atendimento on-line"
type input "R$ 0"
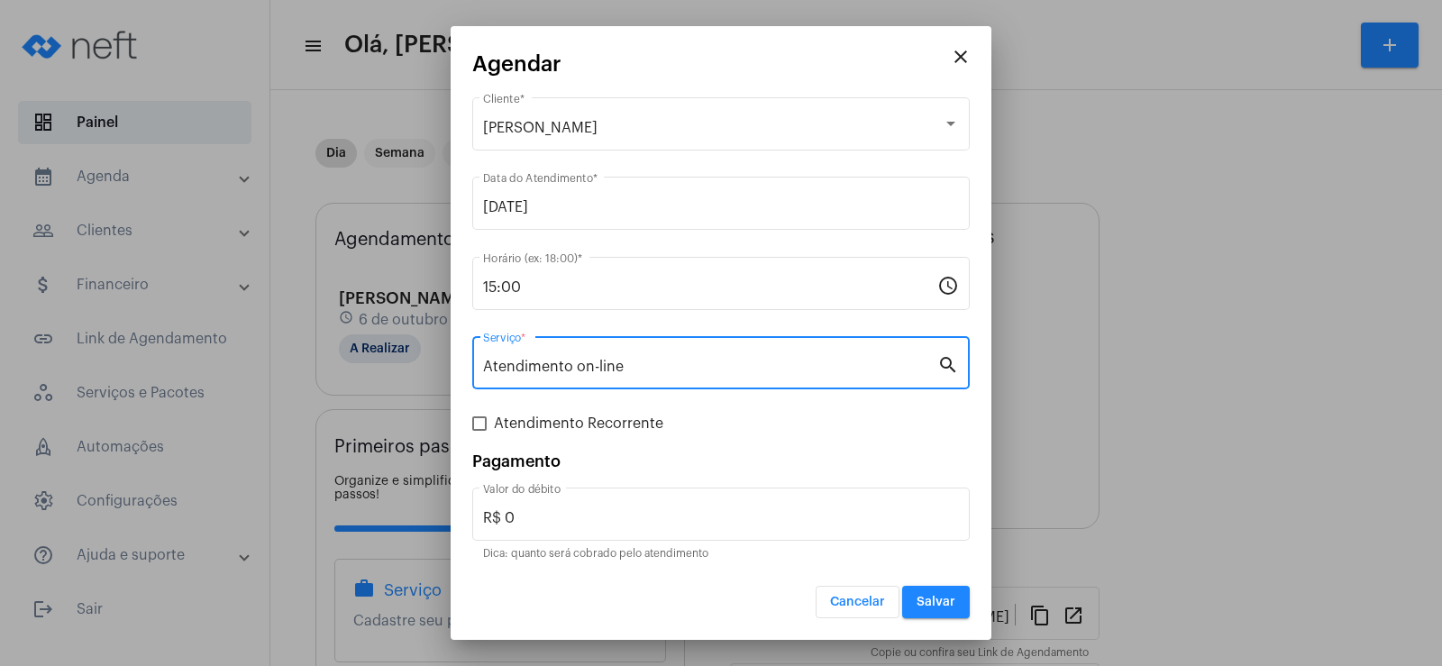
click at [936, 601] on span "Salvar" at bounding box center [936, 602] width 39 height 13
